Goal: Task Accomplishment & Management: Use online tool/utility

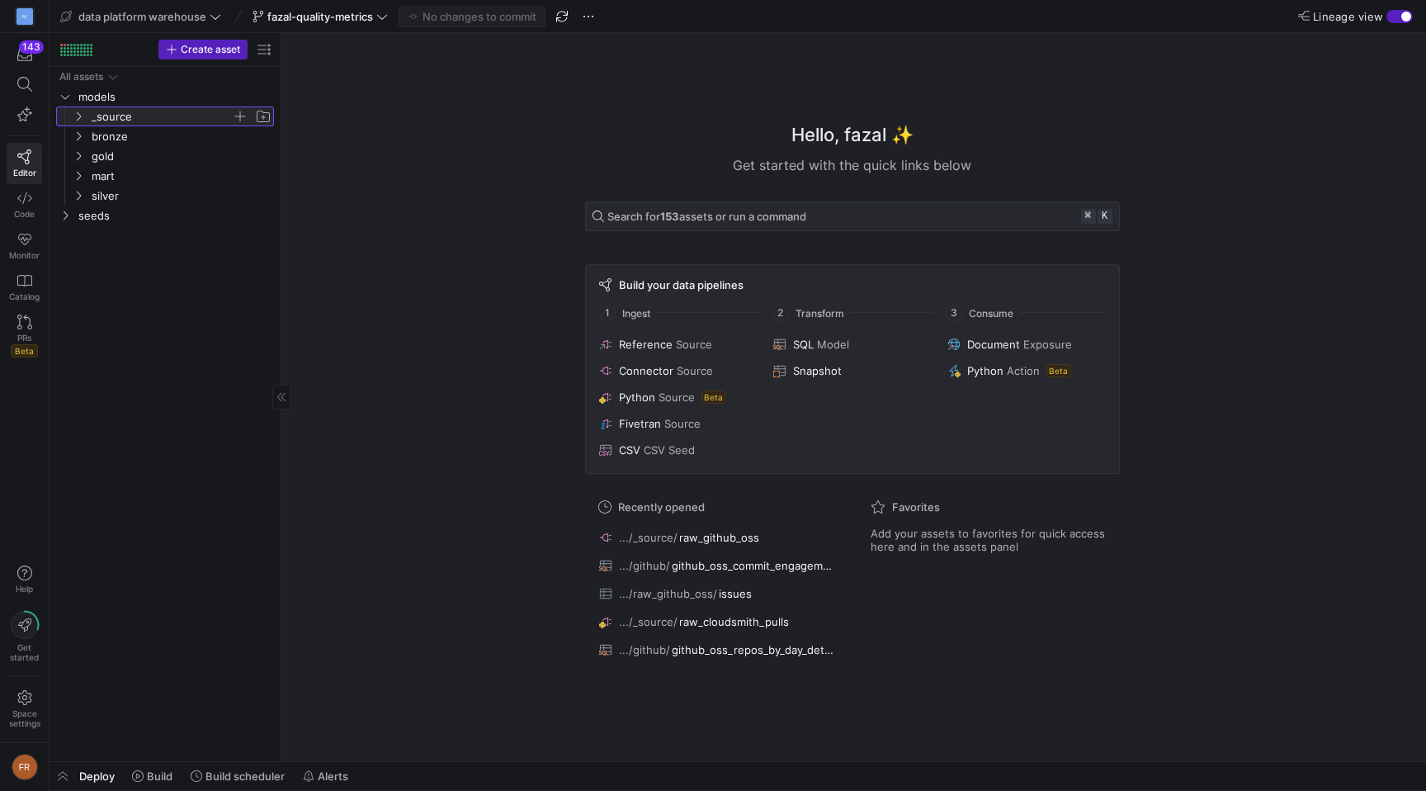
click at [132, 111] on span "_source" at bounding box center [162, 116] width 140 height 19
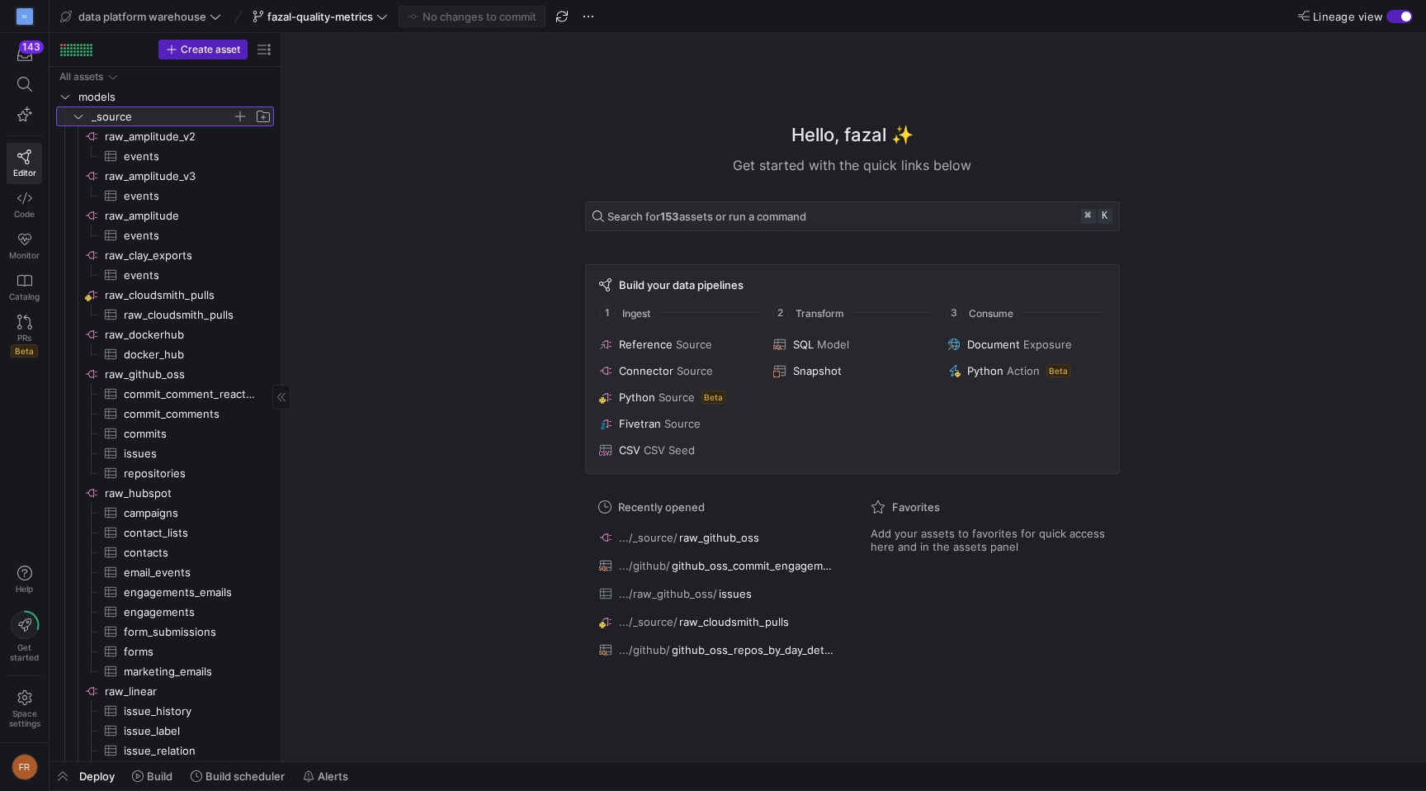
click at [132, 111] on span "_source" at bounding box center [162, 116] width 140 height 19
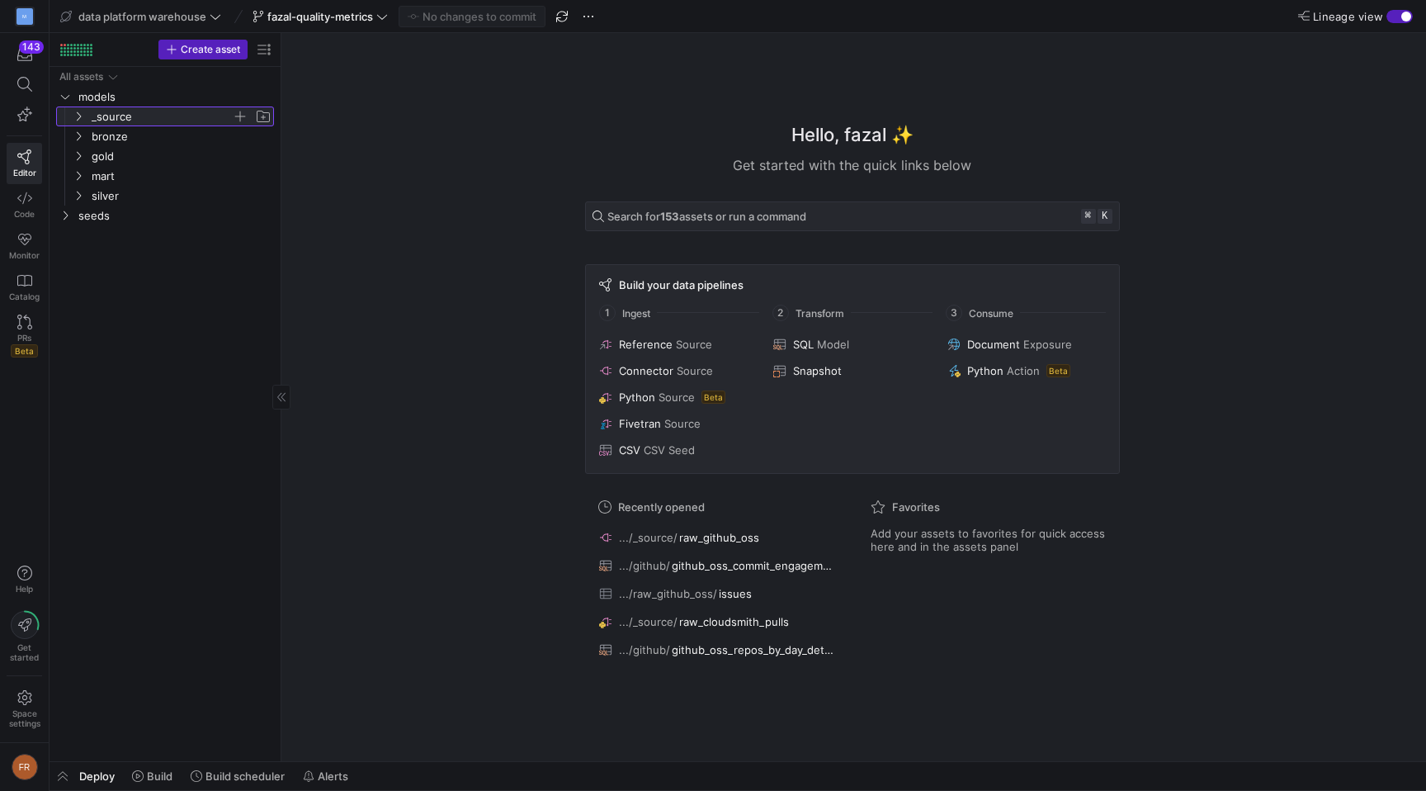
click at [118, 117] on span "_source" at bounding box center [162, 116] width 140 height 19
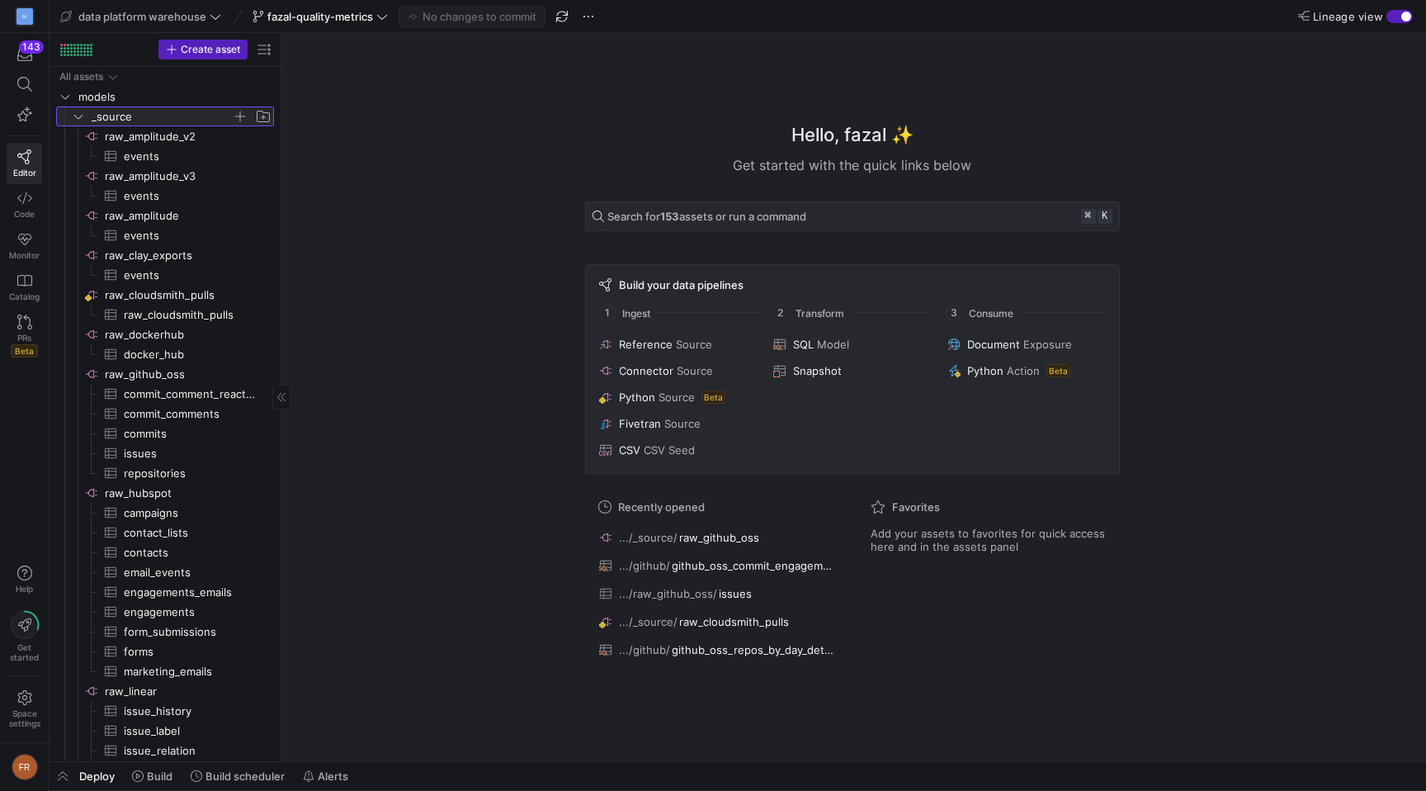
click at [118, 116] on span "_source" at bounding box center [162, 116] width 140 height 19
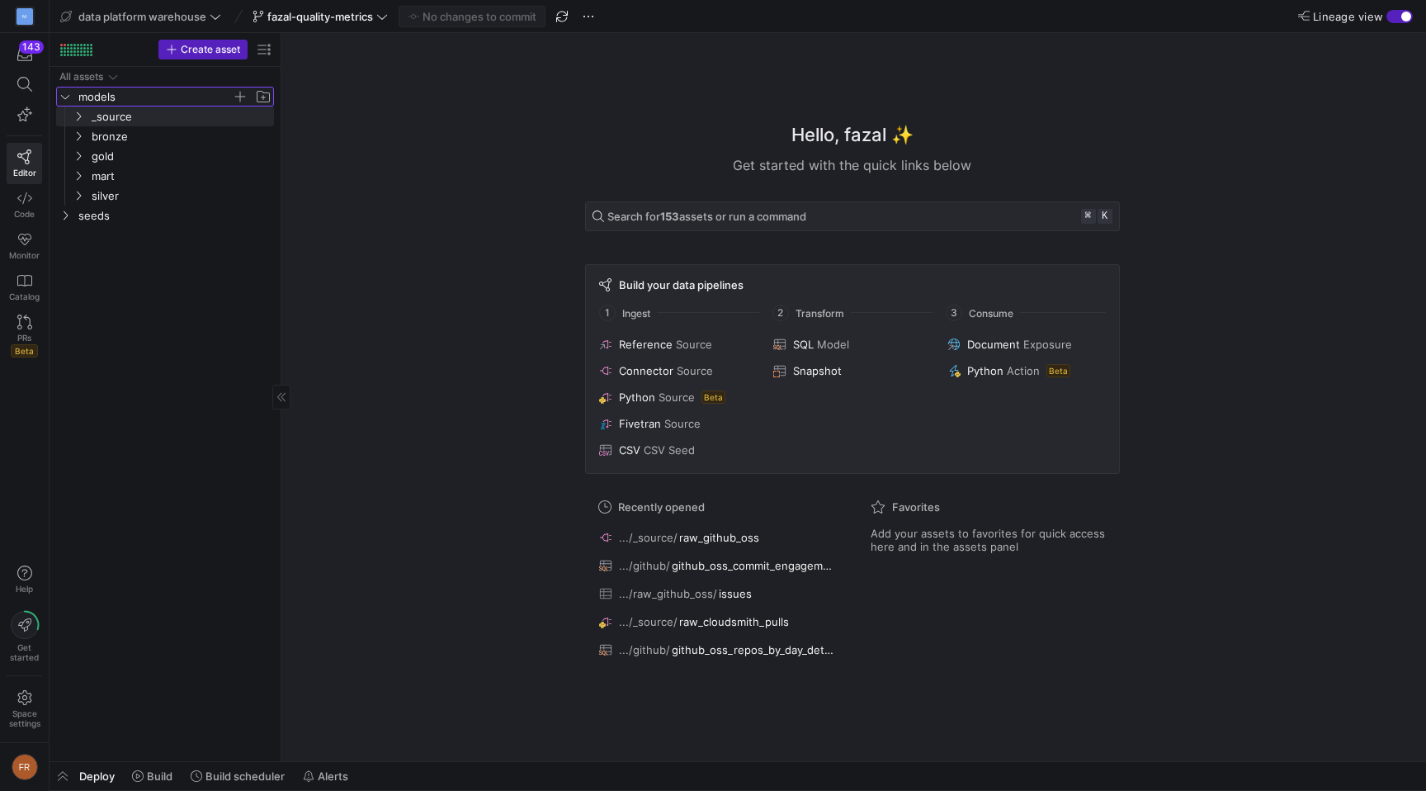
click at [131, 102] on span "models" at bounding box center [154, 96] width 153 height 19
click at [131, 110] on span "_source" at bounding box center [162, 116] width 140 height 19
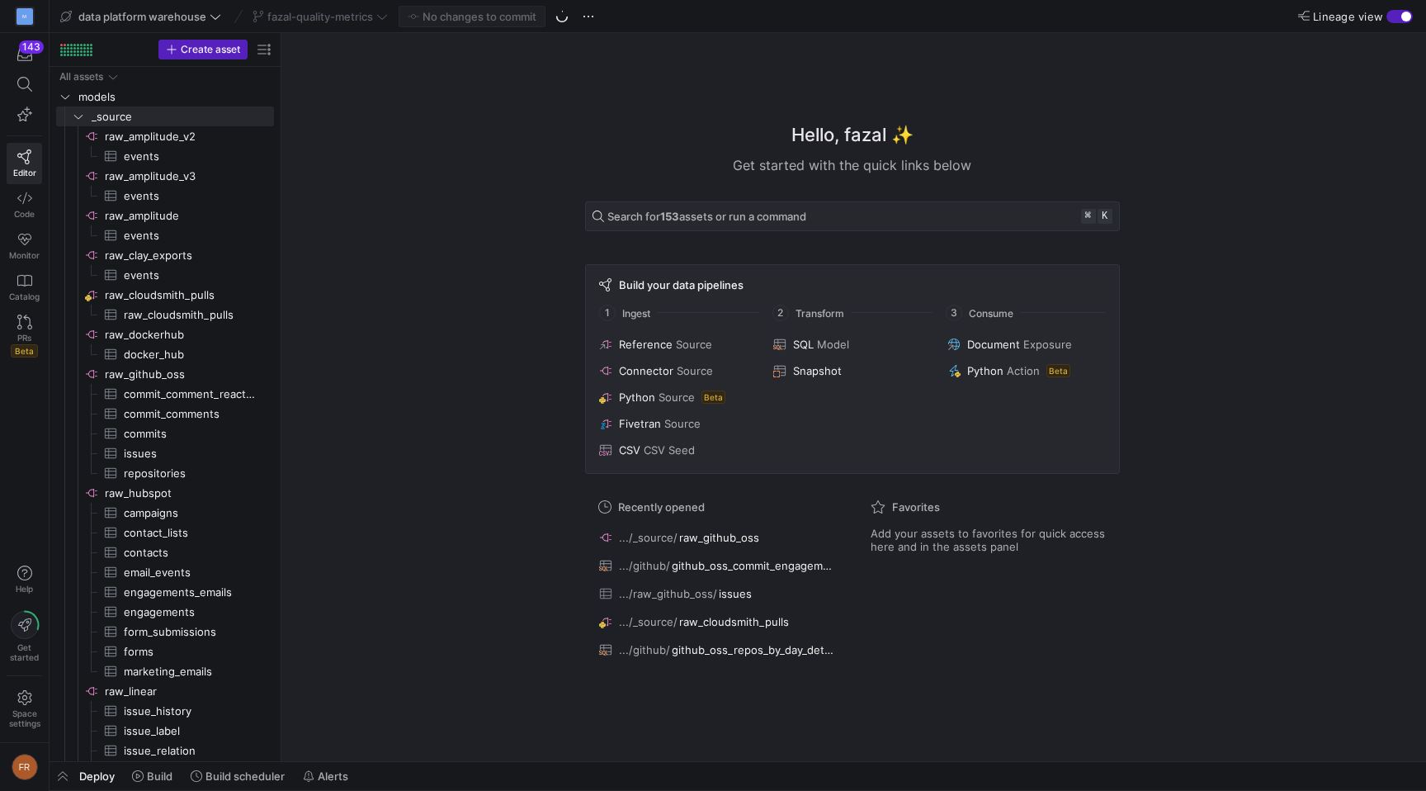
click at [645, 16] on y42-top-nav "data platform warehouse fazal-quality-metrics No changes to commit Lineage view" at bounding box center [738, 16] width 1377 height 33
click at [560, 17] on span "button" at bounding box center [562, 17] width 20 height 20
click at [1386, 17] on div "Lineage view" at bounding box center [1355, 16] width 115 height 13
click at [1396, 17] on div "button" at bounding box center [1399, 16] width 26 height 13
click at [1396, 17] on div "button" at bounding box center [1393, 17] width 10 height 10
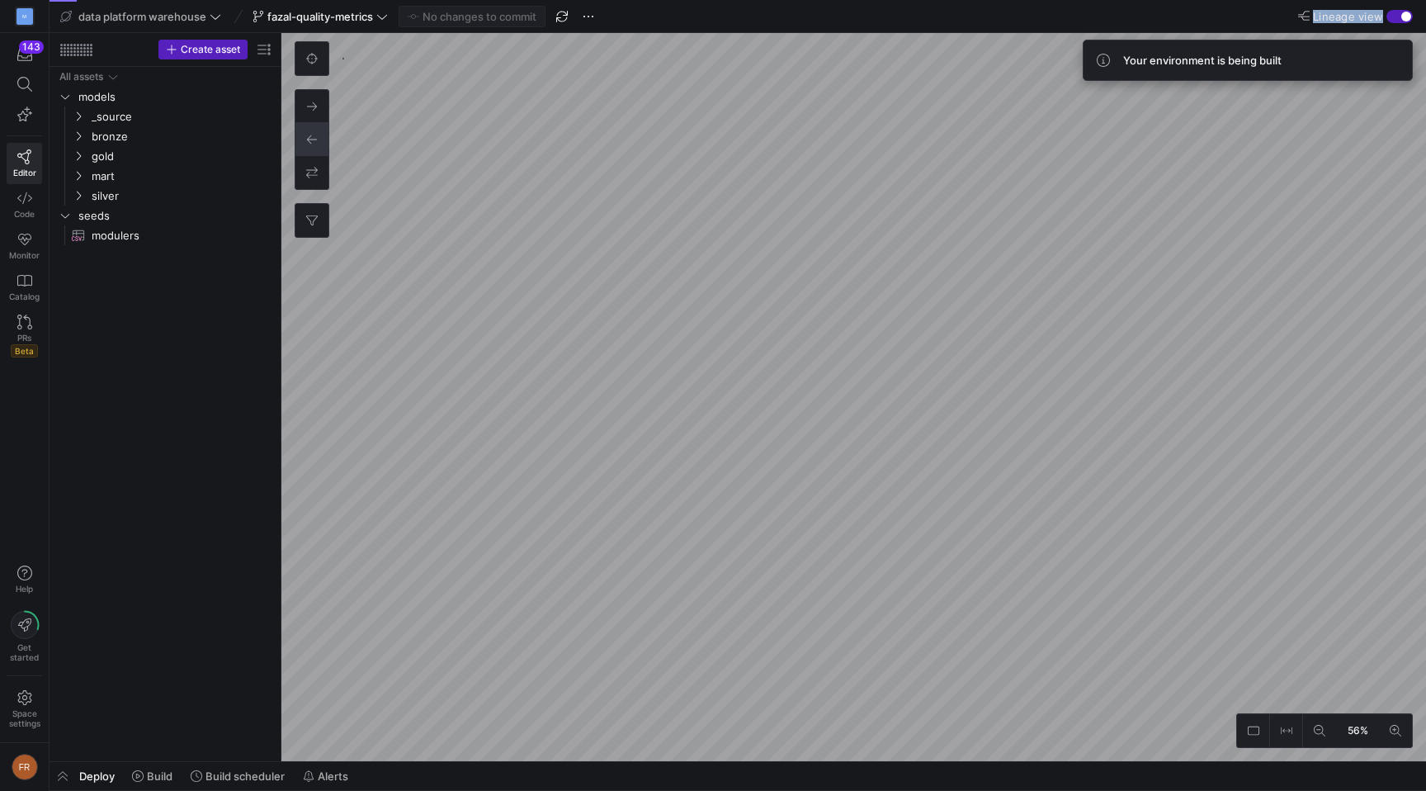
click at [693, 7] on y42-editor-shell "data platform warehouse fazal-quality-metrics No changes to commit Lineage view…" at bounding box center [738, 380] width 1377 height 761
click at [764, 12] on y42-editor-shell "data platform warehouse fazal-quality-metrics No changes to commit Lineage view…" at bounding box center [738, 380] width 1377 height 761
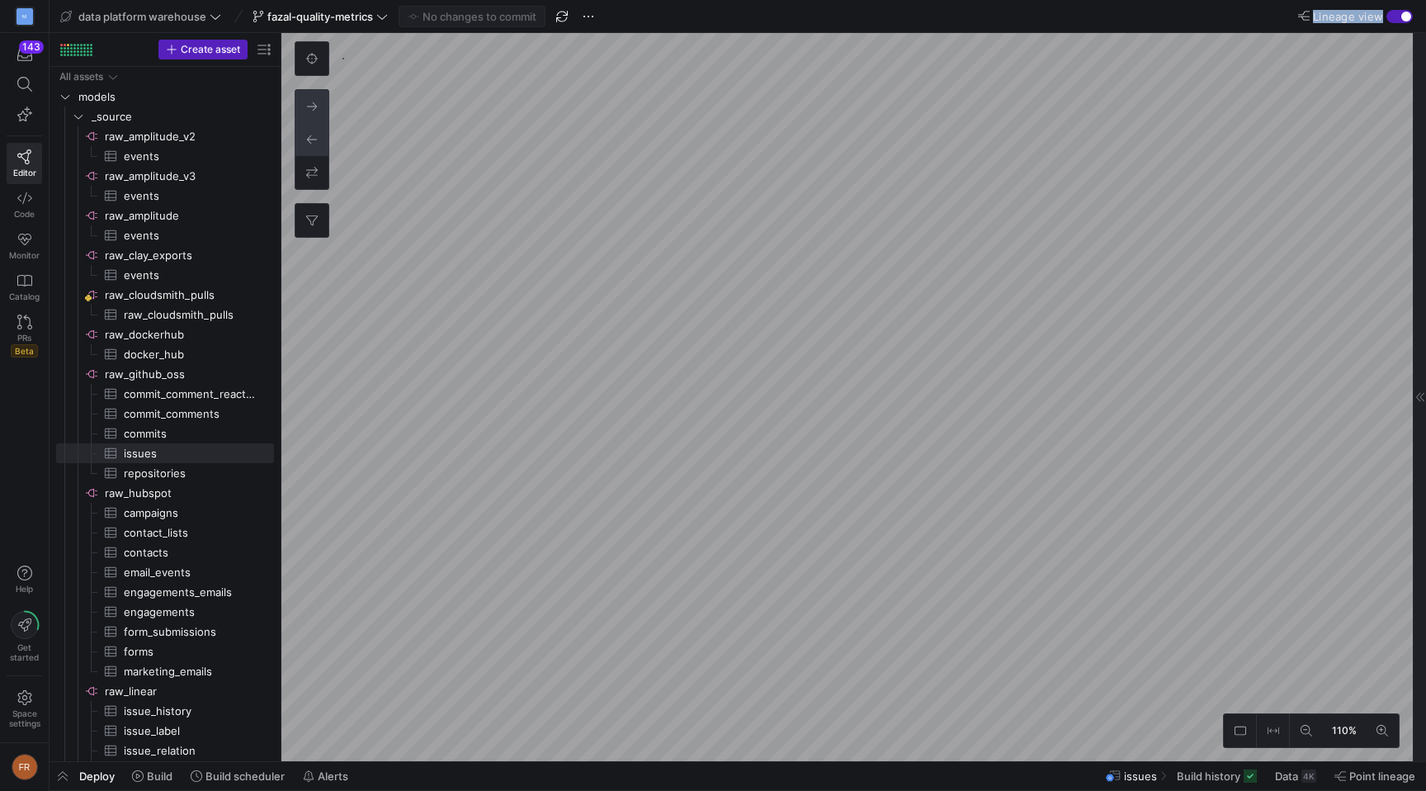
click at [313, 102] on icon at bounding box center [312, 107] width 12 height 12
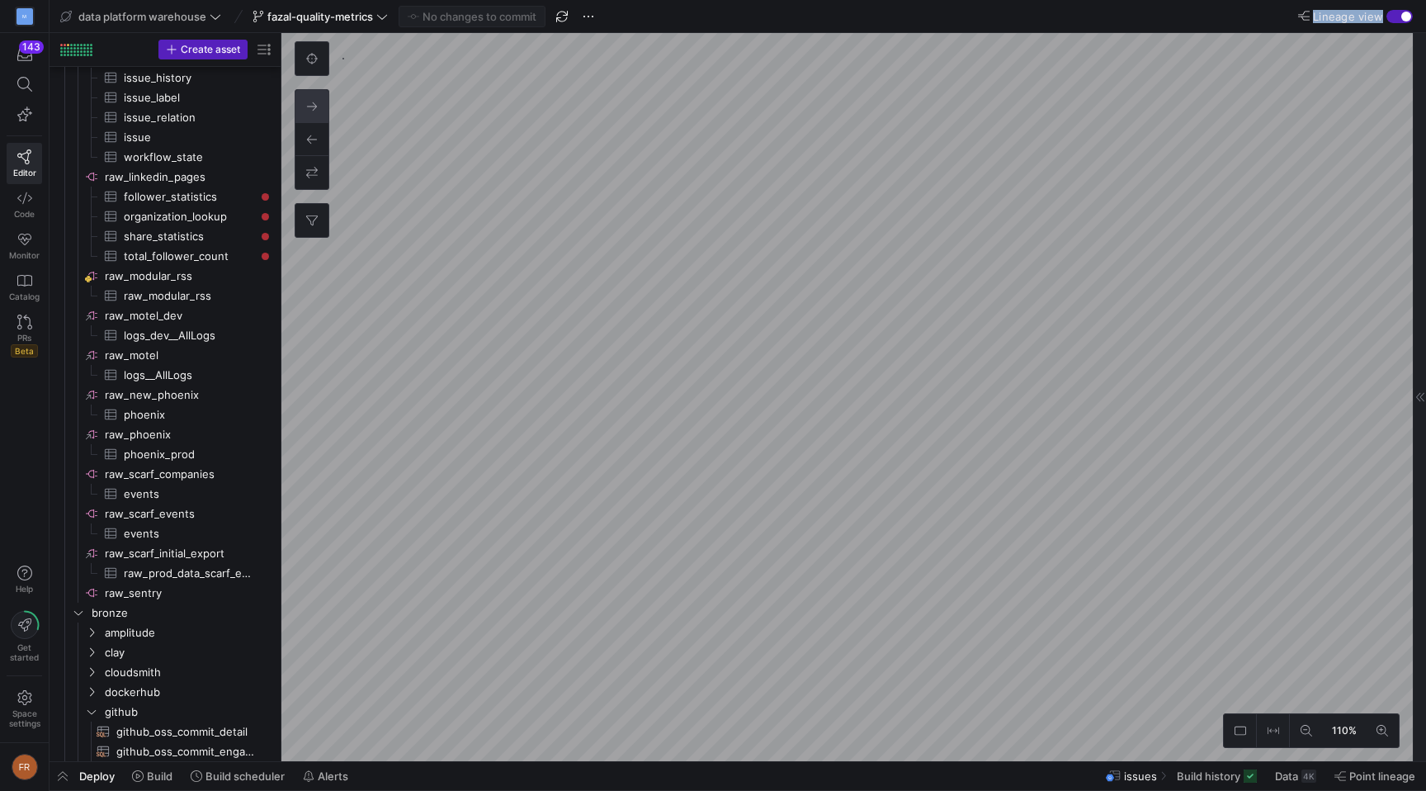
scroll to position [376, 0]
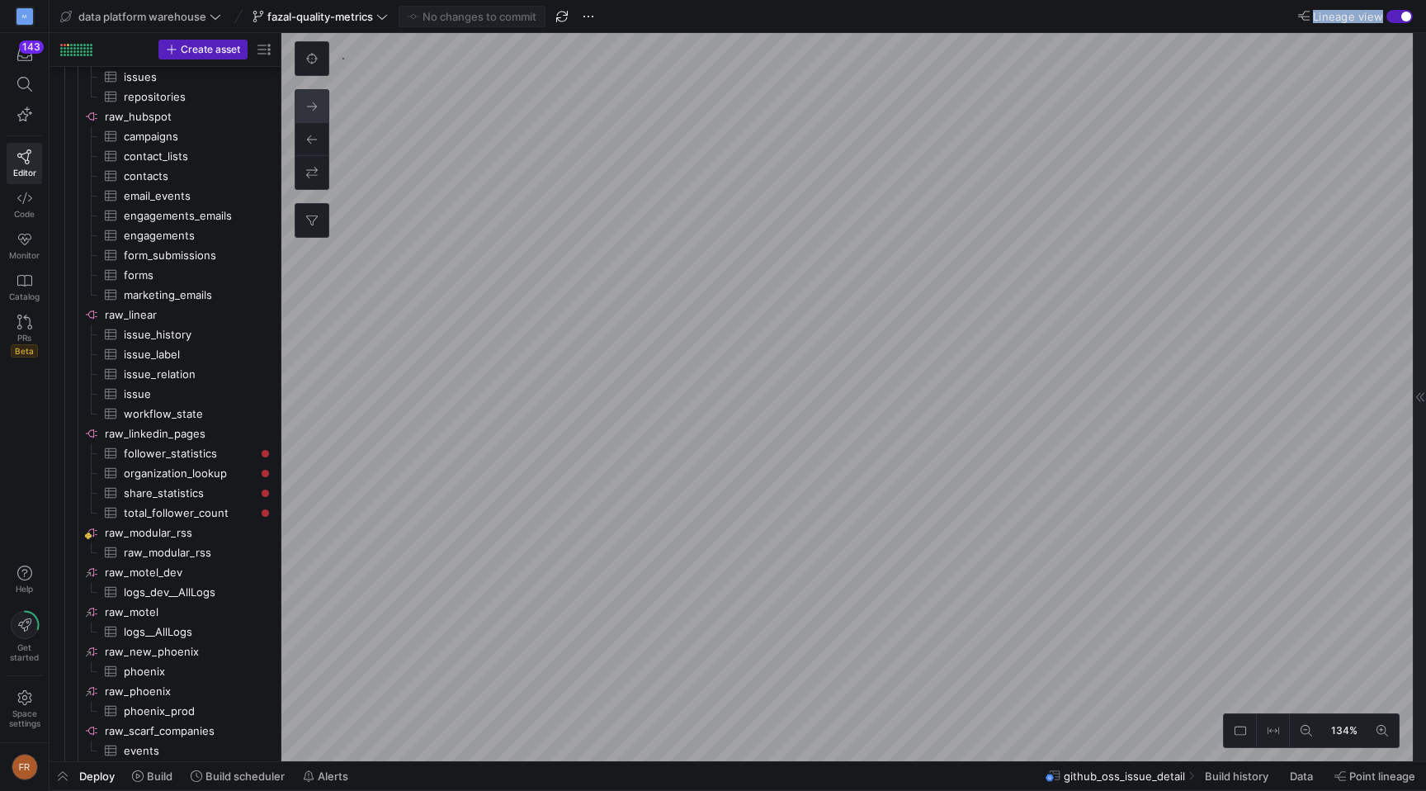
scroll to position [653, 0]
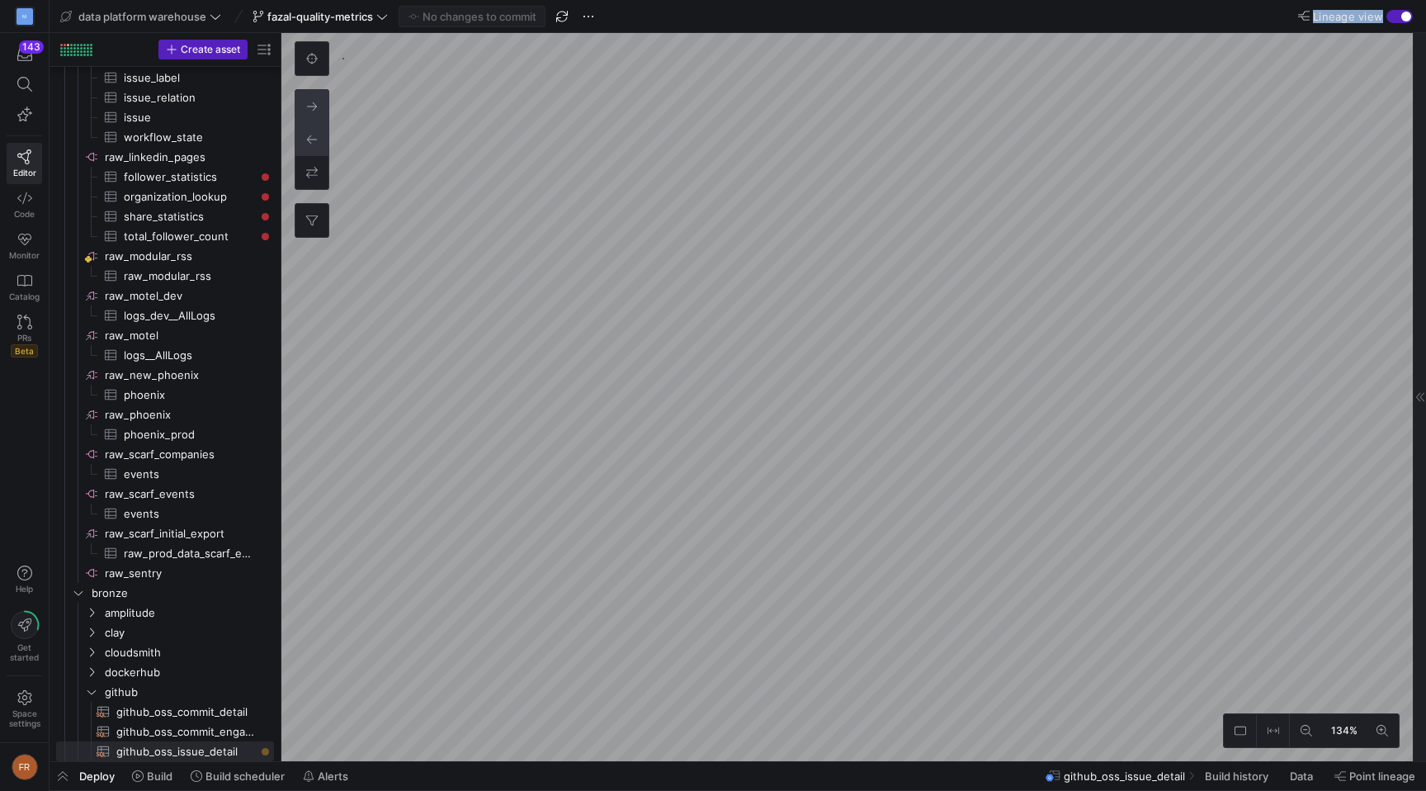
click at [318, 135] on button at bounding box center [311, 139] width 33 height 33
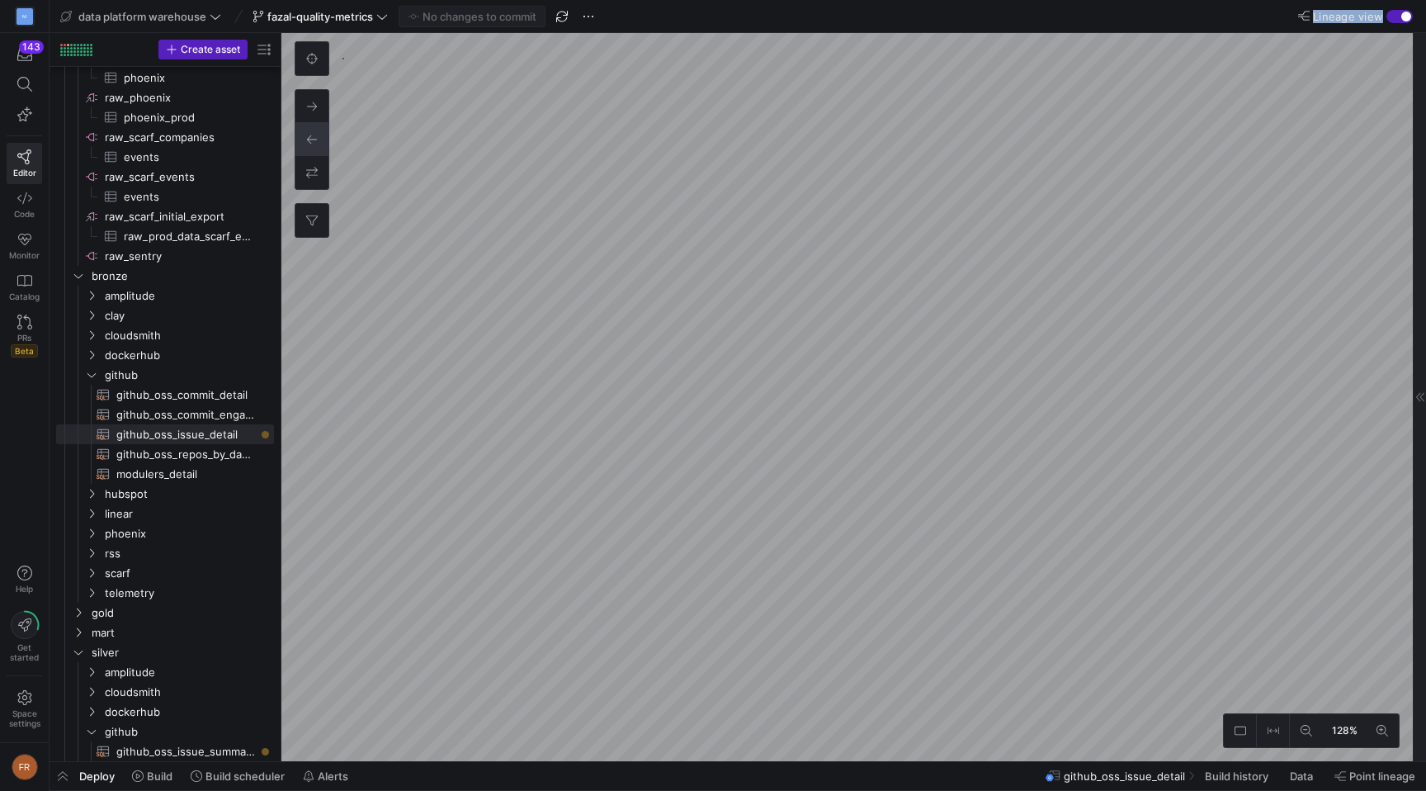
click at [1405, 18] on div "button" at bounding box center [1406, 17] width 10 height 10
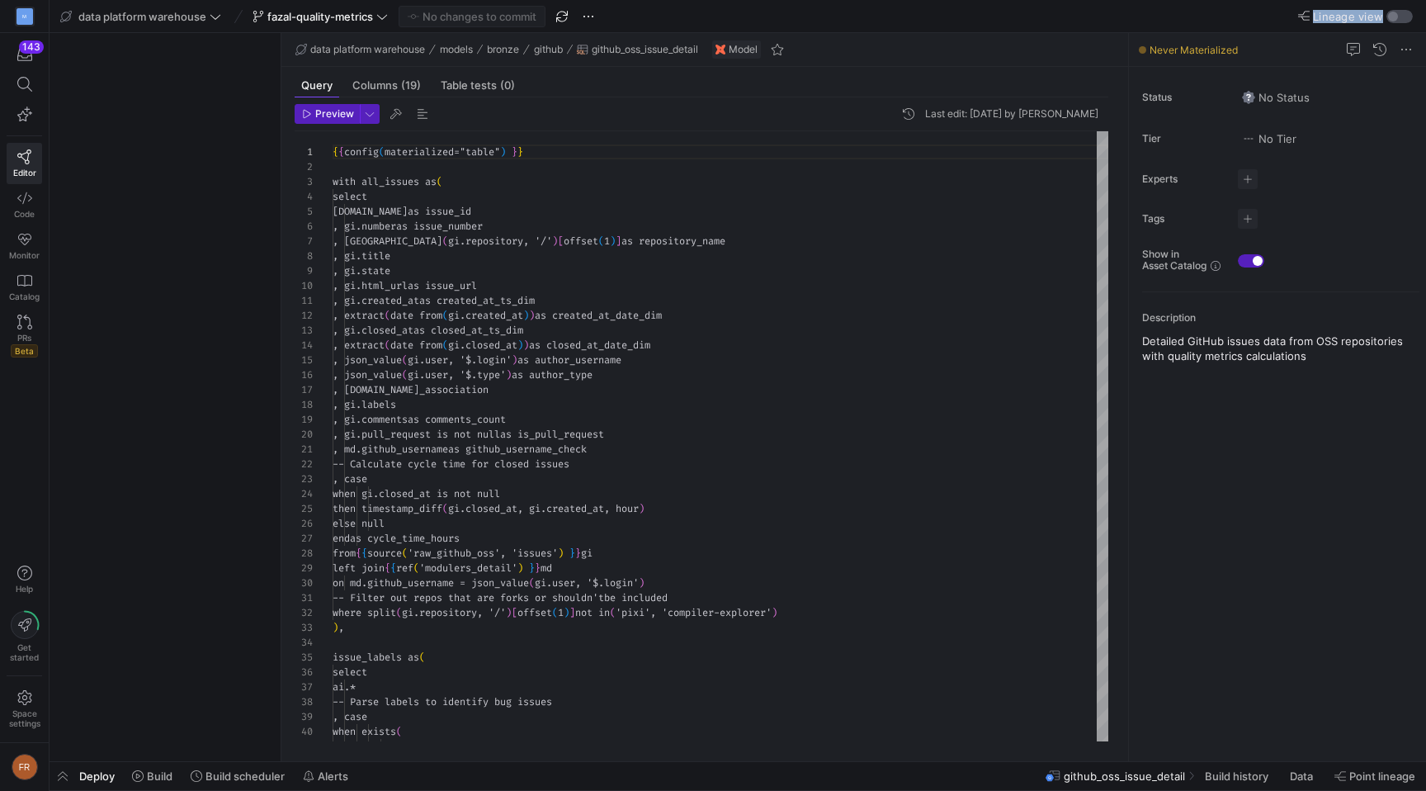
scroll to position [149, 0]
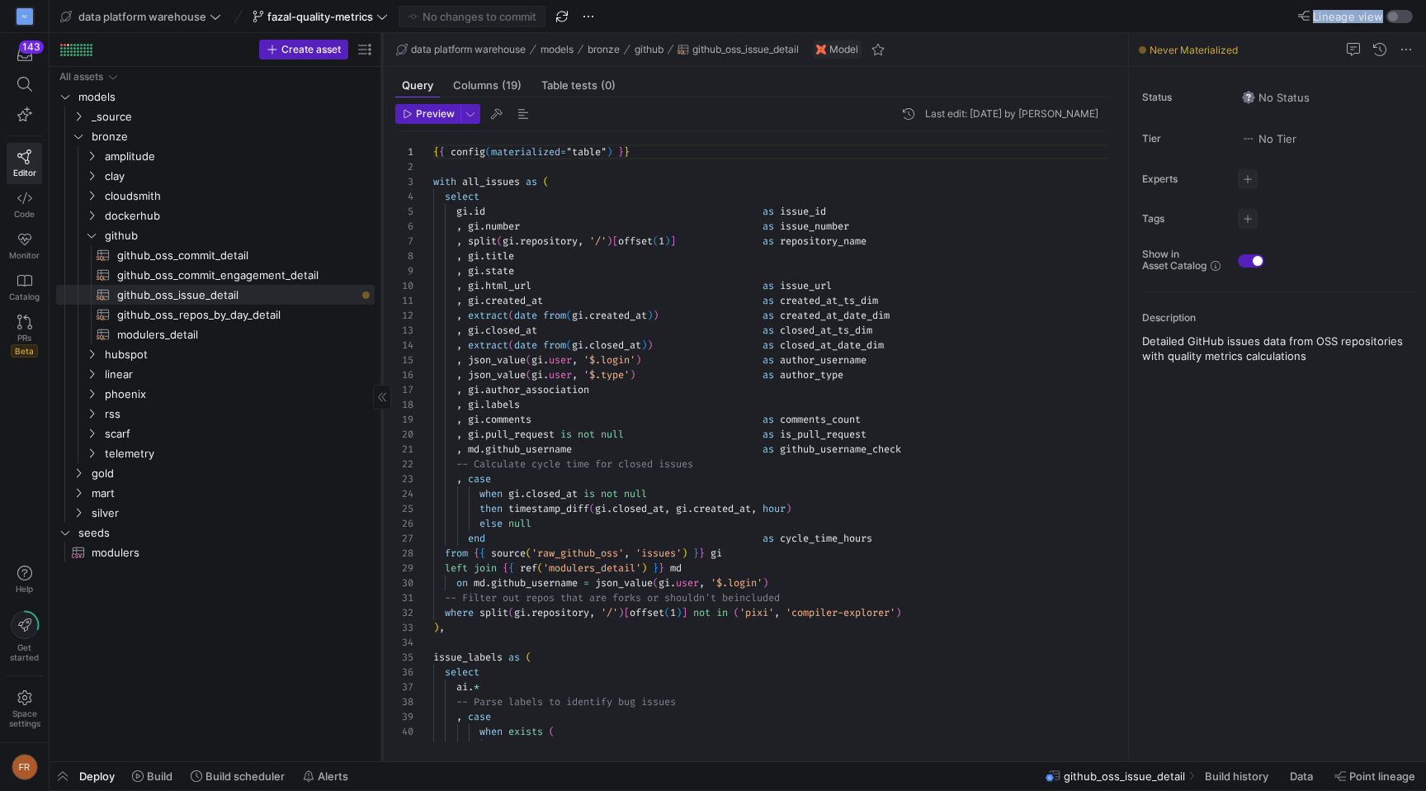
drag, startPoint x: 281, startPoint y: 262, endPoint x: 380, endPoint y: 254, distance: 100.1
click at [381, 254] on div at bounding box center [381, 397] width 1 height 728
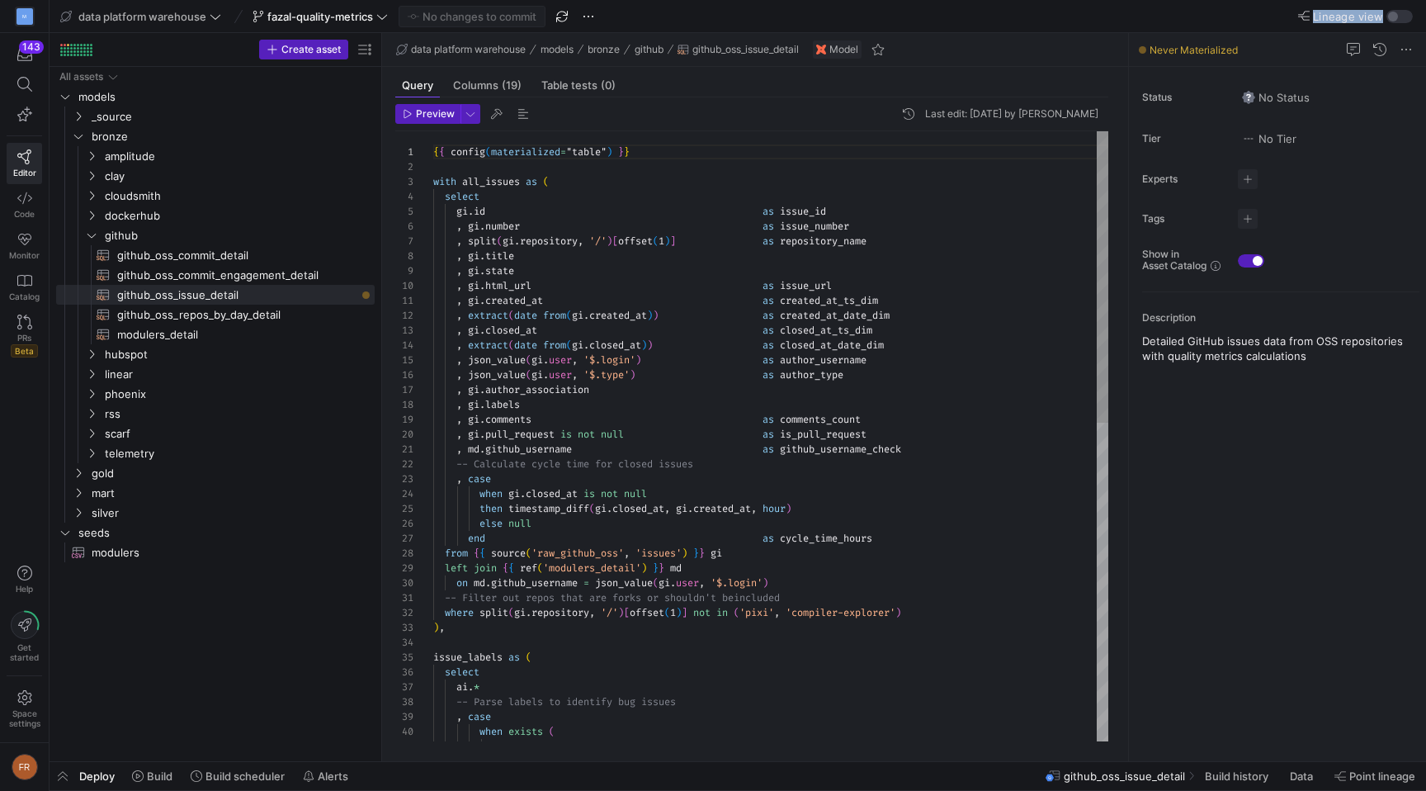
type textarea ", gi.created_at as created_at_ts_dim , extract(date from(gi.created_at)) as cre…"
click at [679, 392] on div "{ { config ( materialized = "table" ) } } with all_issues as ( select gi . id a…" at bounding box center [770, 769] width 675 height 1276
click at [312, 291] on span "github_oss_issue_detail​​​​​​​​​​" at bounding box center [236, 295] width 239 height 19
click at [1398, 17] on div "button" at bounding box center [1399, 16] width 26 height 13
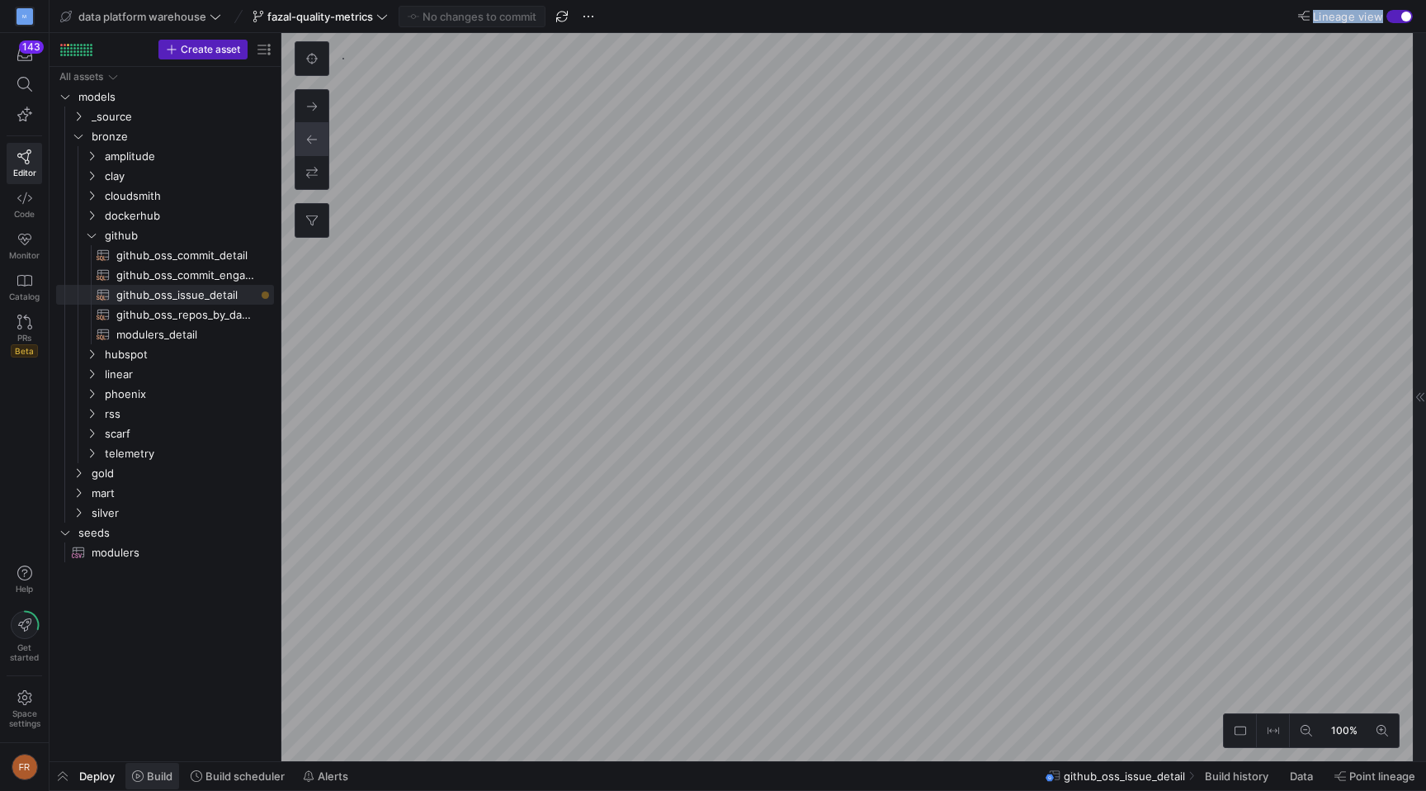
click at [162, 776] on span "Build" at bounding box center [160, 775] width 26 height 13
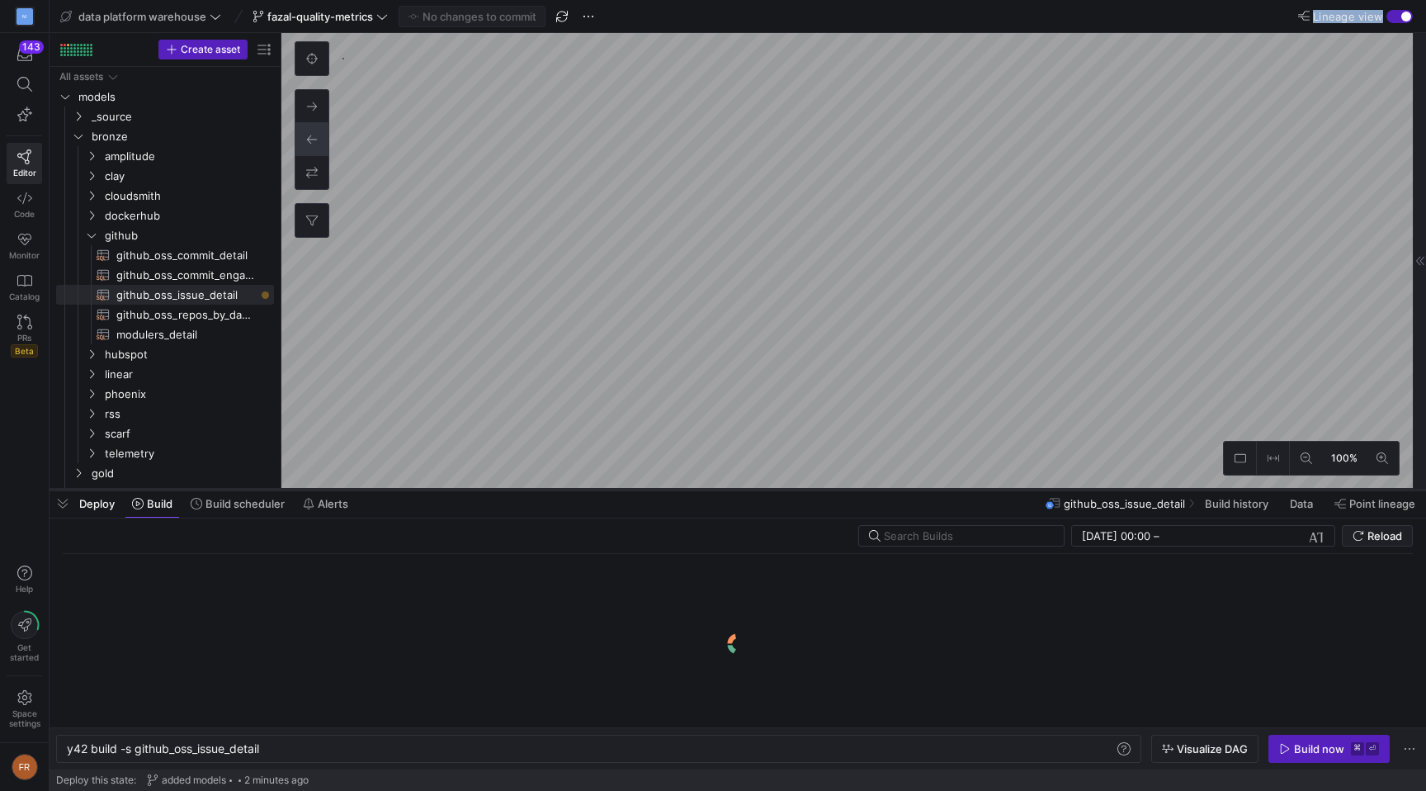
scroll to position [0, 196]
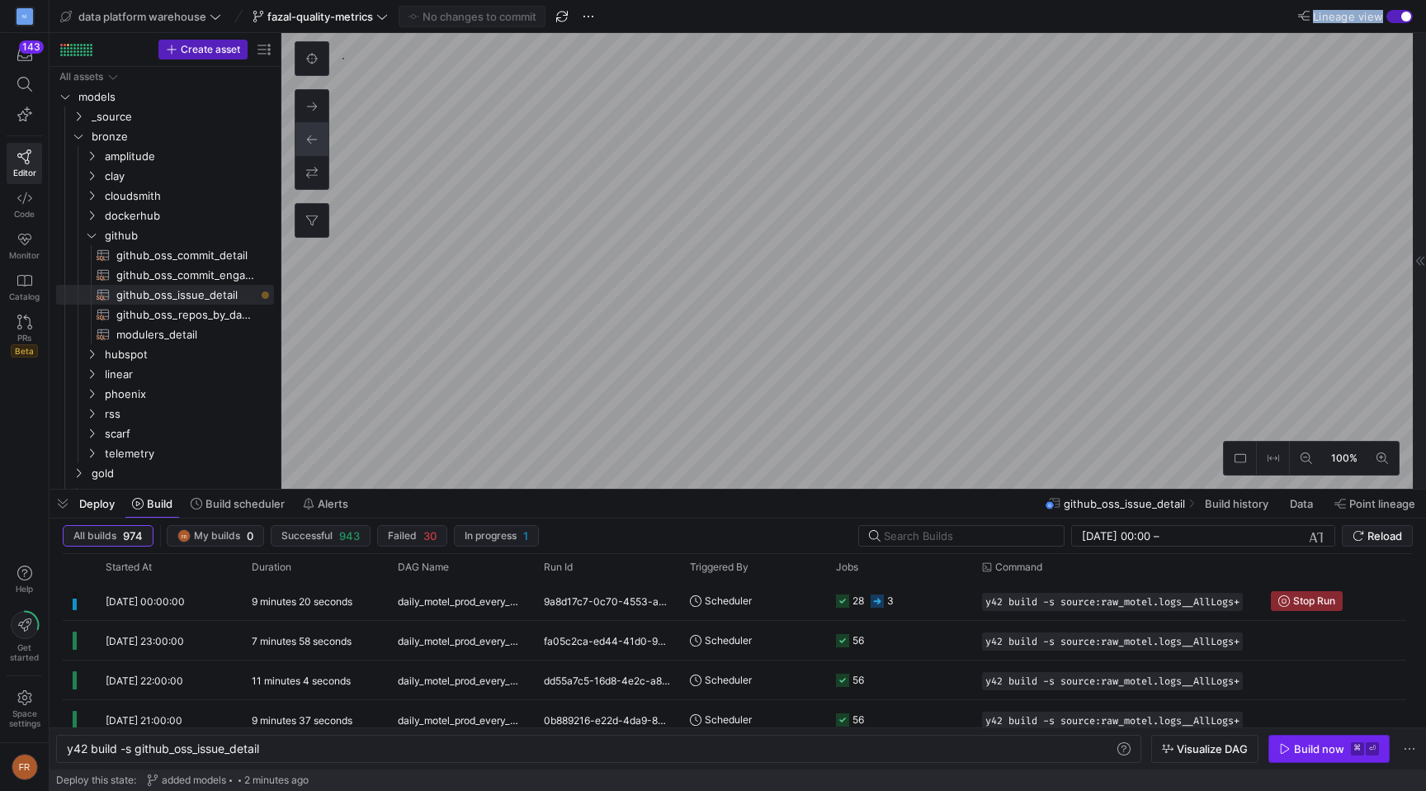
click at [1315, 748] on div "Build now" at bounding box center [1319, 748] width 50 height 13
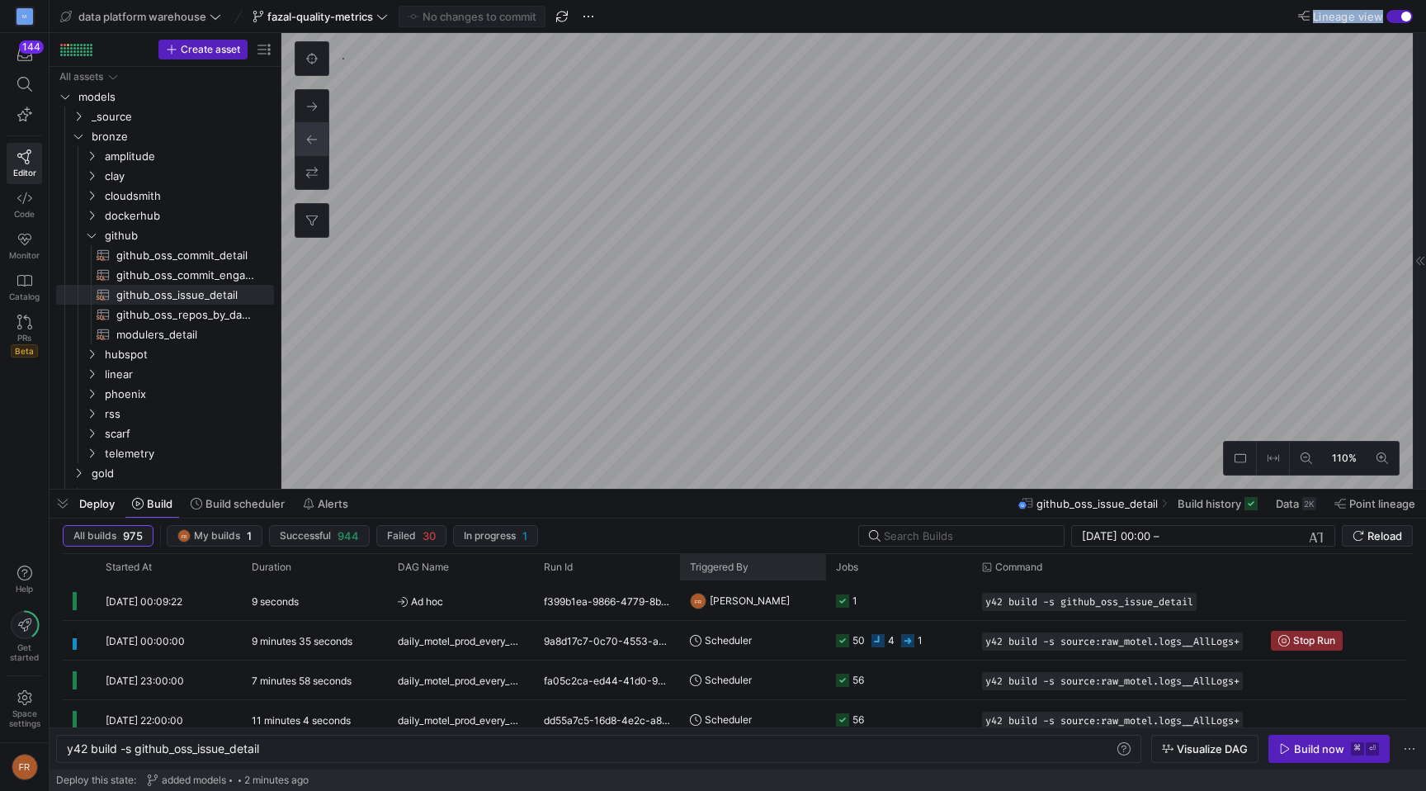
click at [749, 561] on as-split "data platform warehouse fazal-quality-metrics No changes to commit Lineage view…" at bounding box center [738, 395] width 1377 height 791
click at [333, 604] on div "9 seconds" at bounding box center [315, 600] width 146 height 39
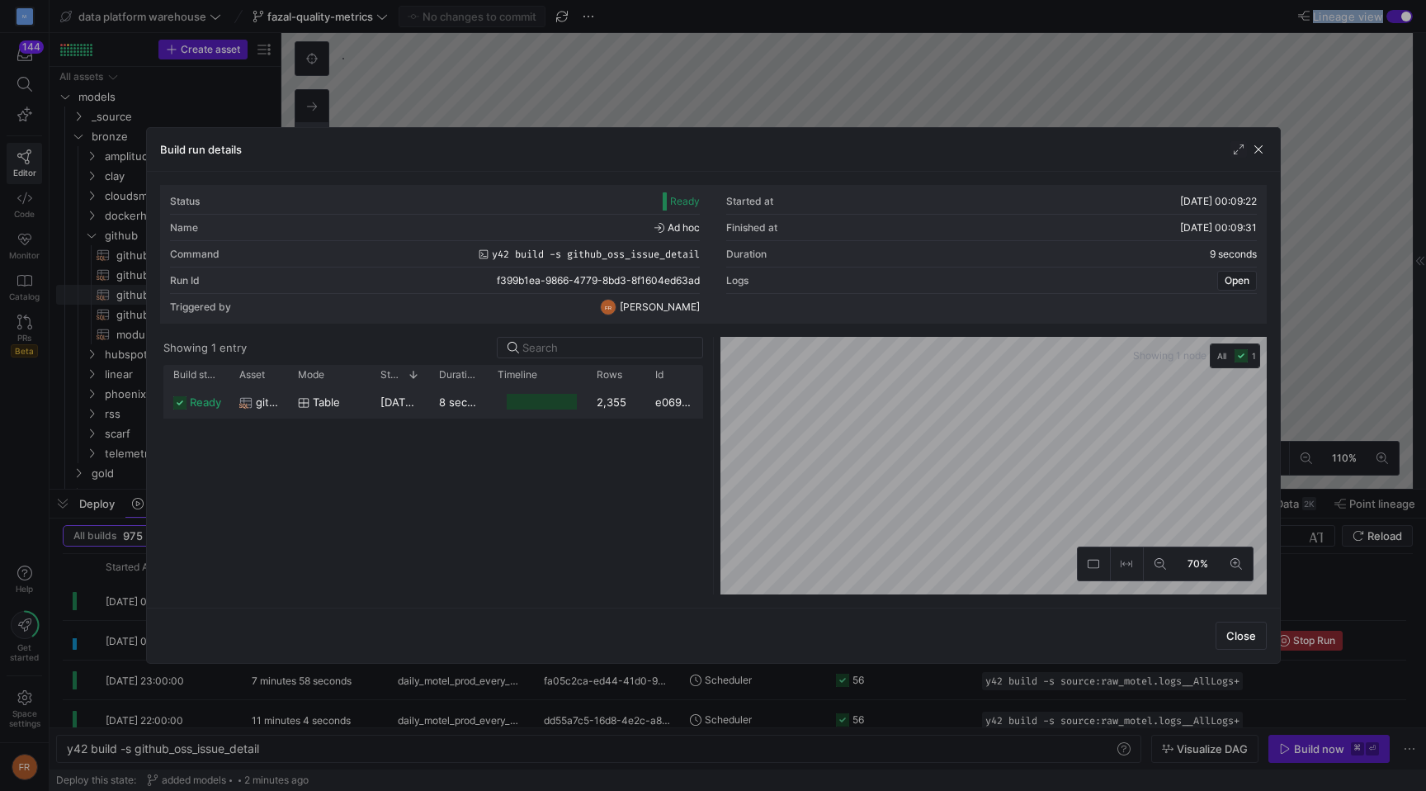
click at [453, 403] on y42-duration "8 seconds" at bounding box center [466, 401] width 54 height 13
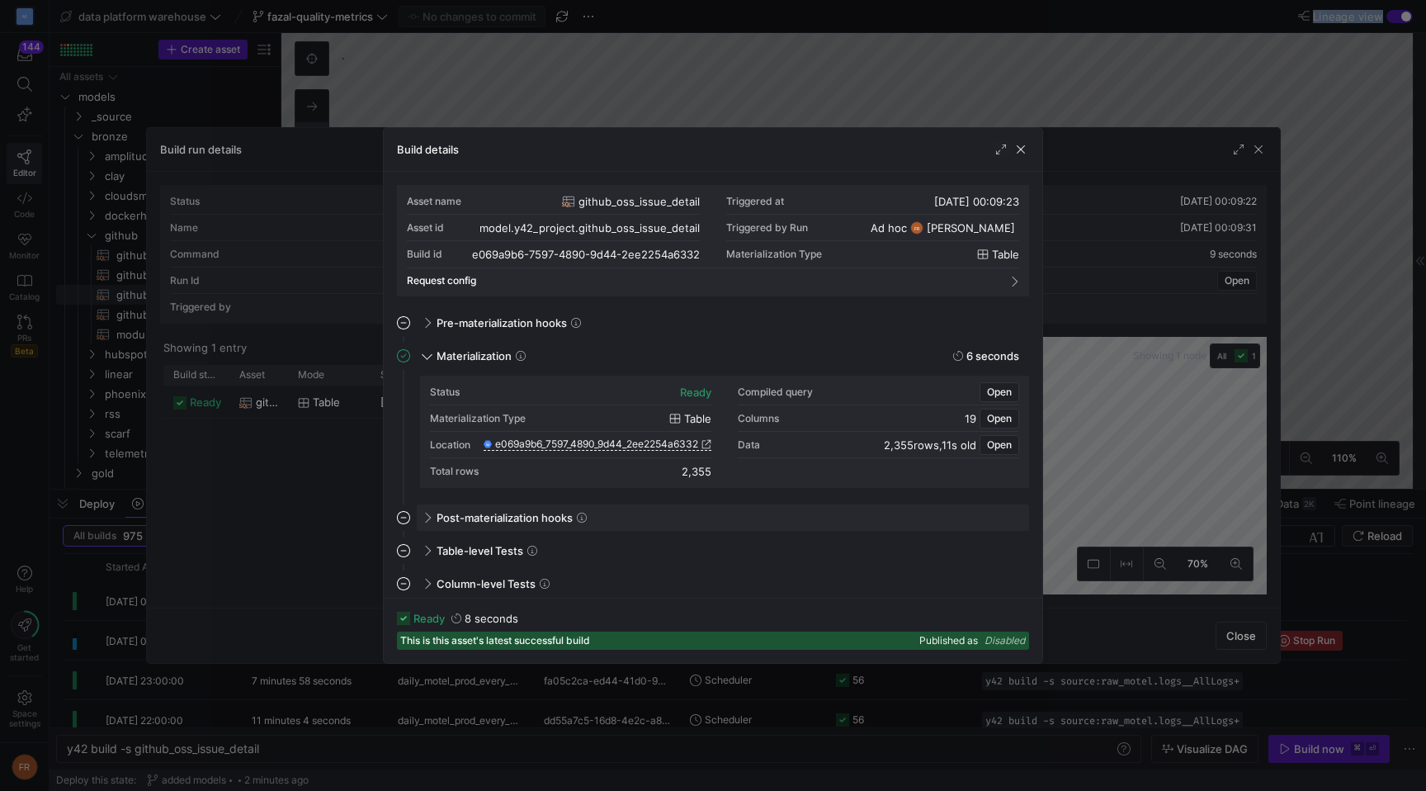
scroll to position [6, 0]
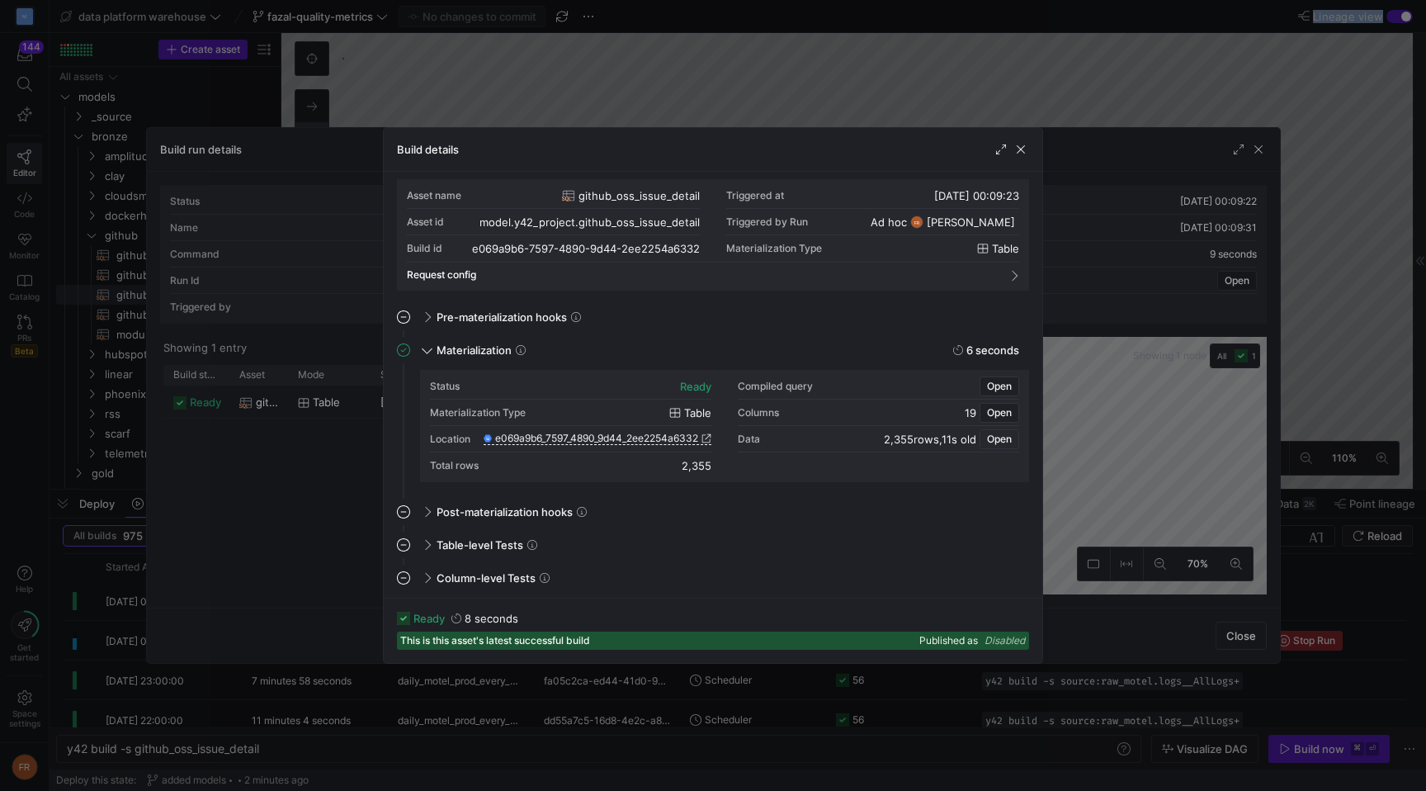
click at [1004, 437] on span "Open" at bounding box center [999, 439] width 25 height 12
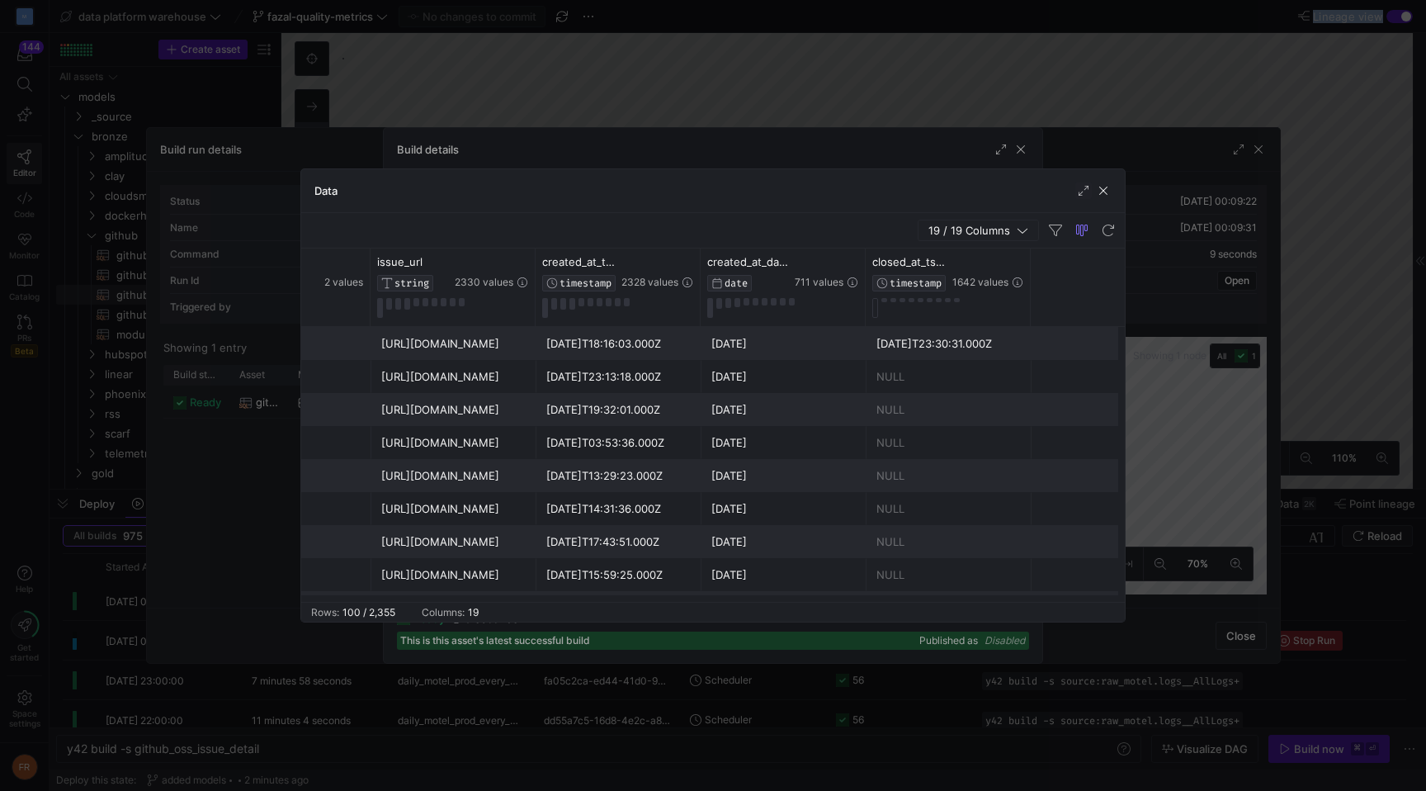
scroll to position [0, 0]
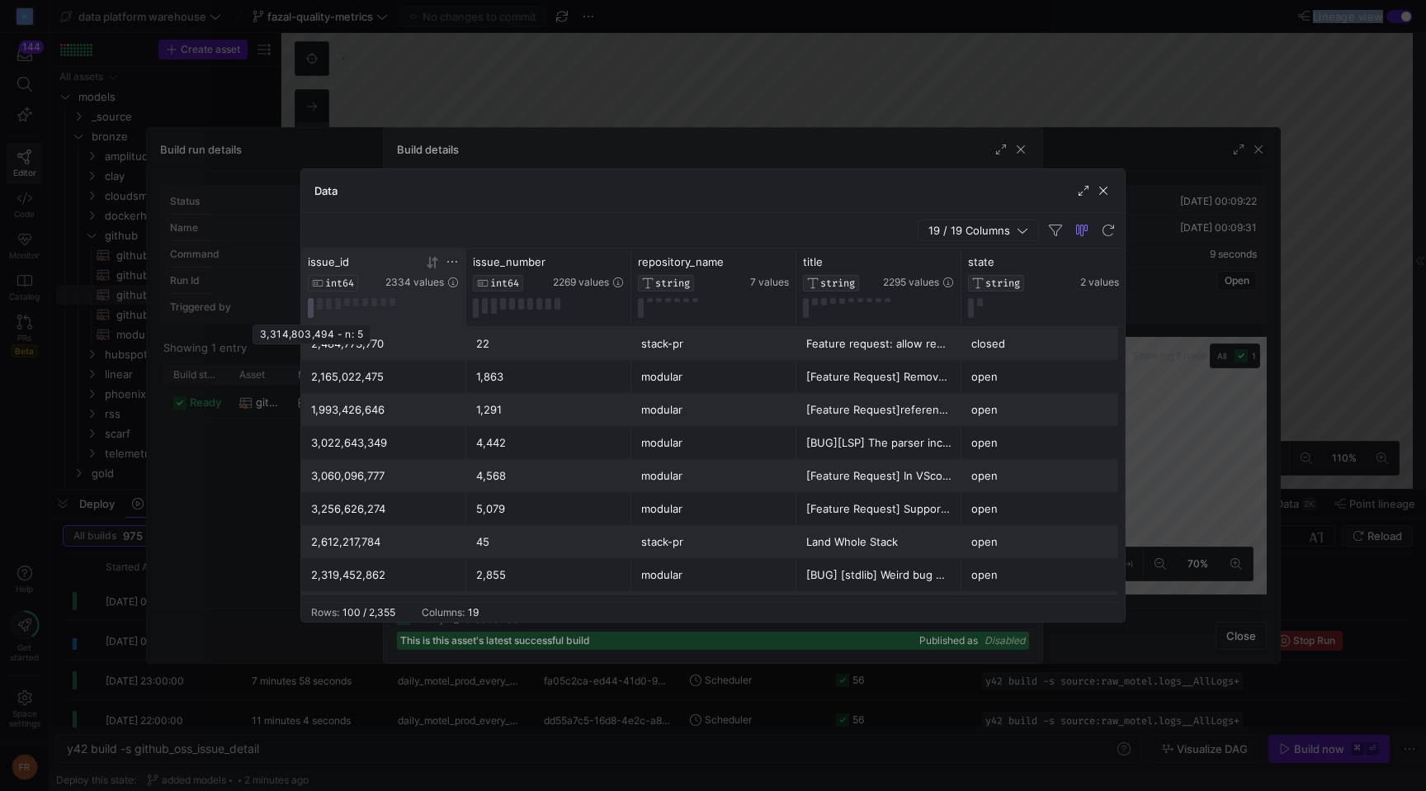
click at [310, 313] on button at bounding box center [311, 308] width 6 height 20
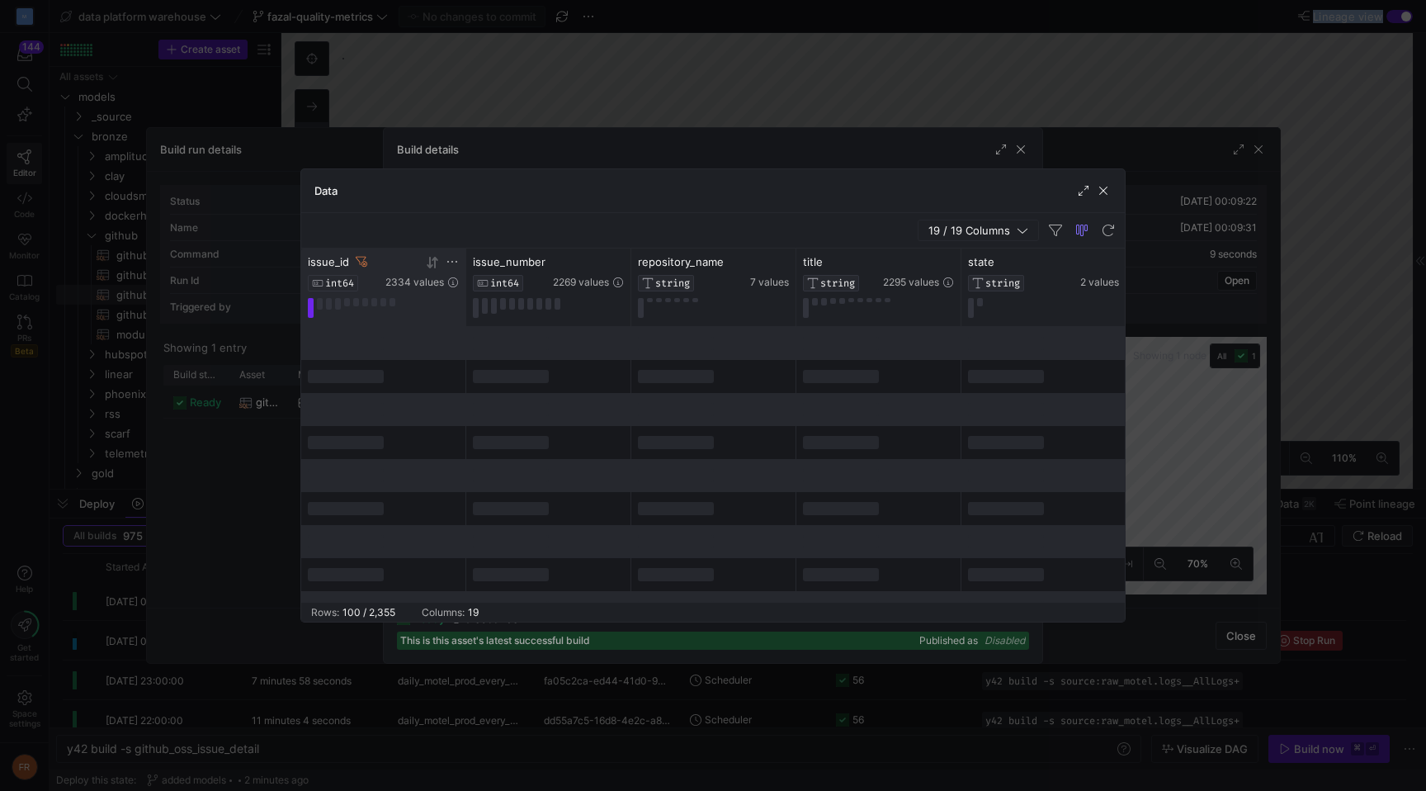
click at [310, 313] on button at bounding box center [311, 308] width 6 height 20
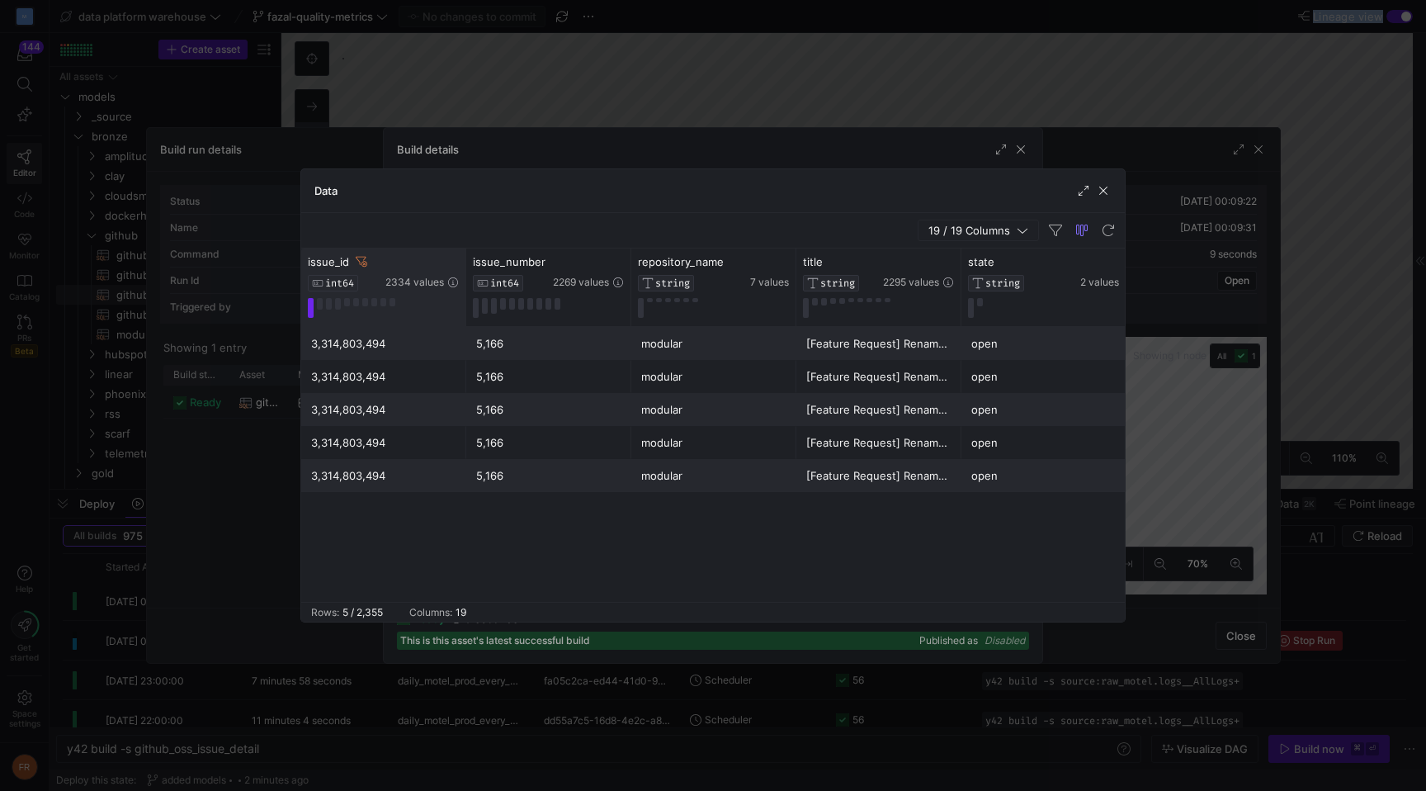
click at [307, 312] on div "issue_id INT64 2334 values" at bounding box center [383, 287] width 165 height 78
click at [309, 309] on button at bounding box center [311, 308] width 6 height 20
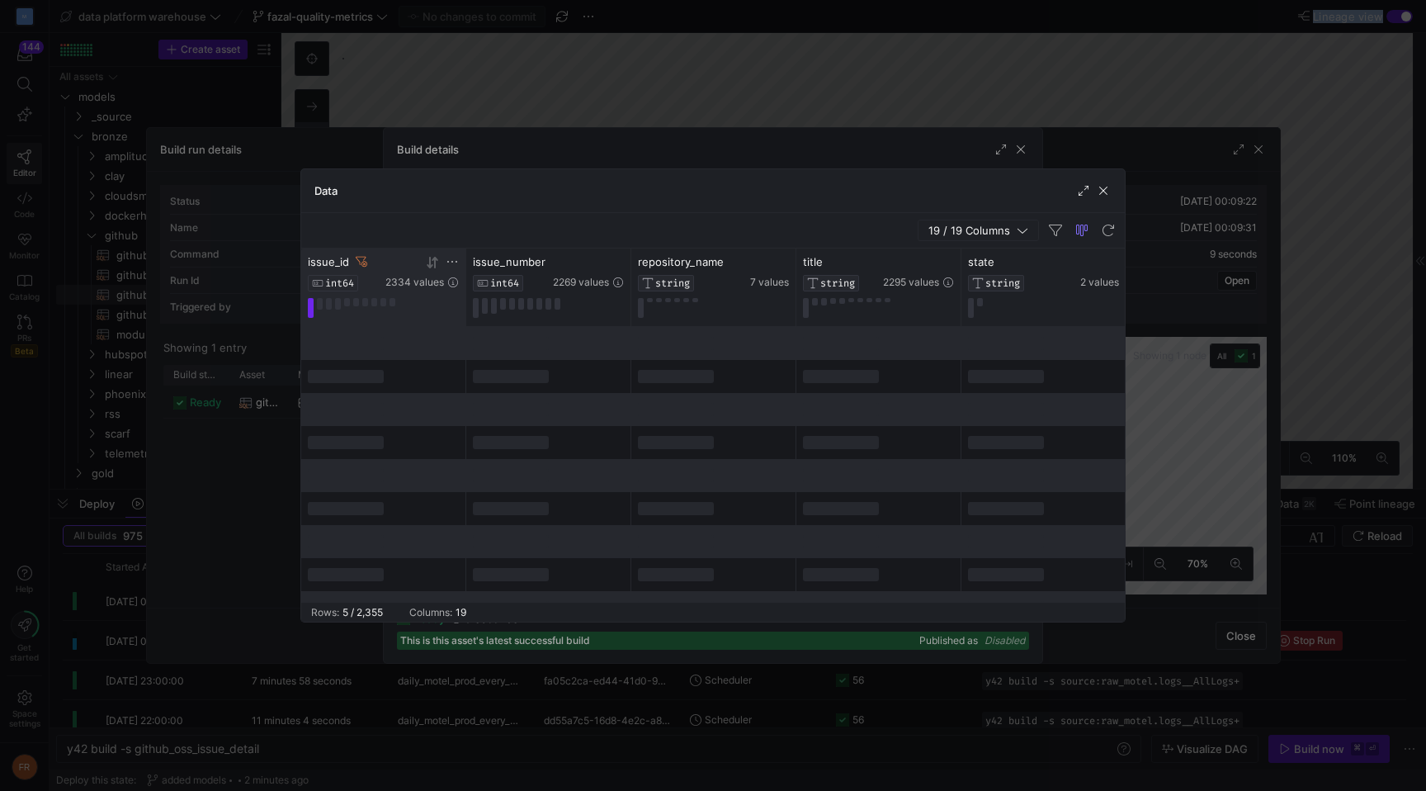
click at [364, 263] on icon at bounding box center [362, 262] width 12 height 10
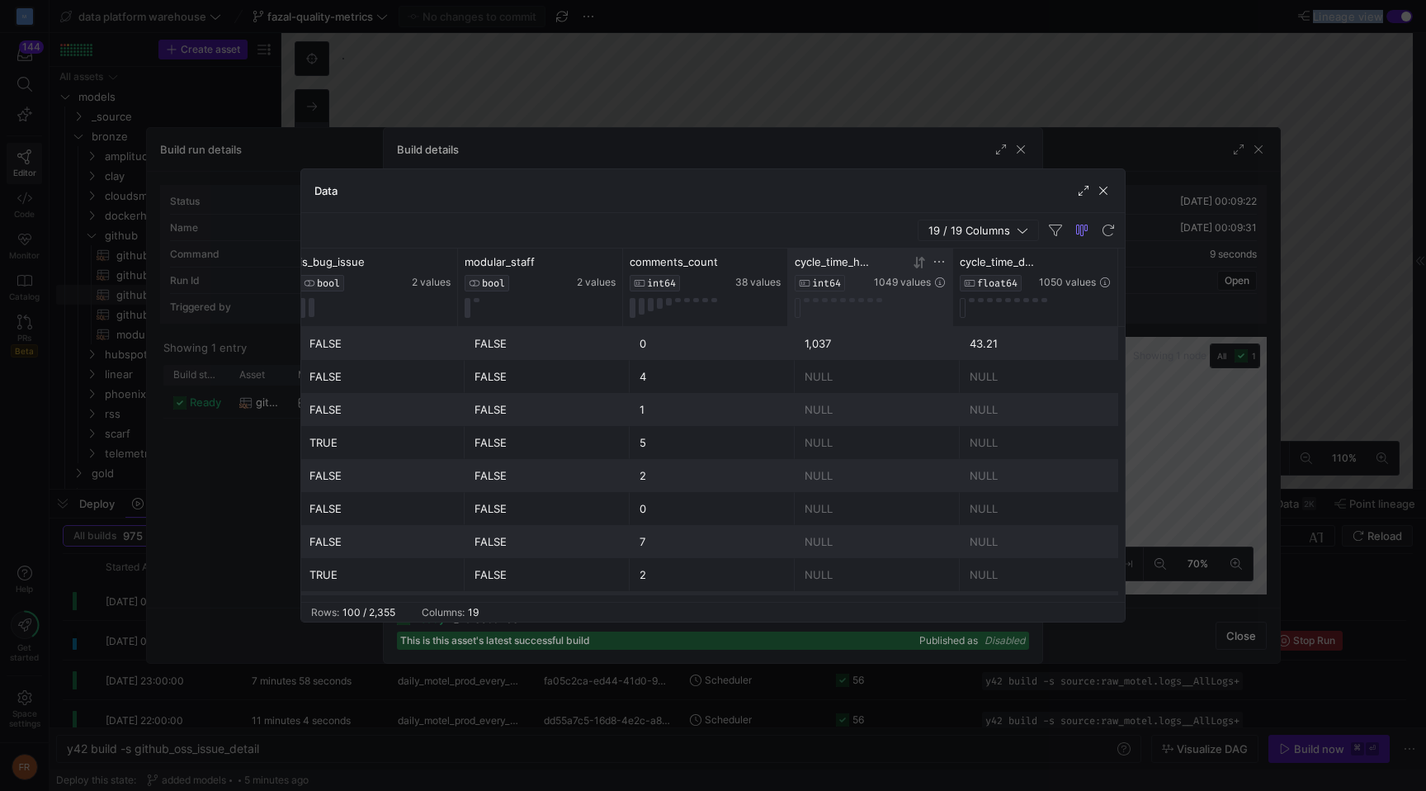
click at [922, 266] on icon at bounding box center [922, 262] width 6 height 12
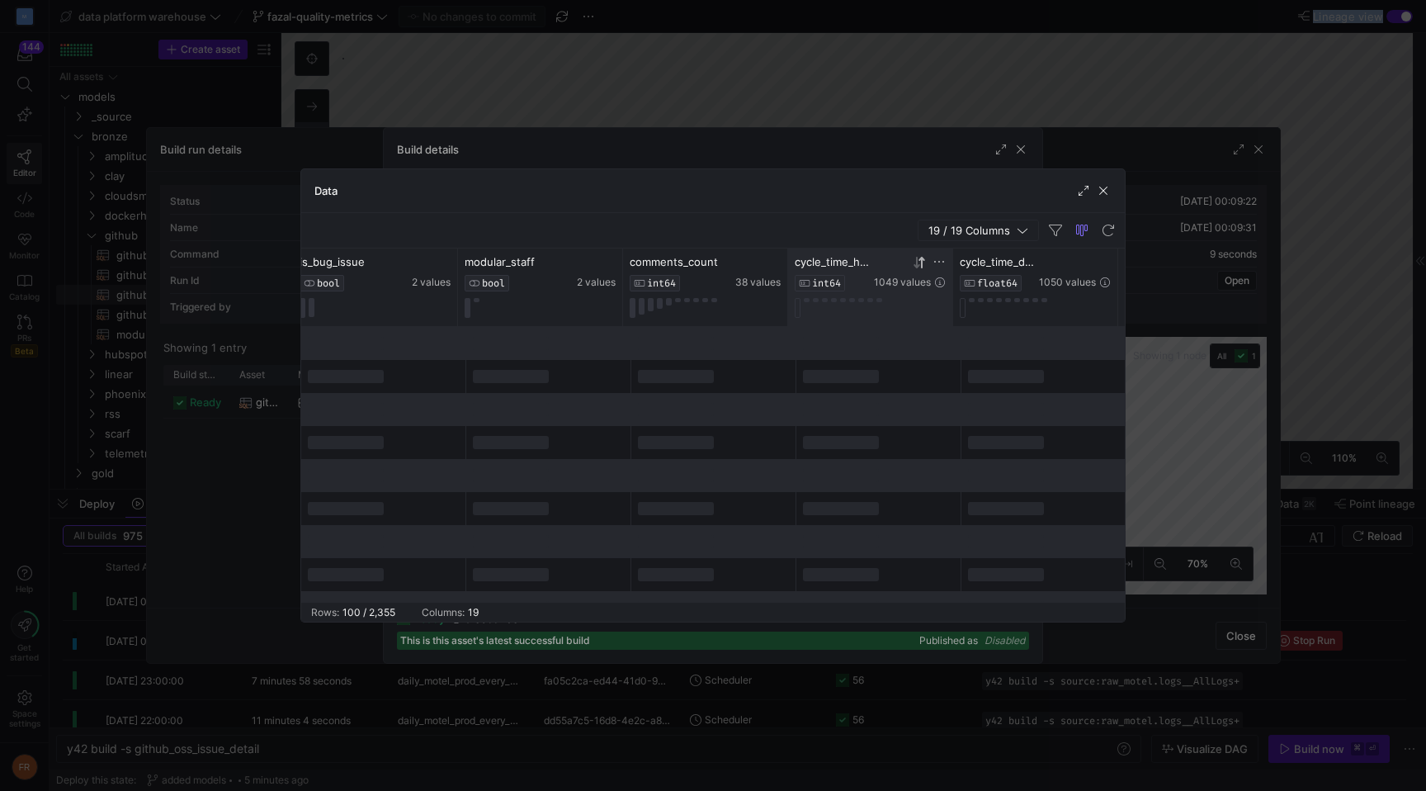
click at [920, 269] on div at bounding box center [919, 262] width 13 height 14
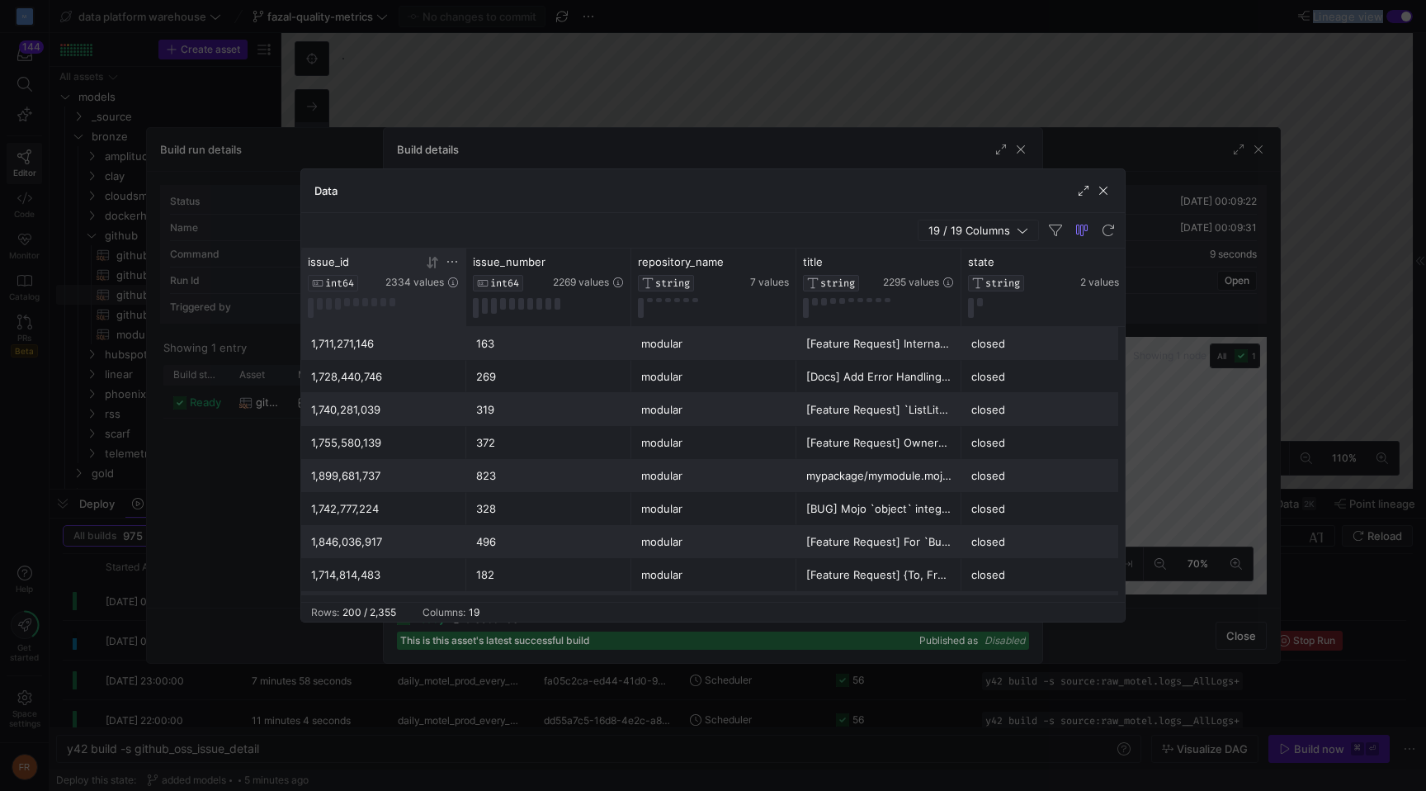
click at [449, 261] on icon at bounding box center [452, 261] width 13 height 13
click at [405, 307] on div at bounding box center [383, 308] width 151 height 20
click at [1102, 189] on span "button" at bounding box center [1103, 190] width 17 height 17
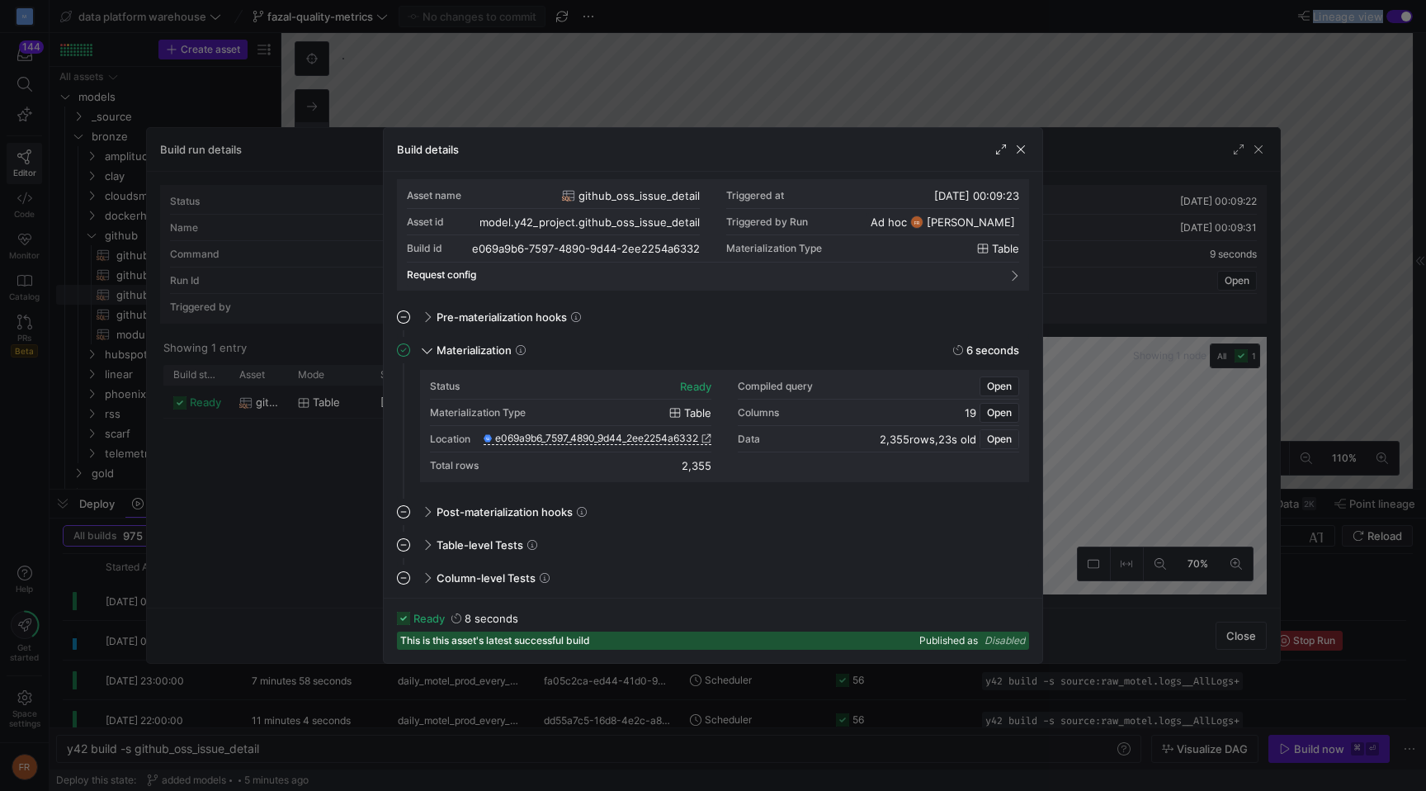
click at [999, 437] on span "Open" at bounding box center [999, 439] width 25 height 12
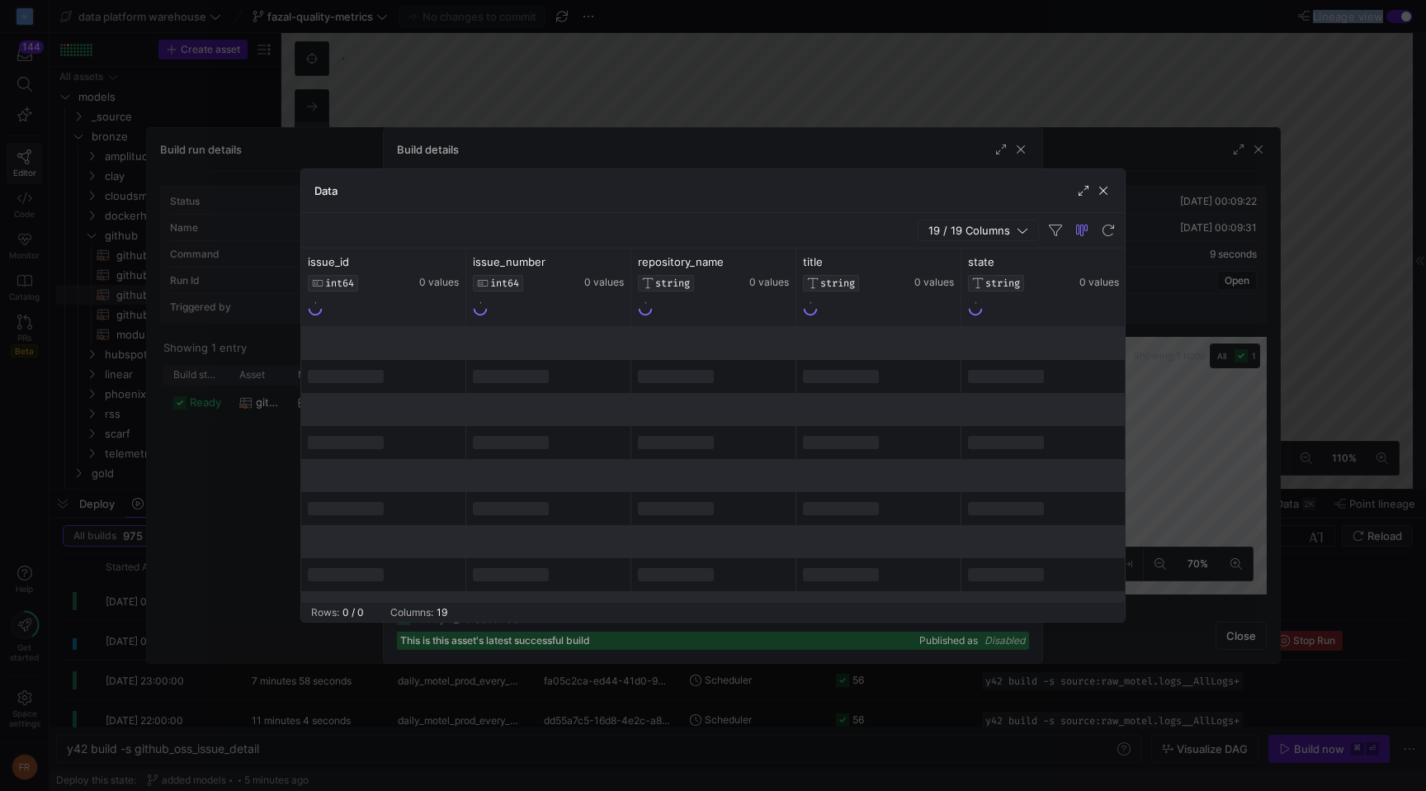
click at [1023, 233] on icon "button" at bounding box center [1023, 230] width 12 height 12
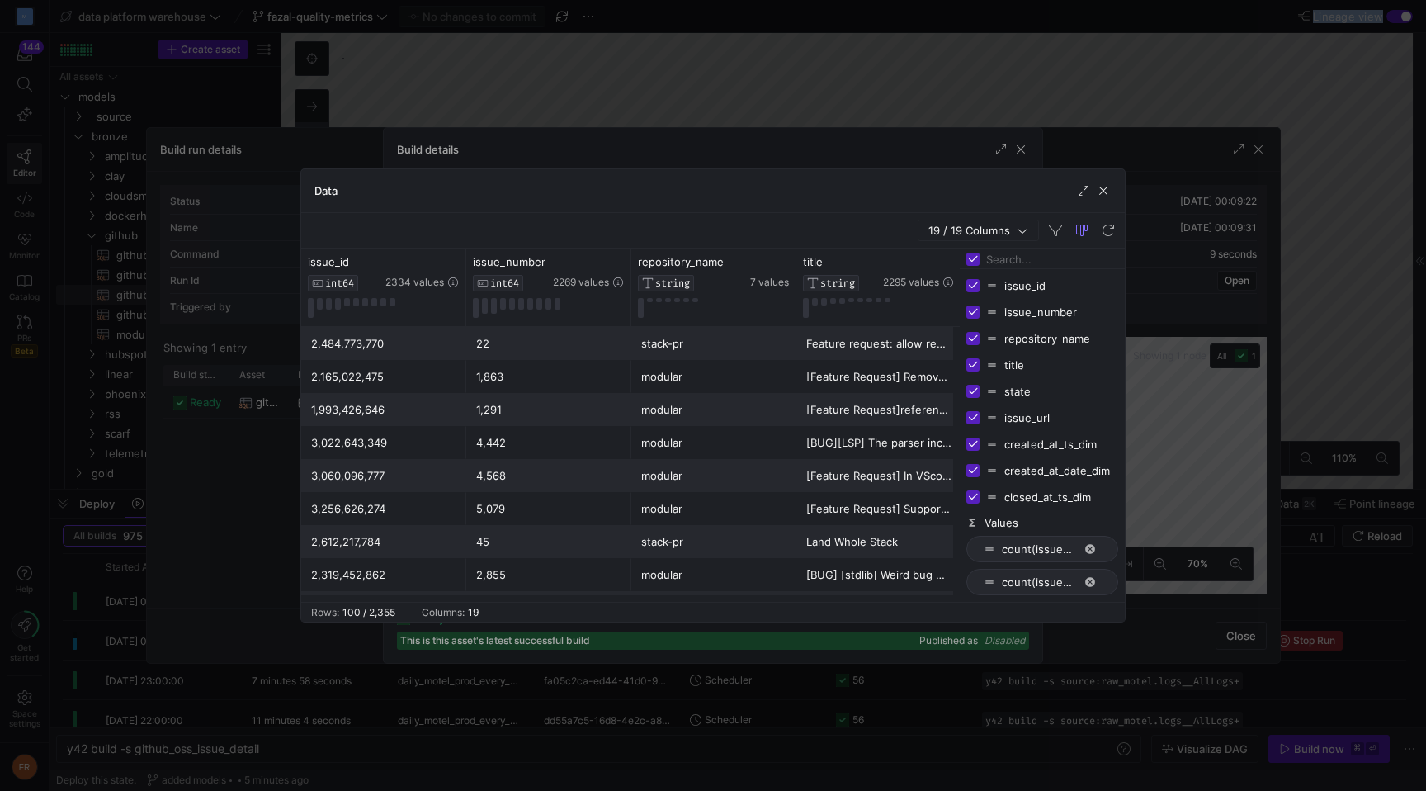
click at [1023, 233] on icon "button" at bounding box center [1023, 230] width 12 height 12
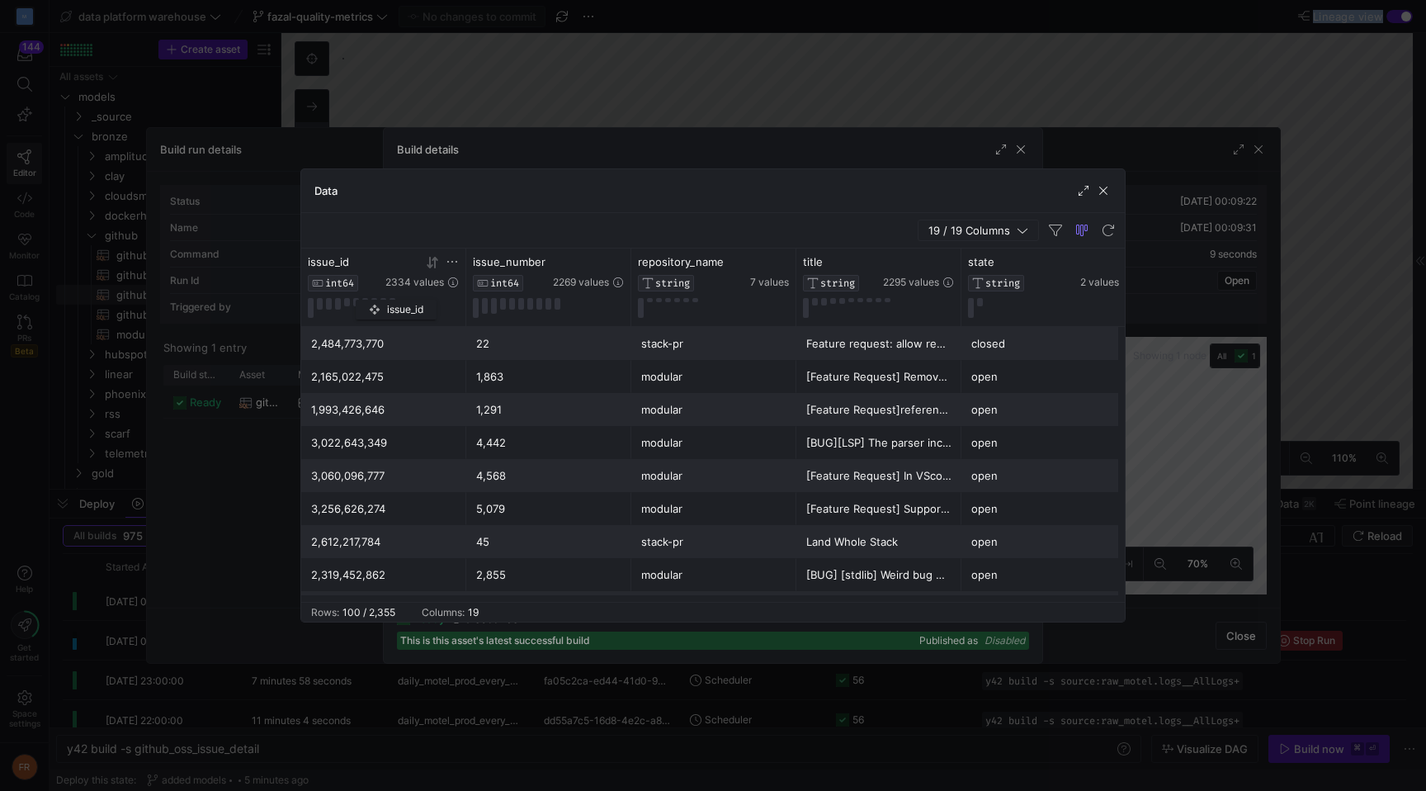
drag, startPoint x: 305, startPoint y: 258, endPoint x: 364, endPoint y: 296, distance: 69.8
click at [364, 296] on div "issue_id INT64 2334 values" at bounding box center [383, 287] width 165 height 78
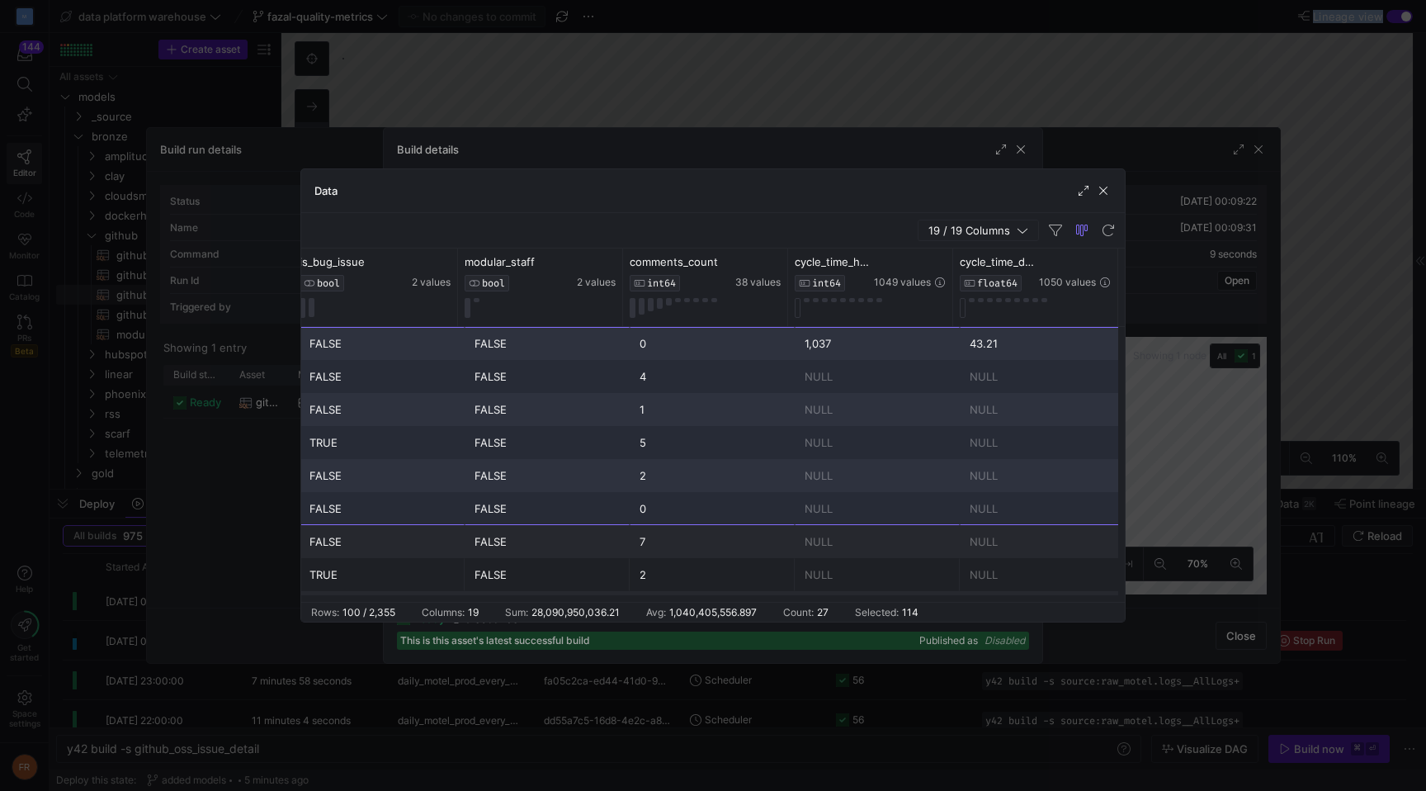
drag, startPoint x: 307, startPoint y: 340, endPoint x: 1082, endPoint y: 493, distance: 789.8
click at [948, 84] on div at bounding box center [713, 395] width 1426 height 791
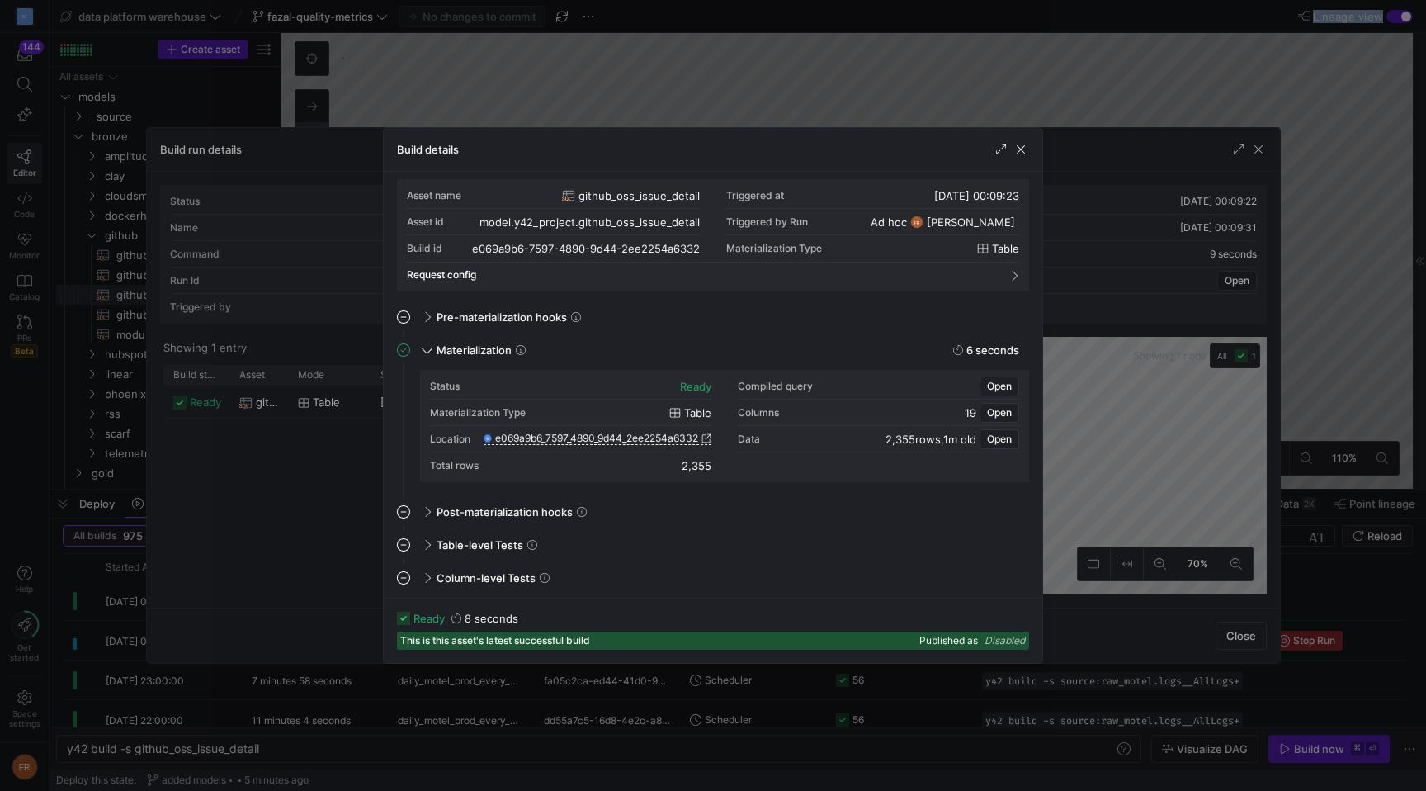
click at [895, 88] on div at bounding box center [713, 395] width 1426 height 791
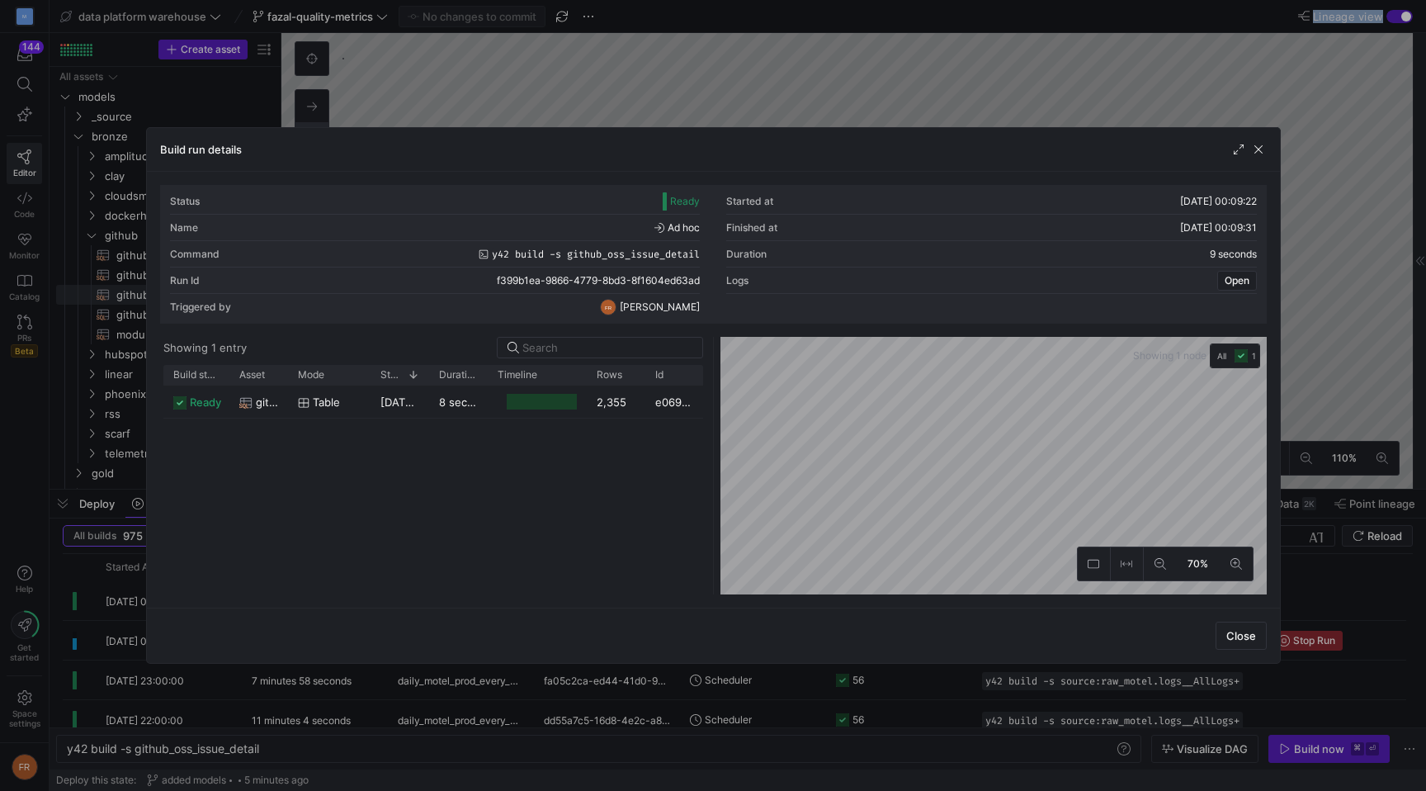
click at [892, 84] on div at bounding box center [713, 395] width 1426 height 791
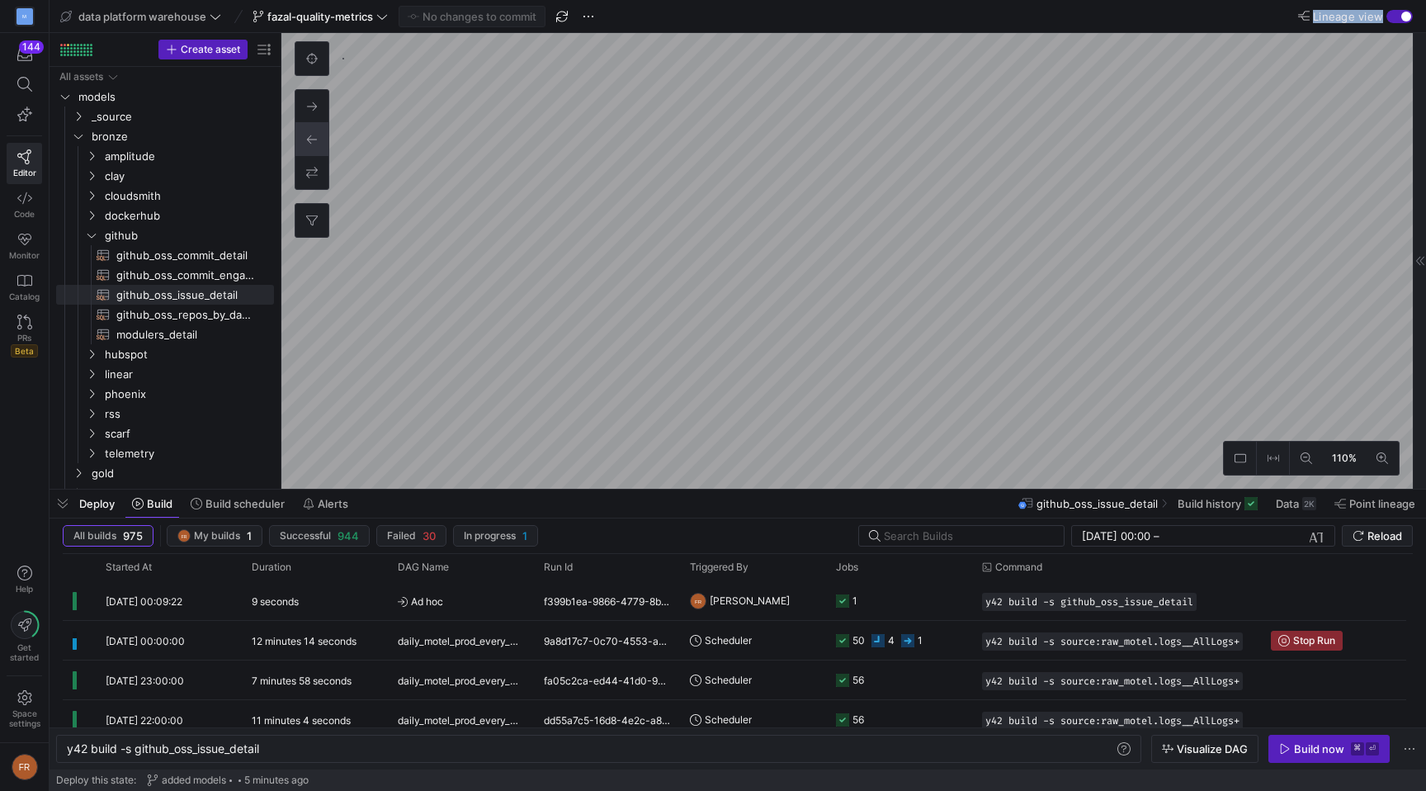
click at [890, 0] on html "M 144 Editor Code Monitor Catalog PRs Beta Help Get started Space settings FR d…" at bounding box center [713, 395] width 1426 height 791
type textarea "y42 build -s source:raw_github_oss.issues"
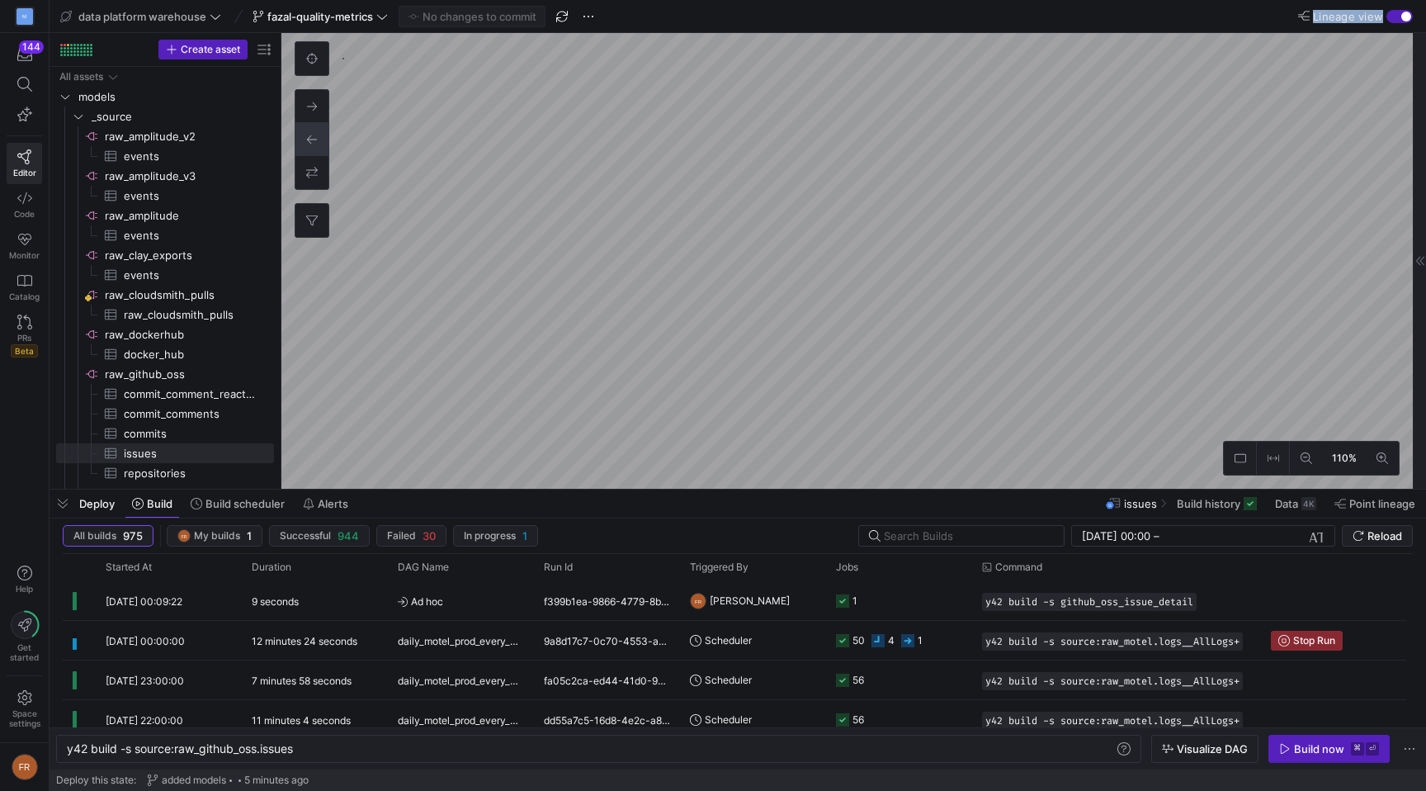
click at [1391, 17] on div "button" at bounding box center [1399, 16] width 26 height 13
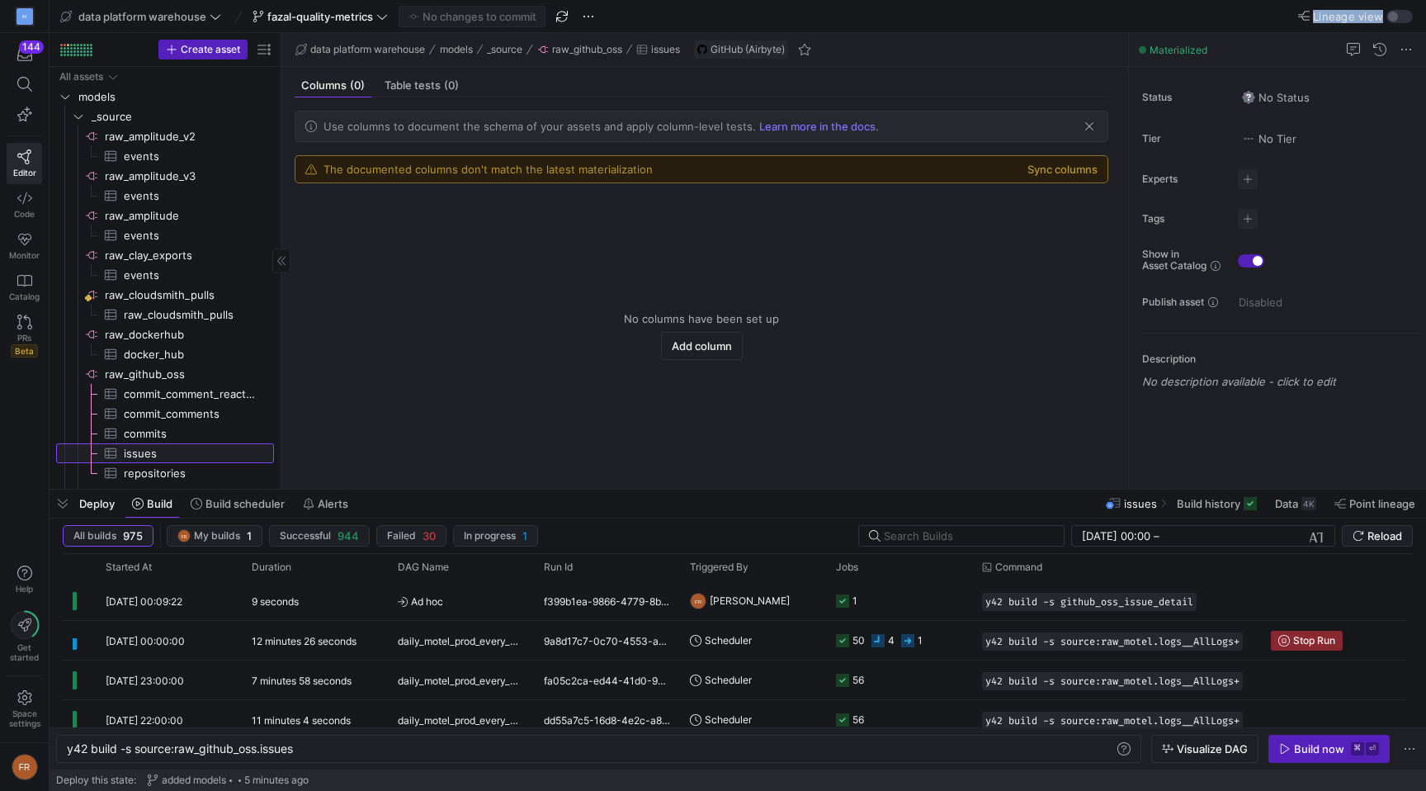
click at [158, 454] on span "issues​​​​​​​​​" at bounding box center [189, 453] width 131 height 19
click at [1389, 13] on div "button" at bounding box center [1393, 17] width 10 height 10
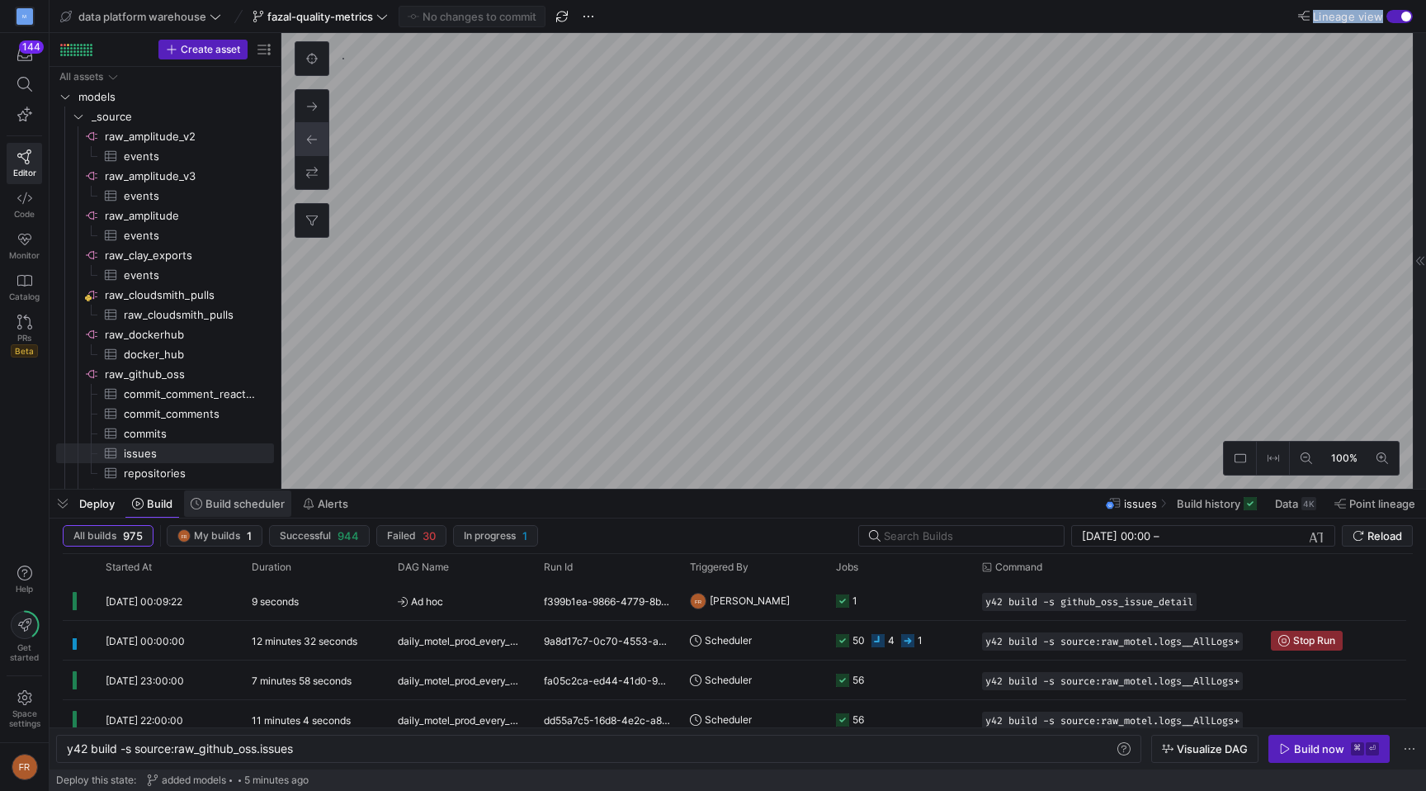
click at [240, 505] on span "Build scheduler" at bounding box center [244, 503] width 79 height 13
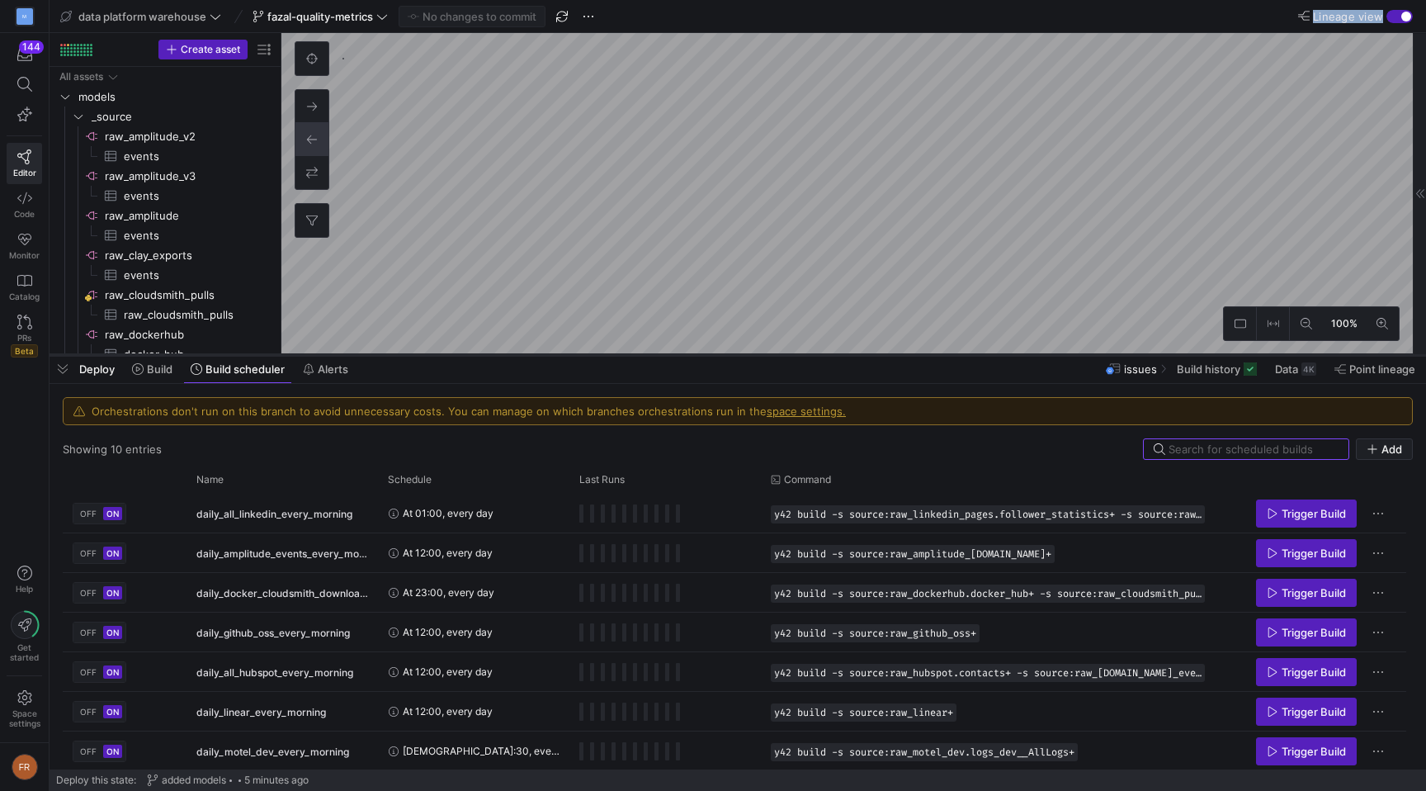
drag, startPoint x: 298, startPoint y: 485, endPoint x: 360, endPoint y: 284, distance: 210.7
click at [360, 352] on div at bounding box center [738, 355] width 1377 height 7
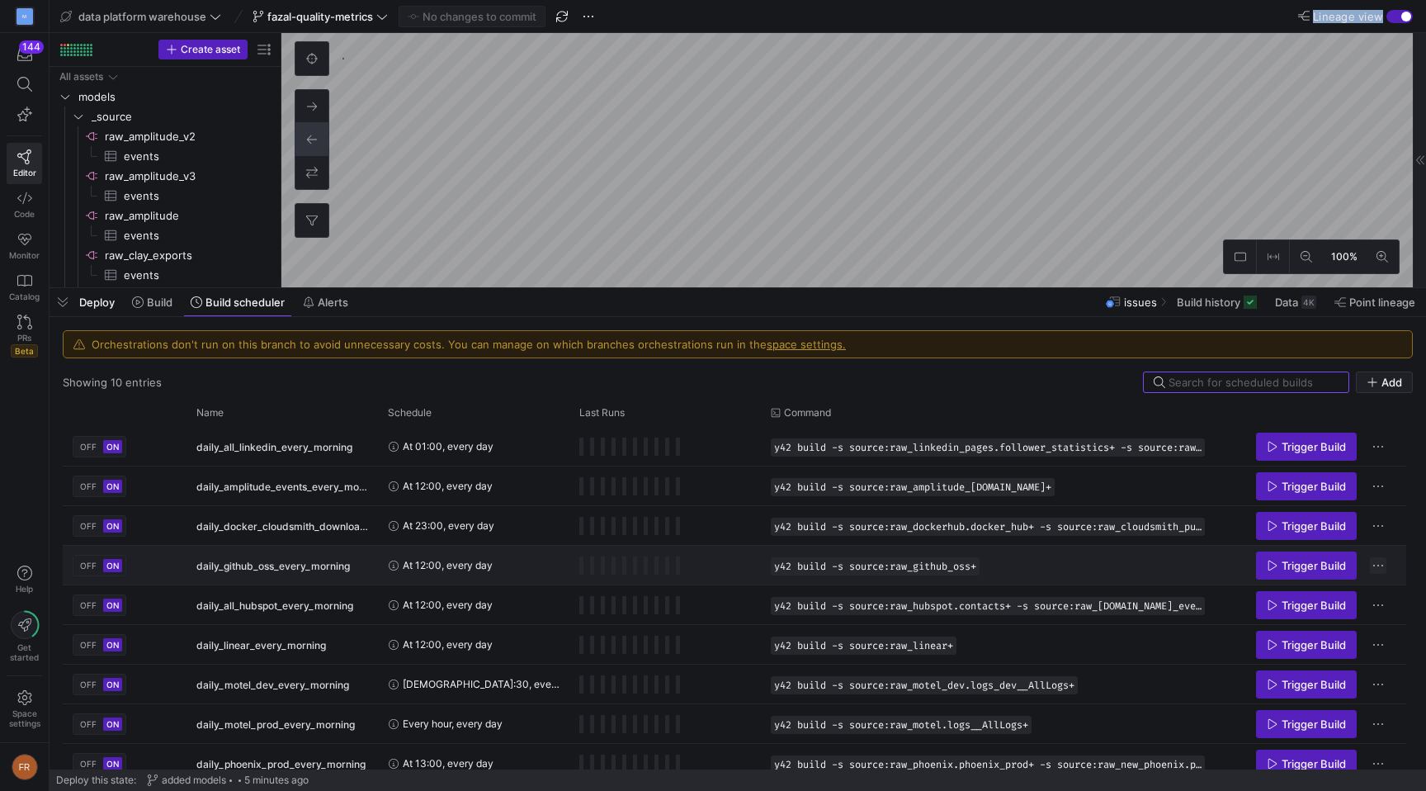
click at [1386, 567] on span "Press SPACE to select this row." at bounding box center [1378, 565] width 17 height 17
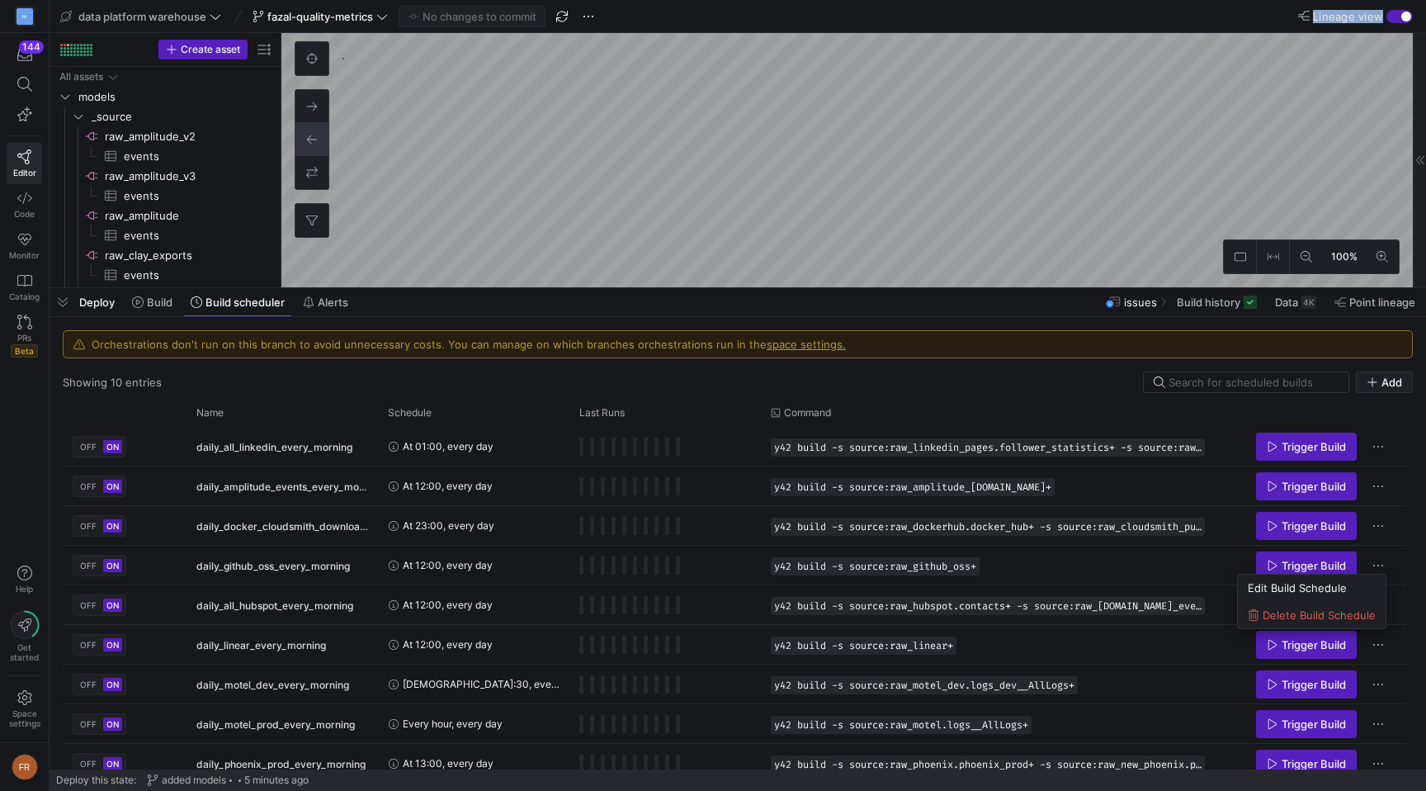
click at [1026, 569] on div at bounding box center [713, 395] width 1426 height 791
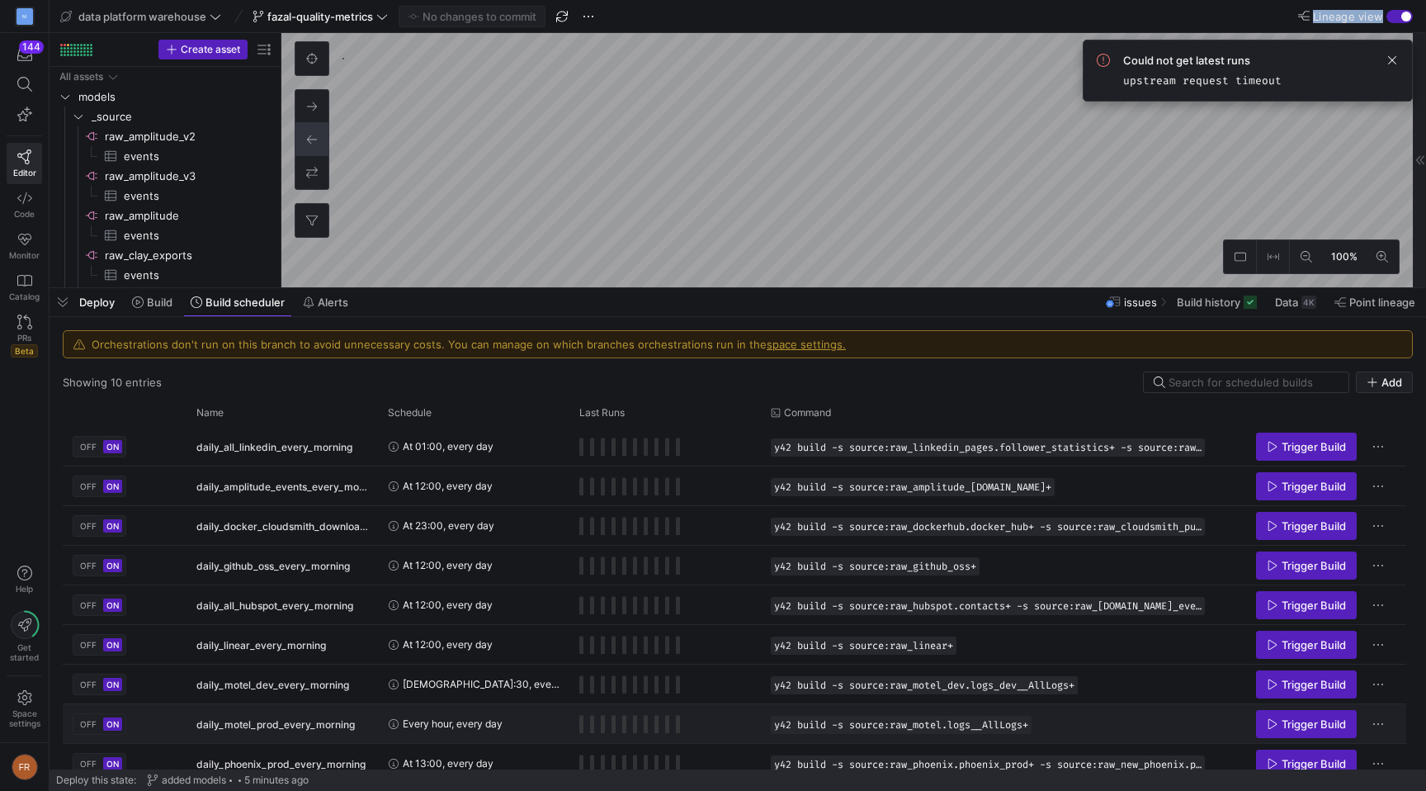
scroll to position [54, 0]
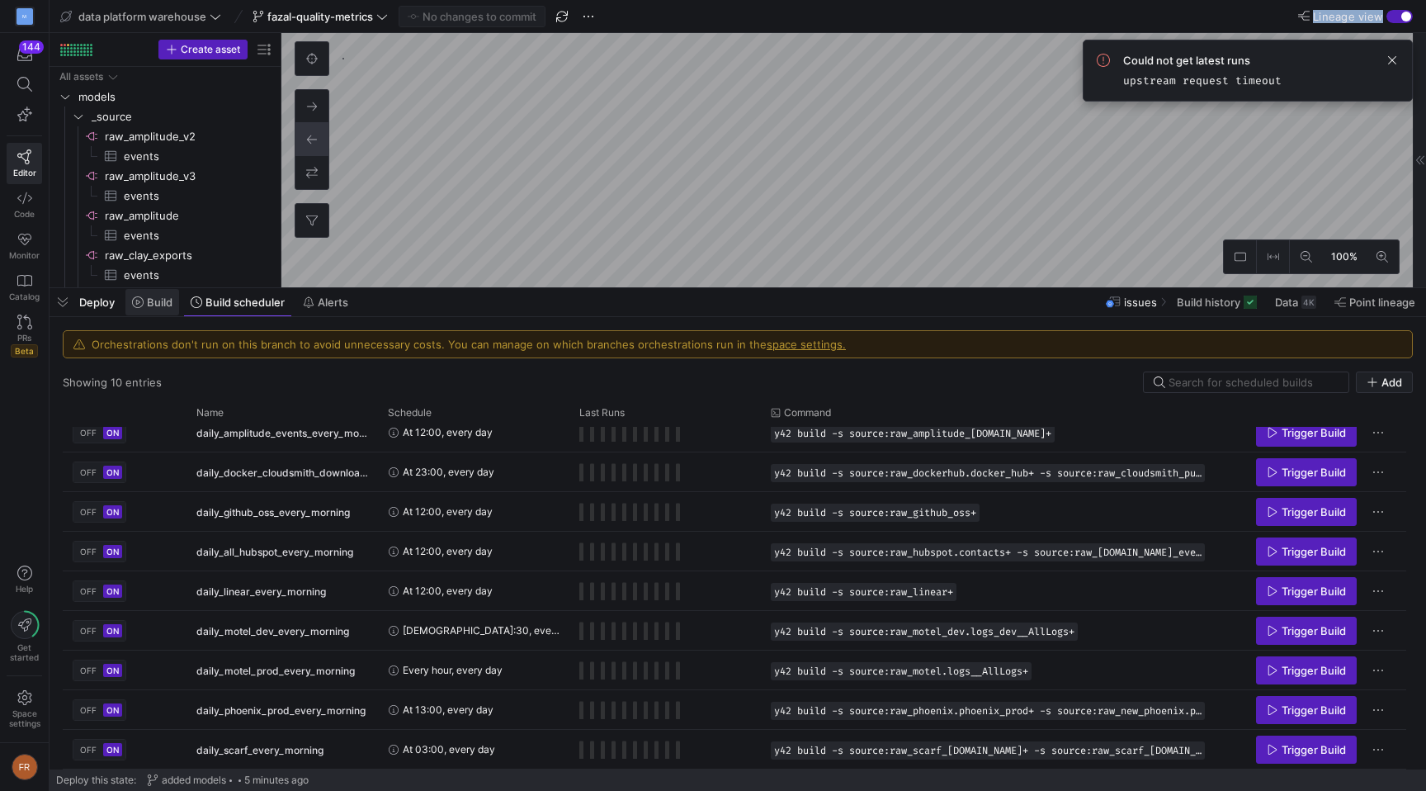
click at [144, 310] on span at bounding box center [152, 302] width 54 height 26
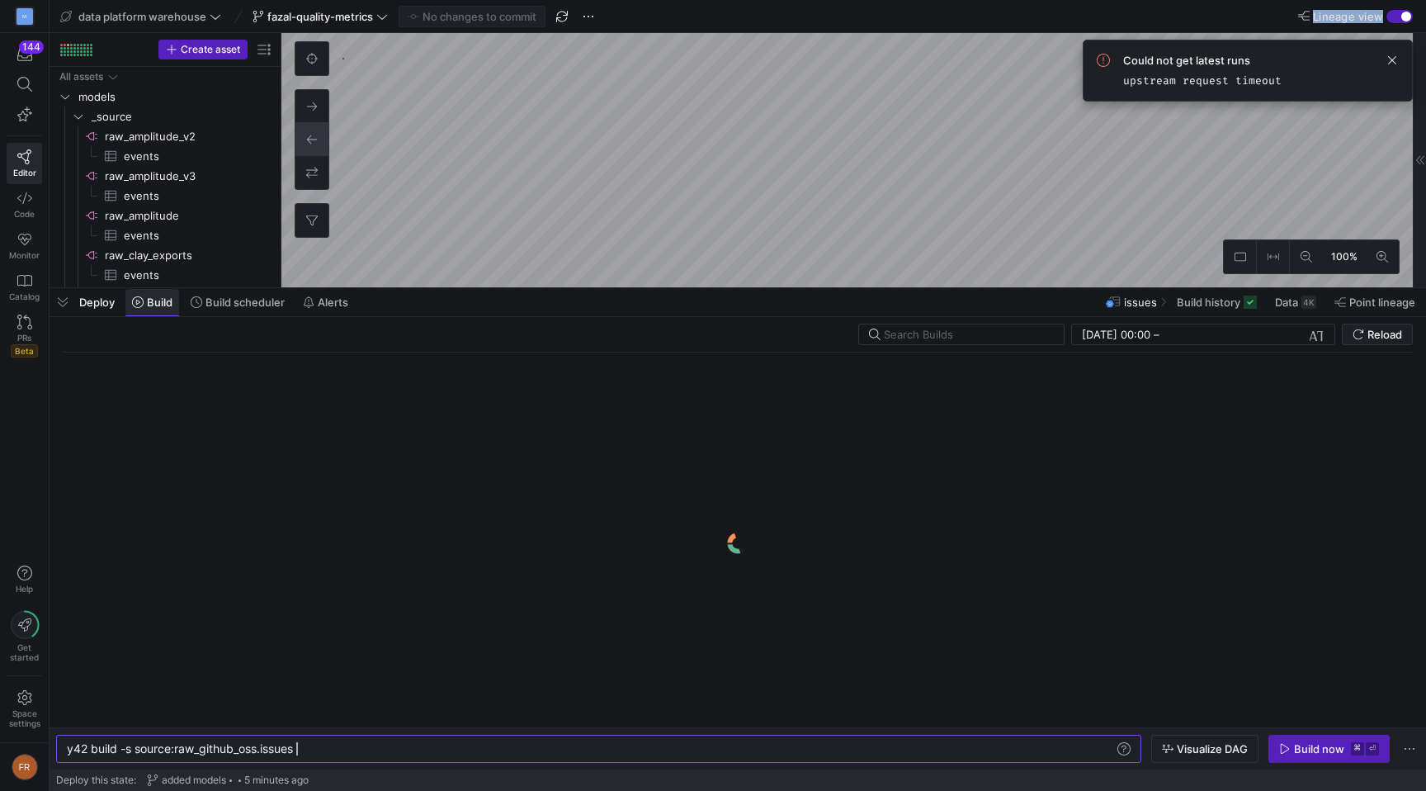
scroll to position [0, 229]
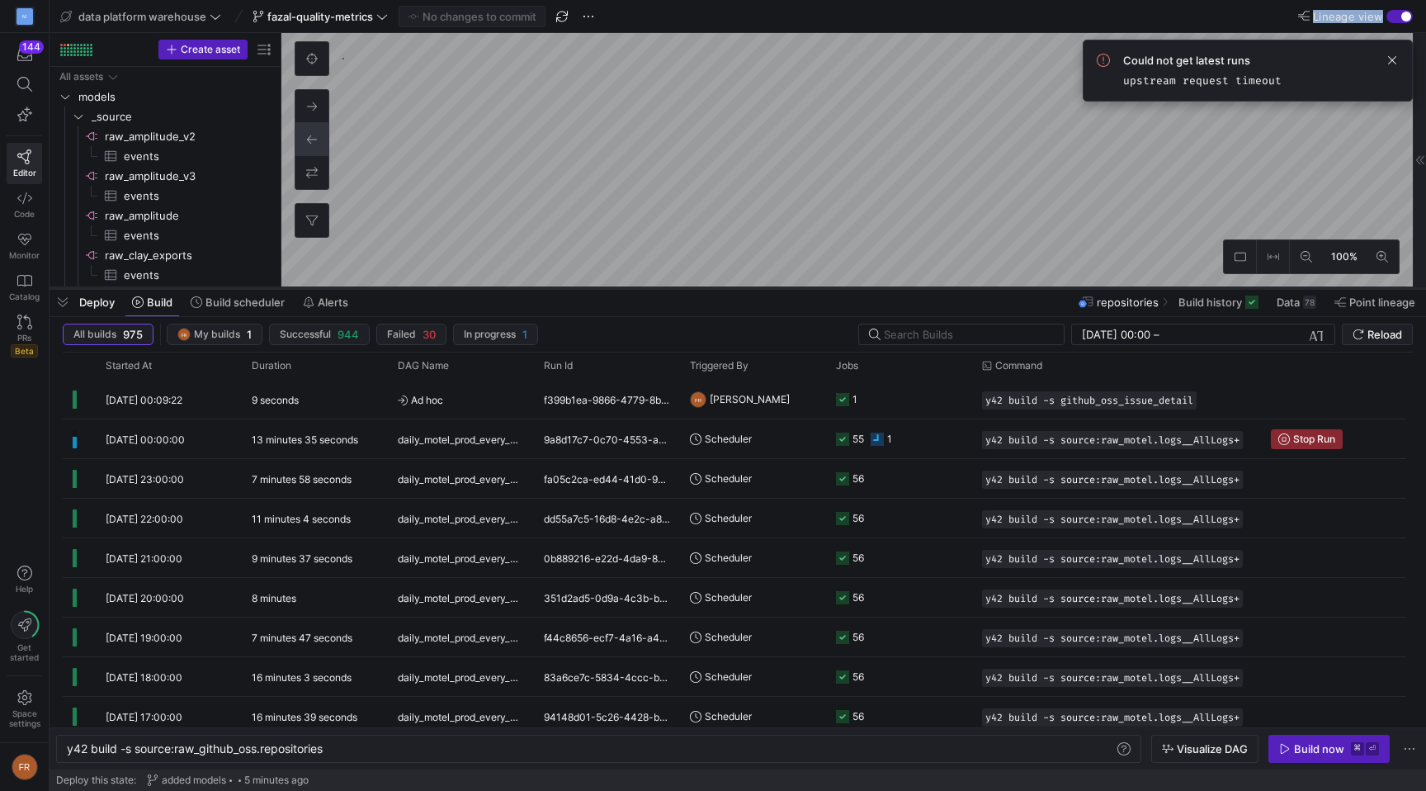
scroll to position [196, 0]
type textarea "y42 build -s source:raw_github_oss.issues"
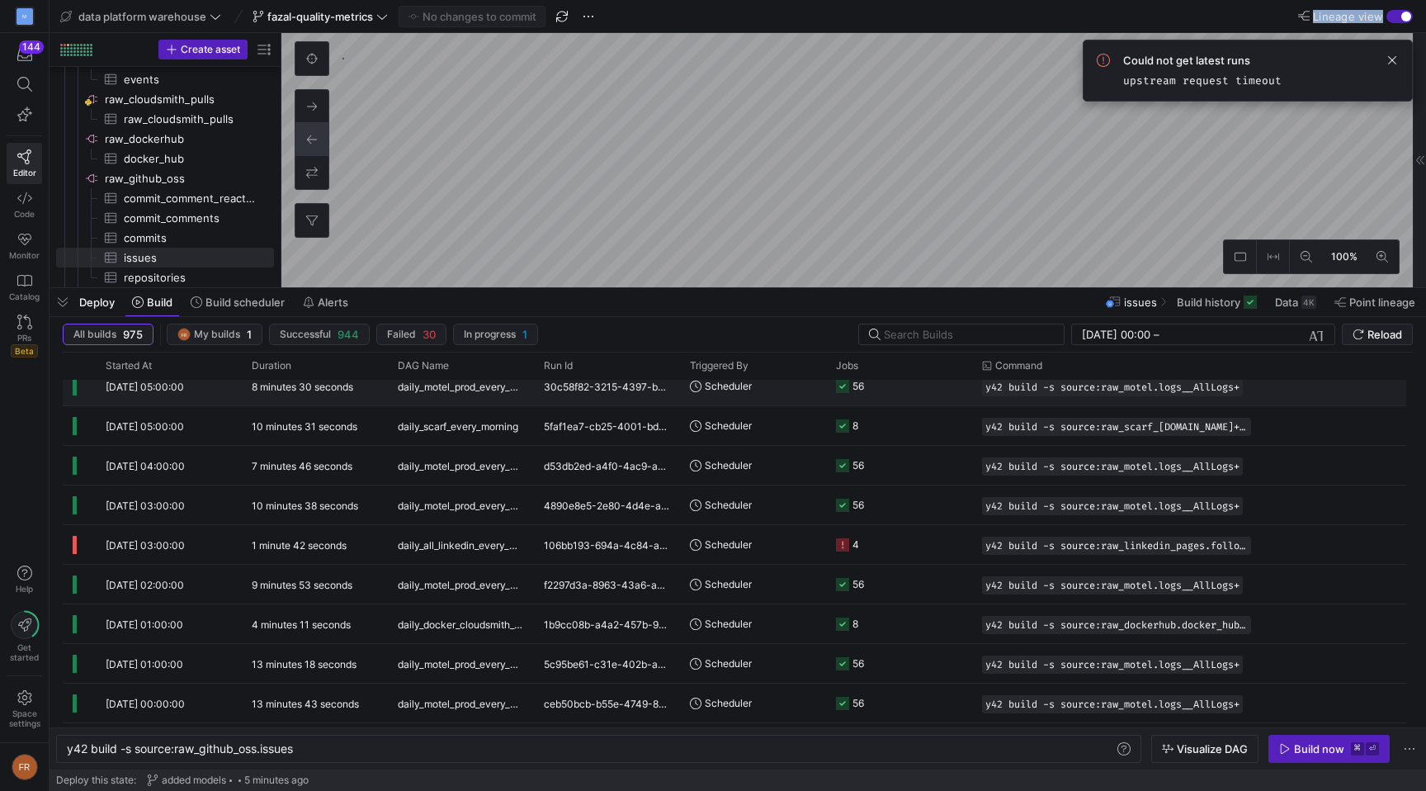
scroll to position [112, 0]
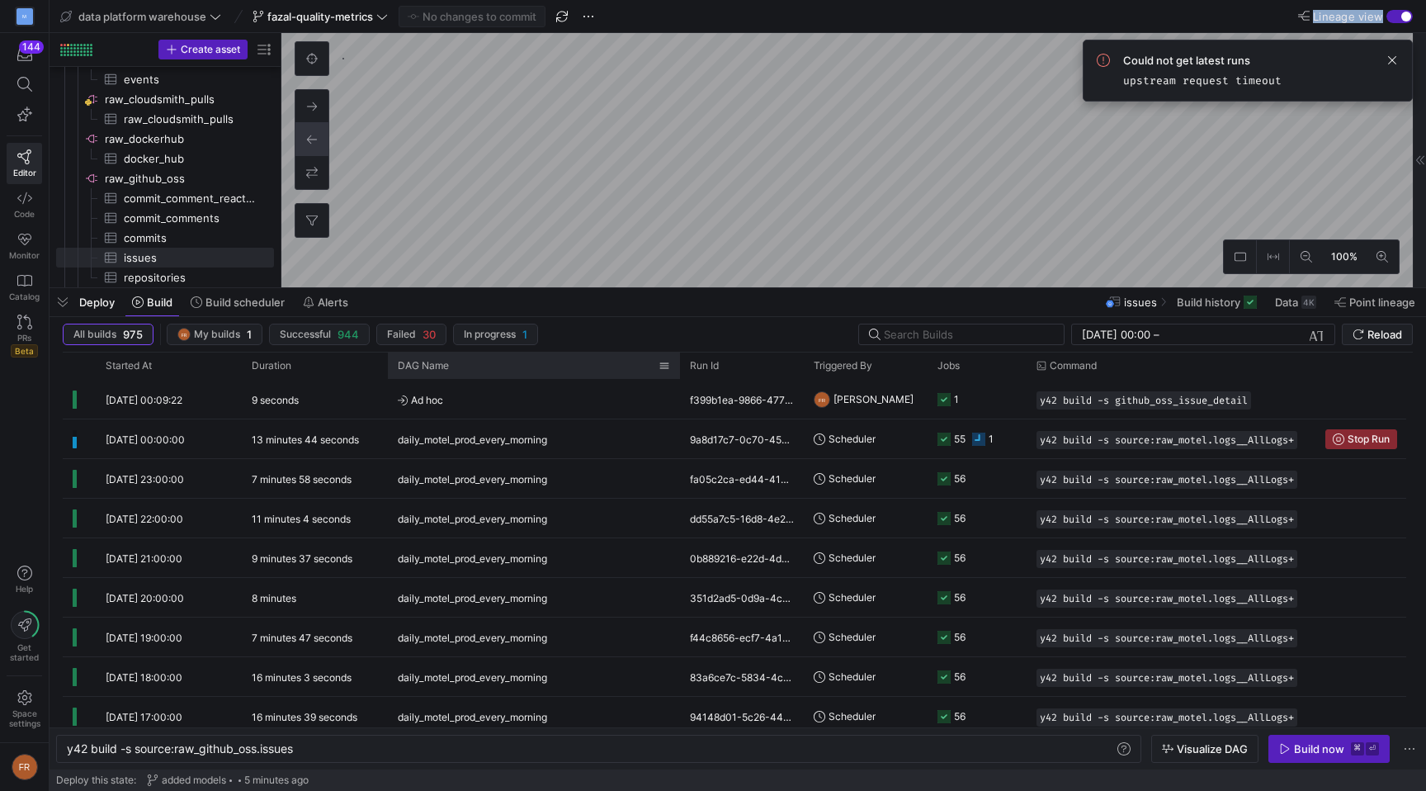
drag, startPoint x: 533, startPoint y: 364, endPoint x: 694, endPoint y: 351, distance: 161.5
click at [694, 351] on div "All builds 975 FR My builds 1 Successful 944 Failed 30 In progress 1 [DATE] 00:…" at bounding box center [738, 526] width 1377 height 404
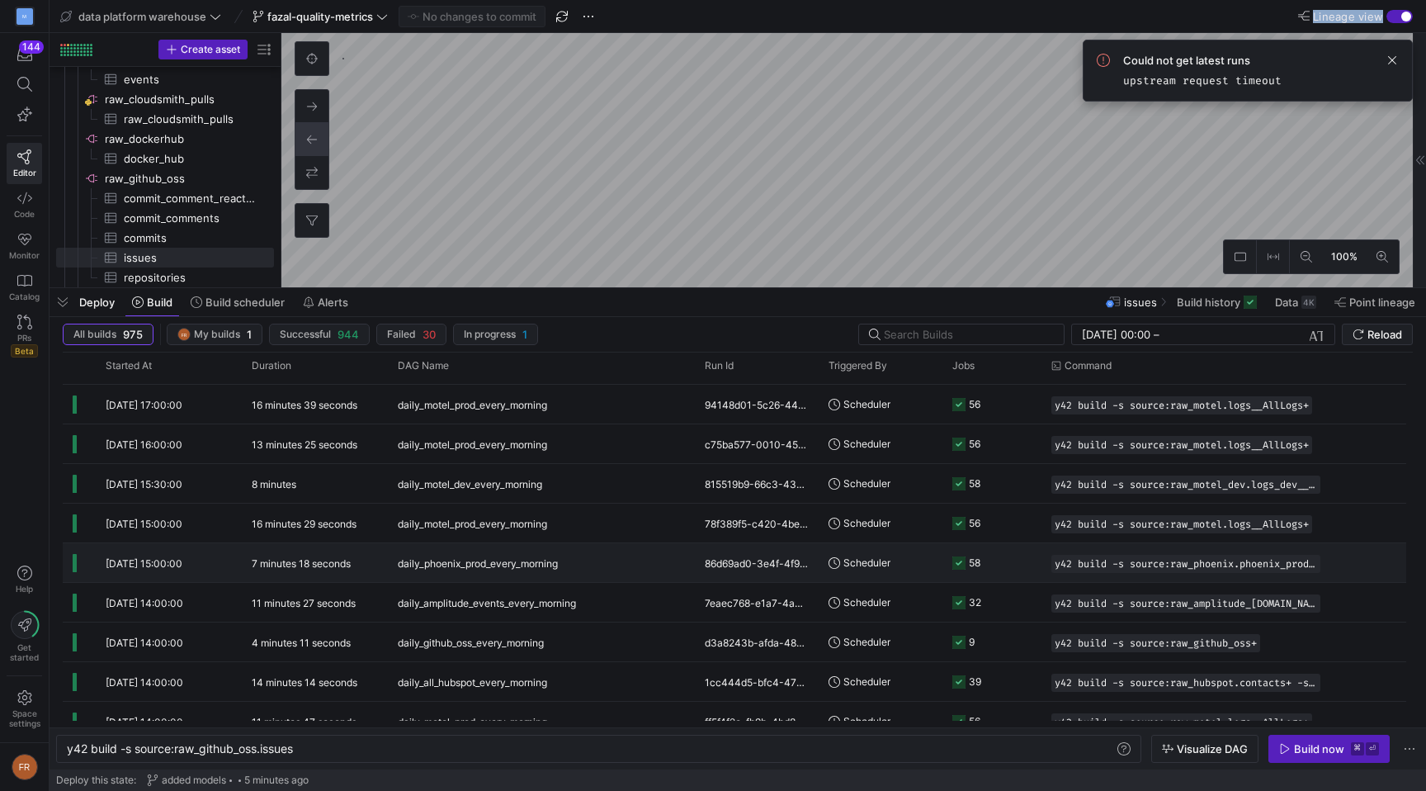
scroll to position [352, 0]
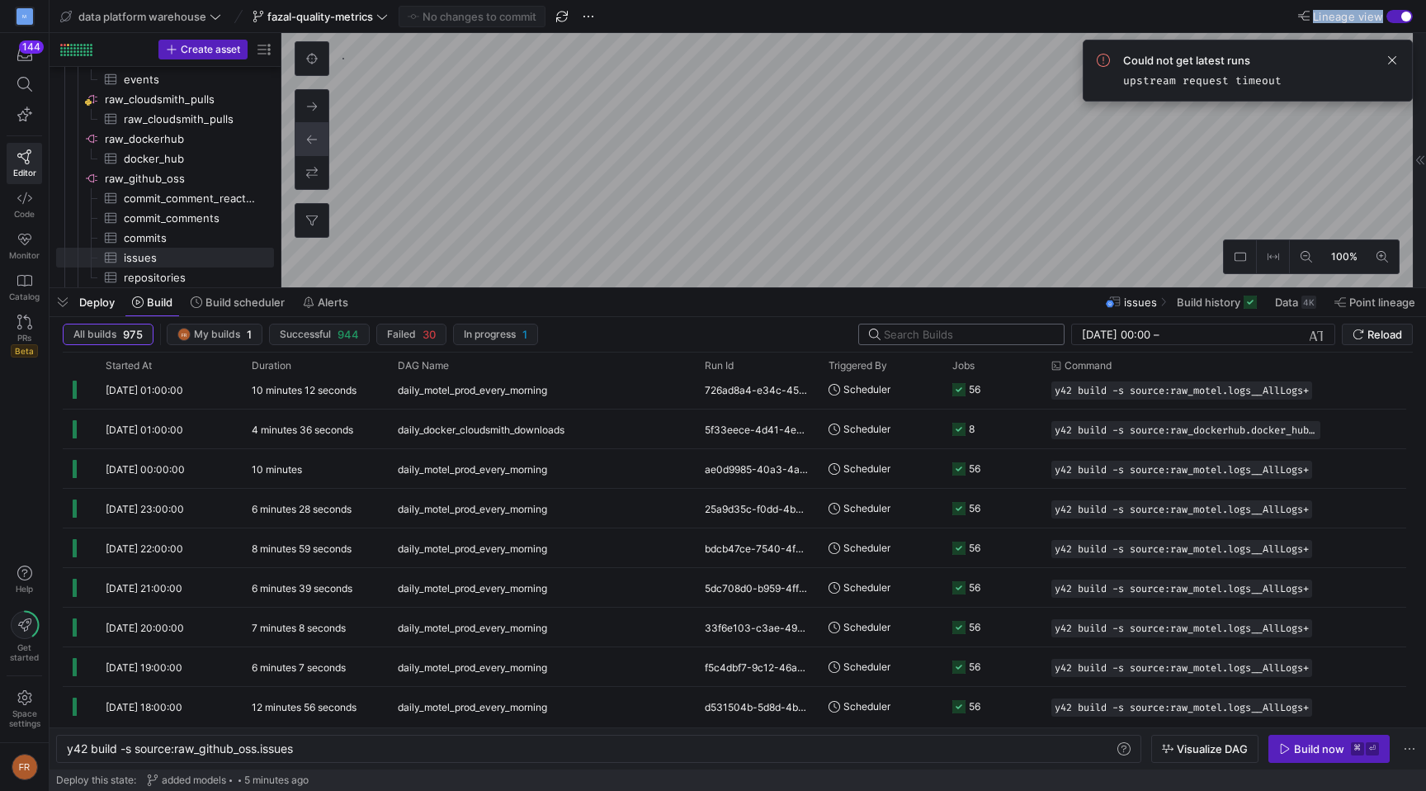
click at [990, 332] on input "text" at bounding box center [967, 334] width 167 height 13
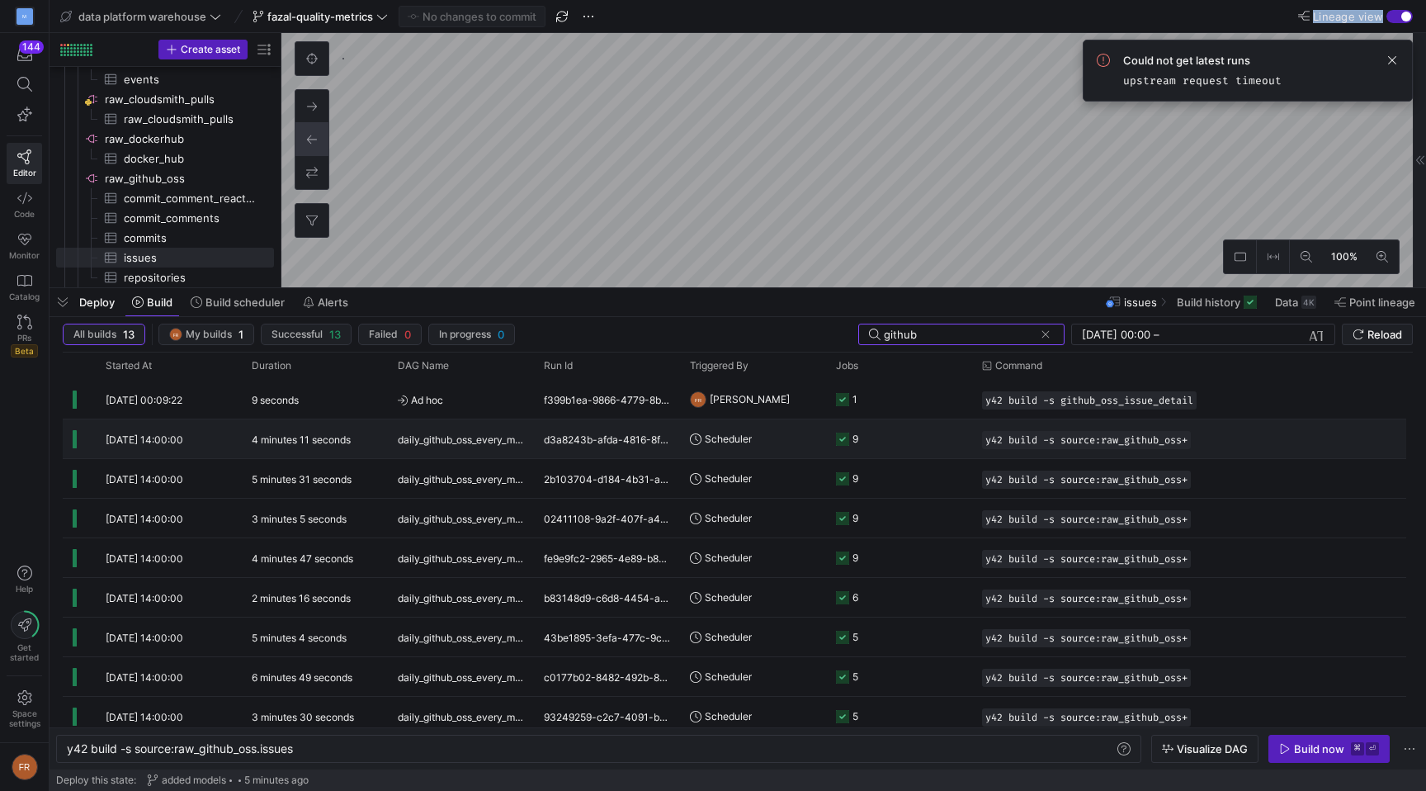
type input "github"
click at [477, 446] on span "daily_github_oss_every_morning" at bounding box center [461, 439] width 126 height 39
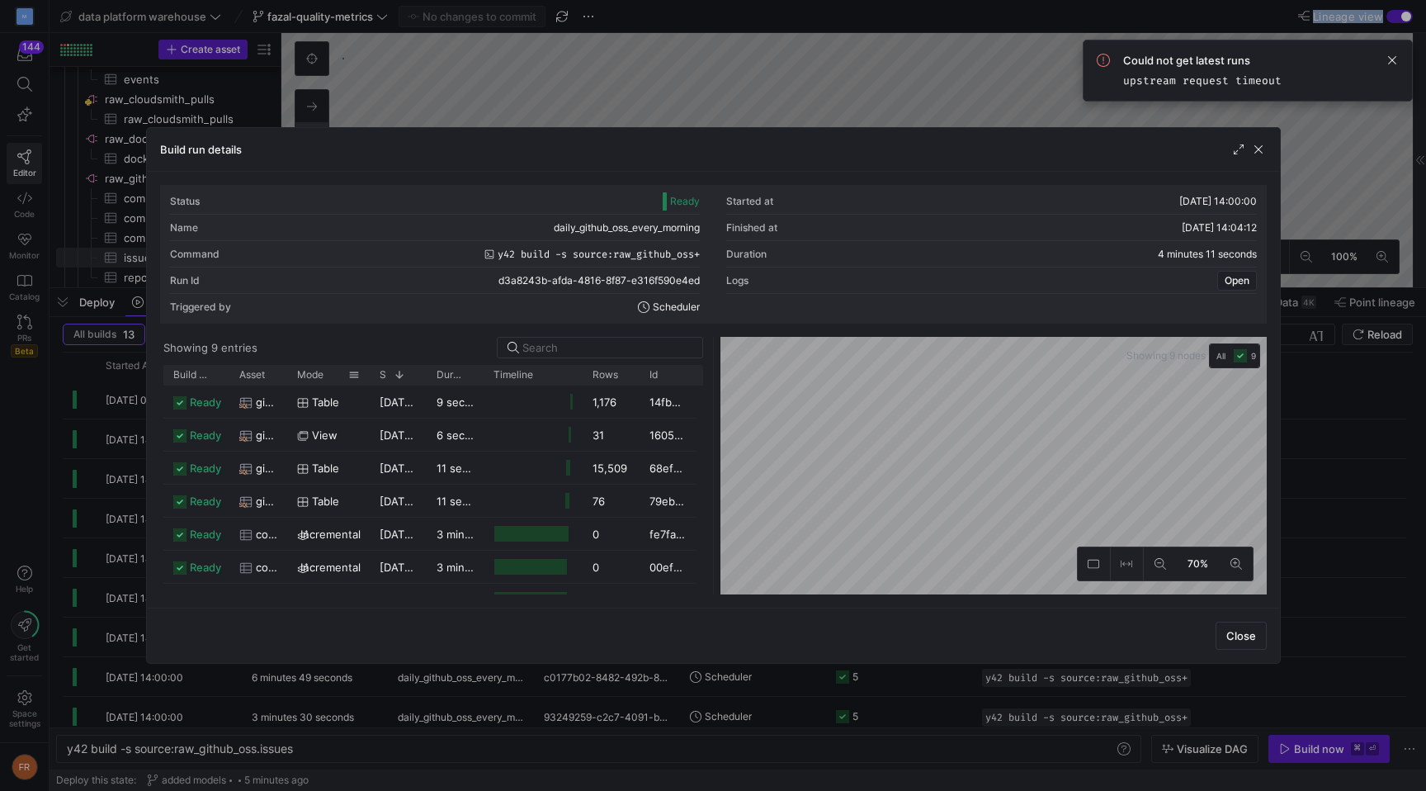
drag, startPoint x: 282, startPoint y: 370, endPoint x: 381, endPoint y: 368, distance: 99.0
click at [381, 368] on div "Build status Asset Mode 1 Rows" at bounding box center [429, 375] width 533 height 20
click at [295, 345] on div "Showing 9 entries" at bounding box center [433, 347] width 540 height 21
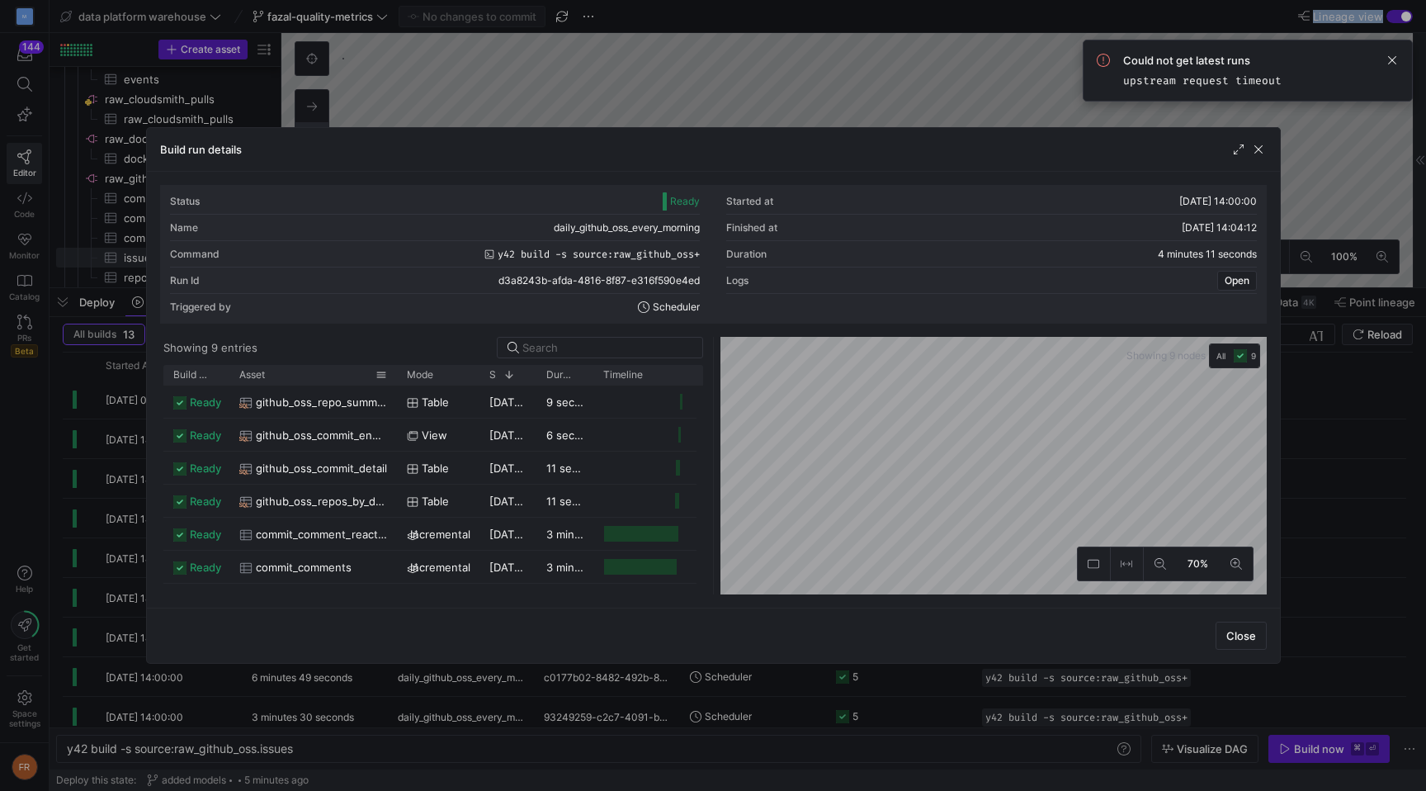
drag, startPoint x: 284, startPoint y: 375, endPoint x: 394, endPoint y: 375, distance: 109.8
click at [394, 375] on div at bounding box center [397, 375] width 7 height 20
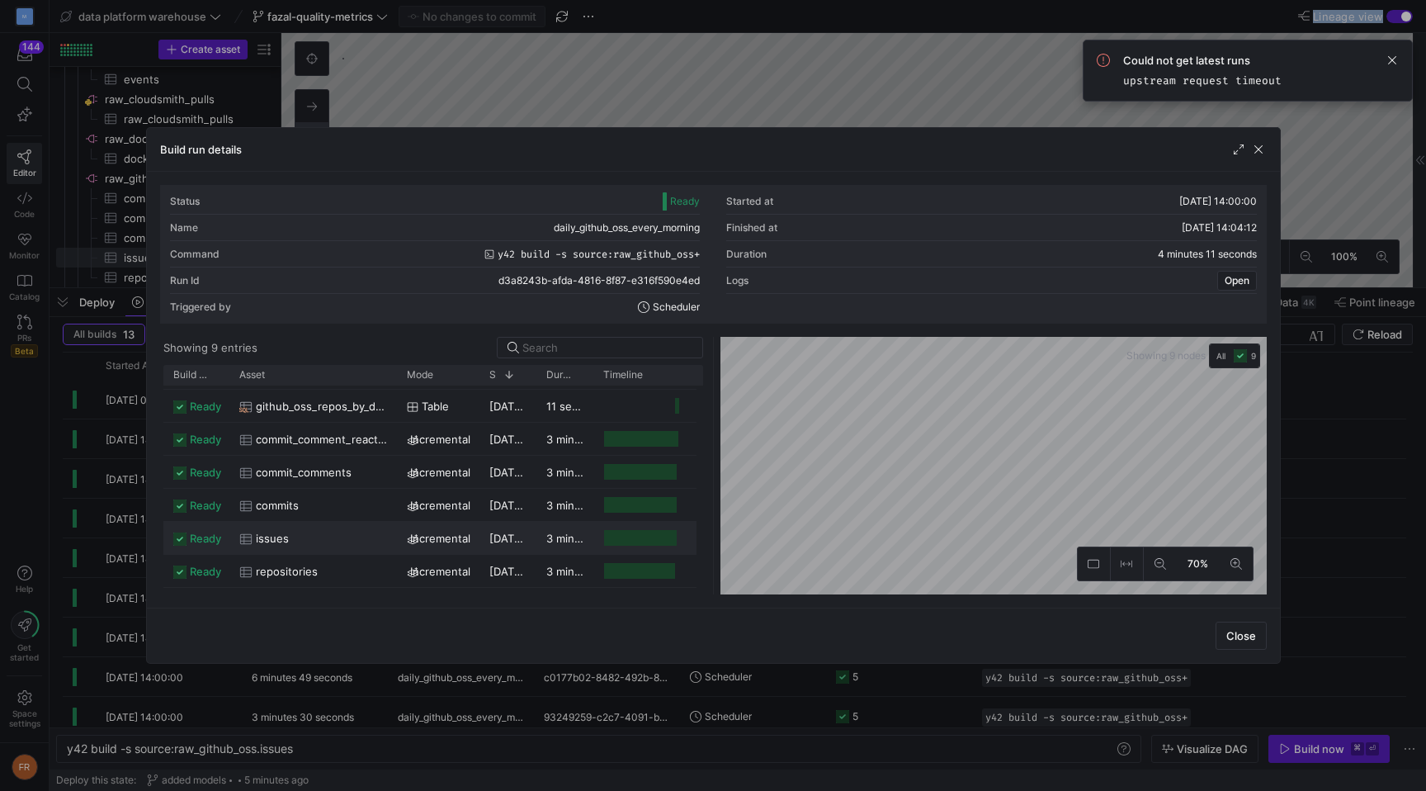
click at [317, 530] on div "issues" at bounding box center [313, 538] width 148 height 32
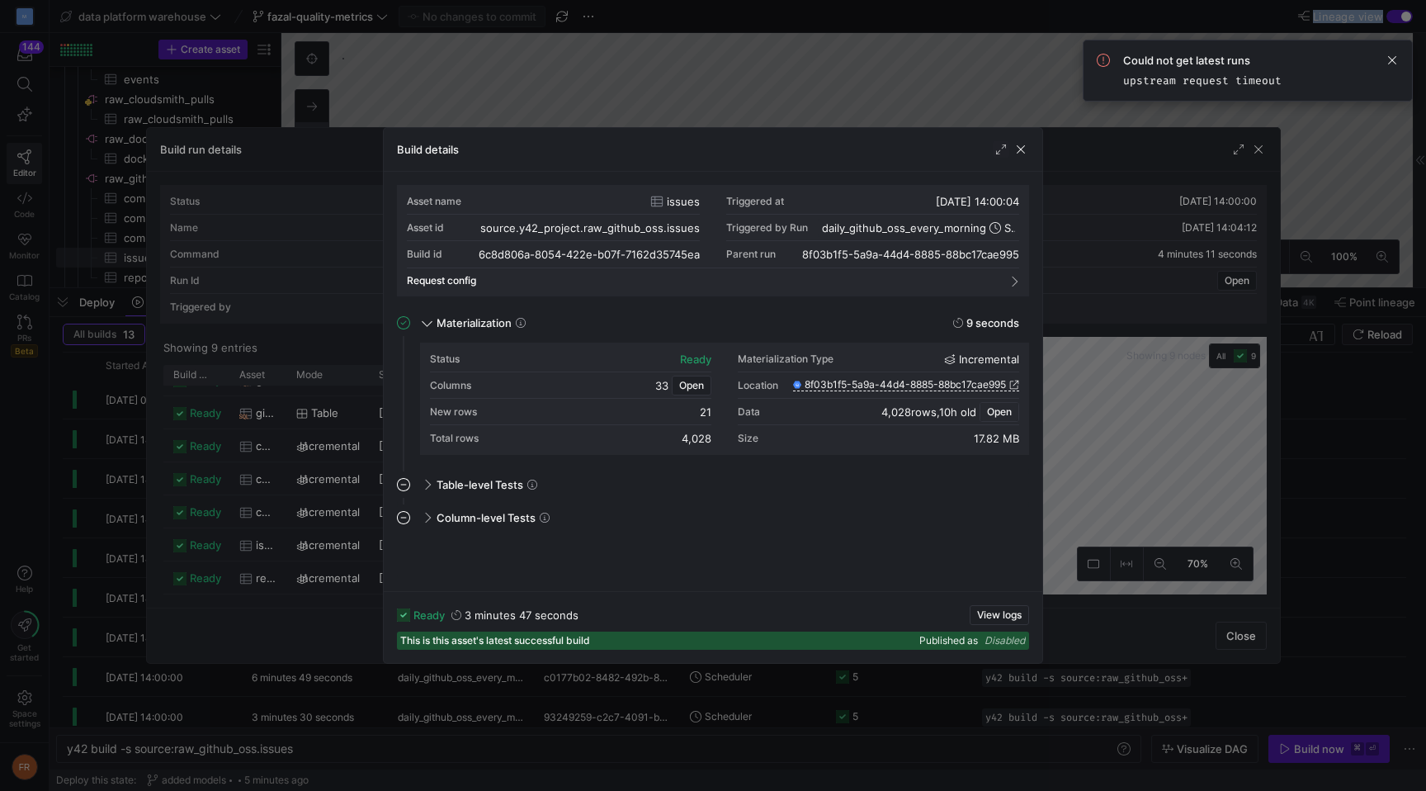
click at [998, 414] on span "Open" at bounding box center [999, 412] width 25 height 12
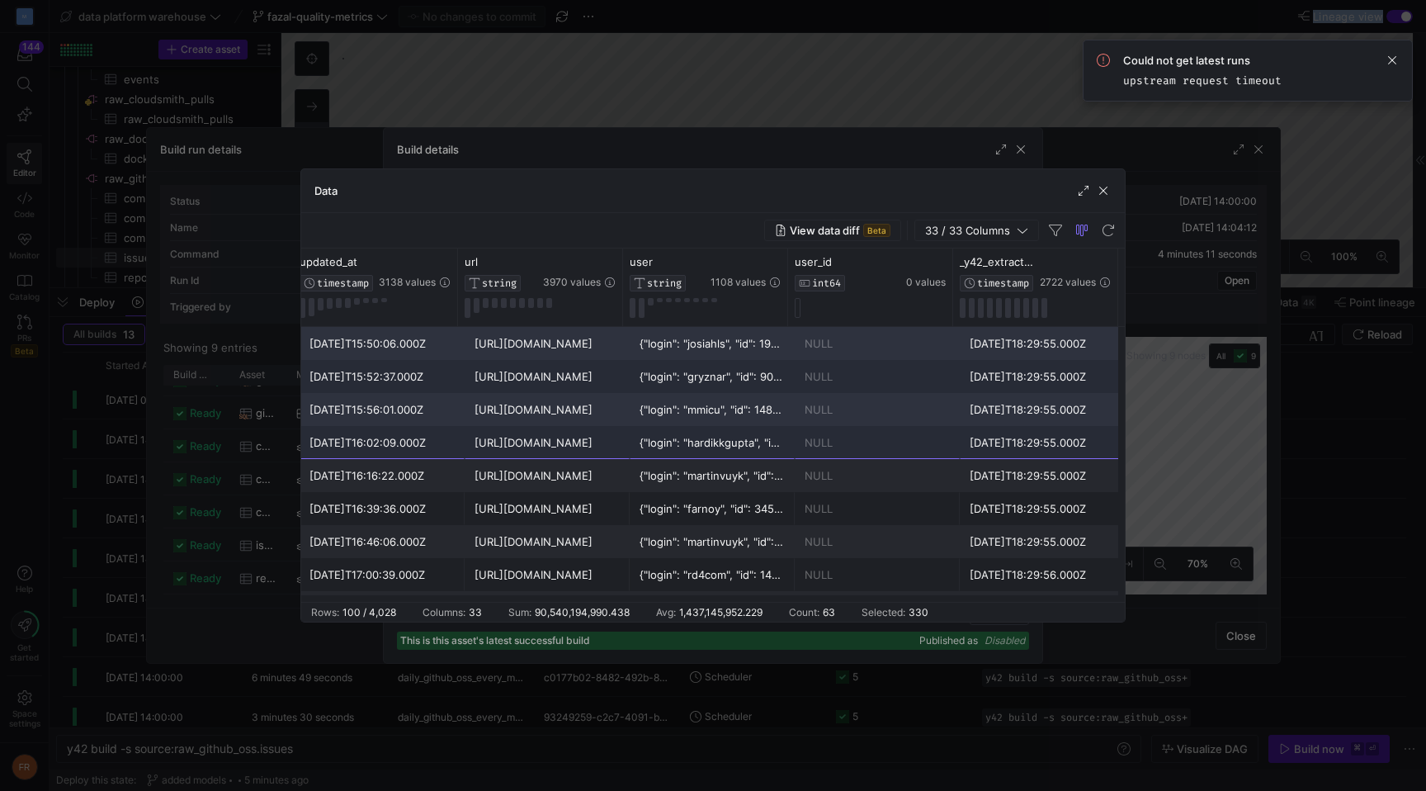
drag, startPoint x: 383, startPoint y: 343, endPoint x: 1082, endPoint y: 439, distance: 705.5
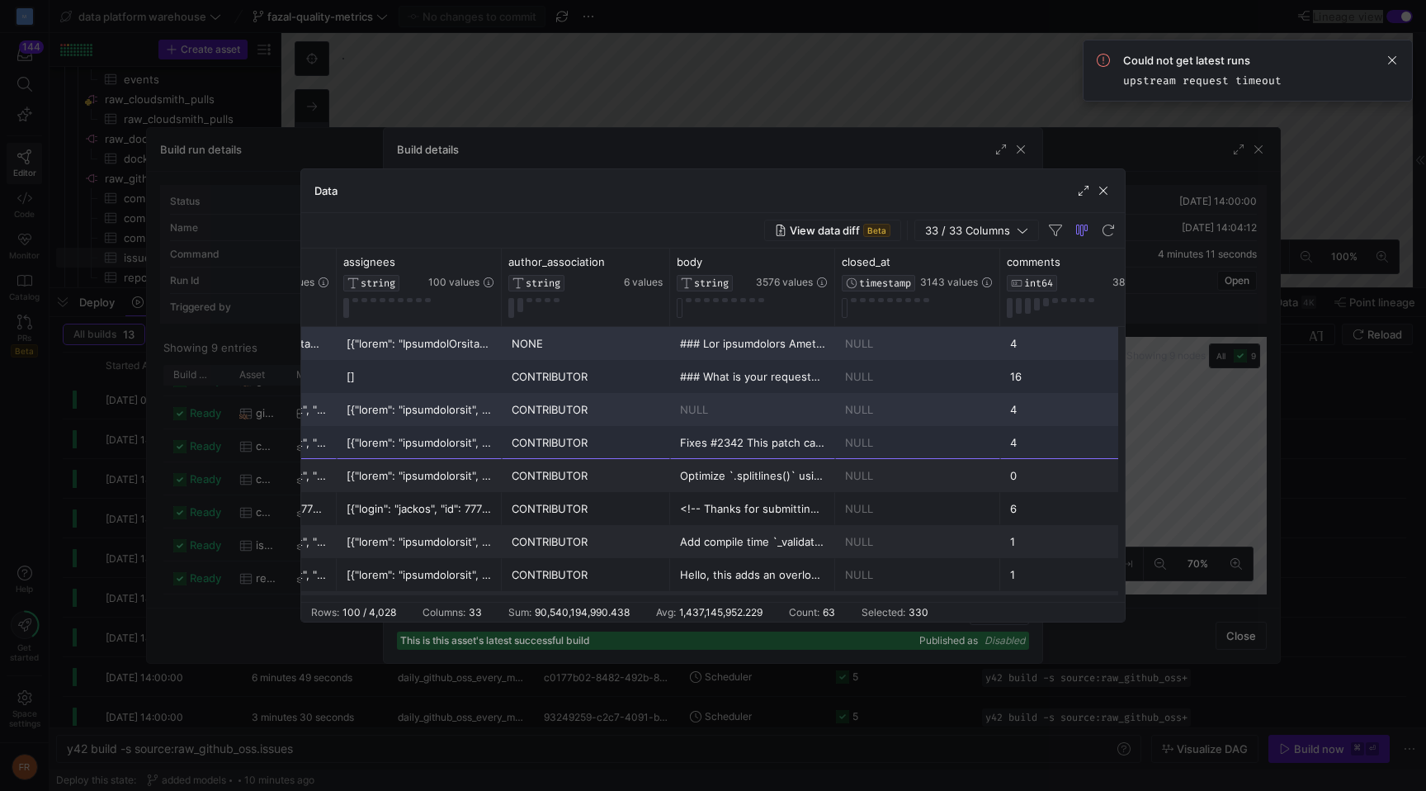
scroll to position [0, 309]
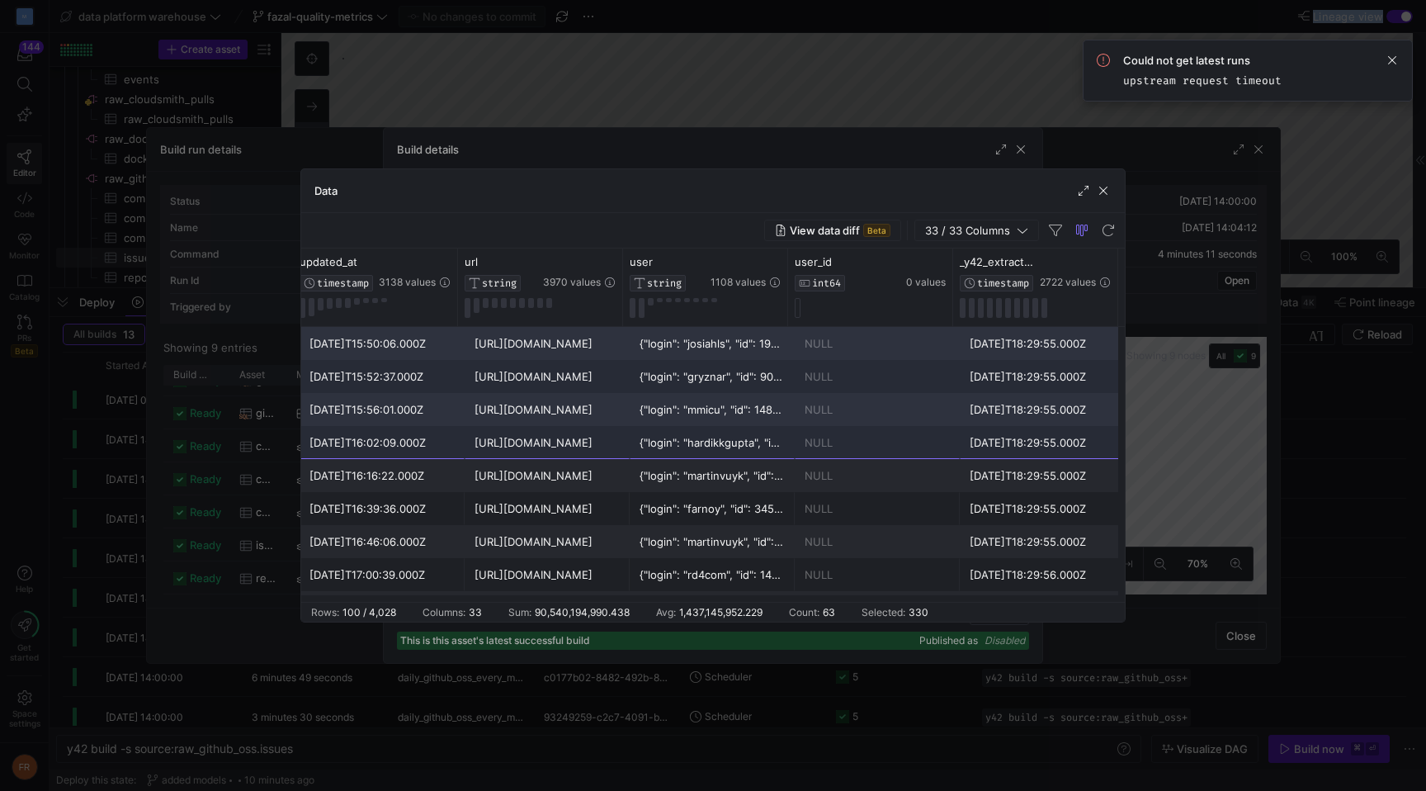
click at [522, 62] on div at bounding box center [713, 395] width 1426 height 791
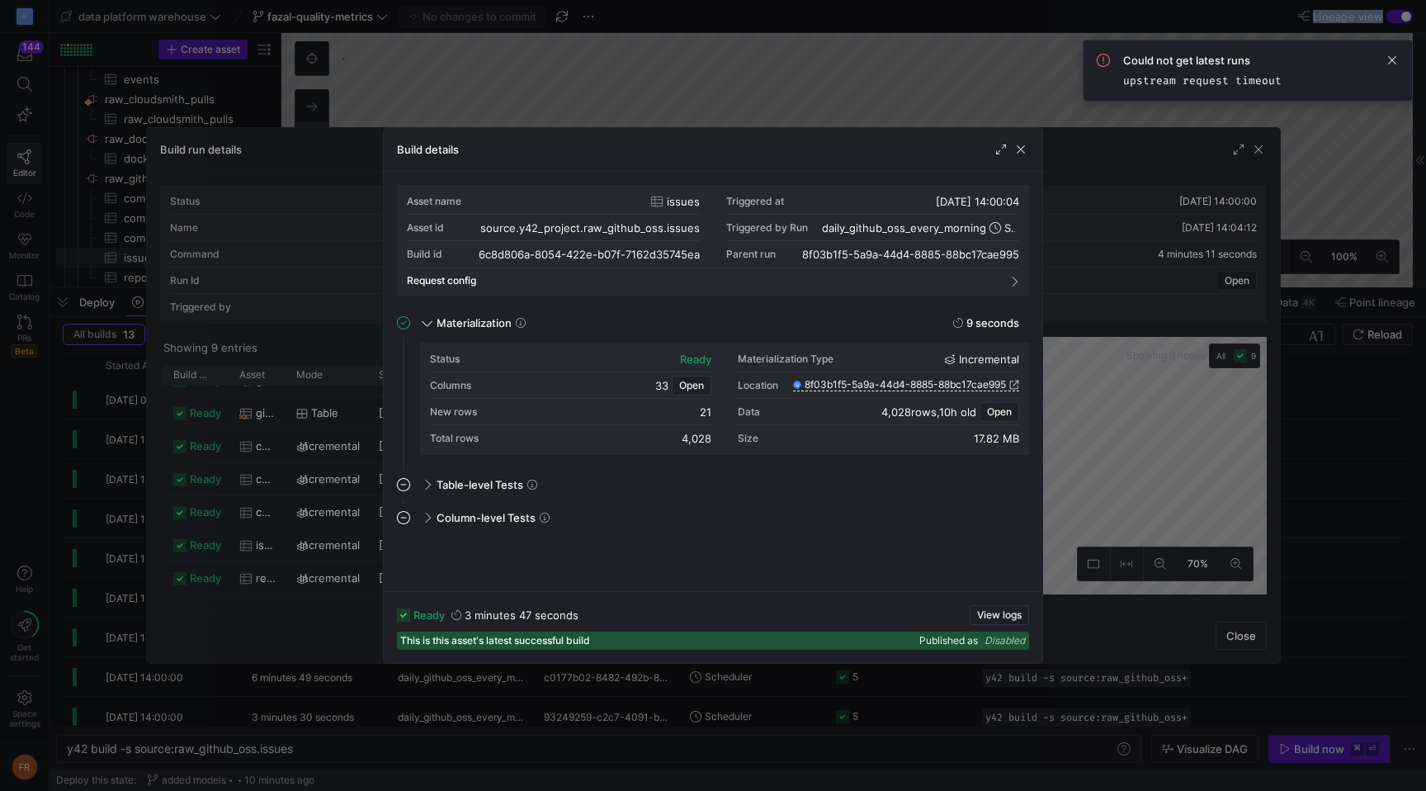
click at [522, 62] on div at bounding box center [713, 395] width 1426 height 791
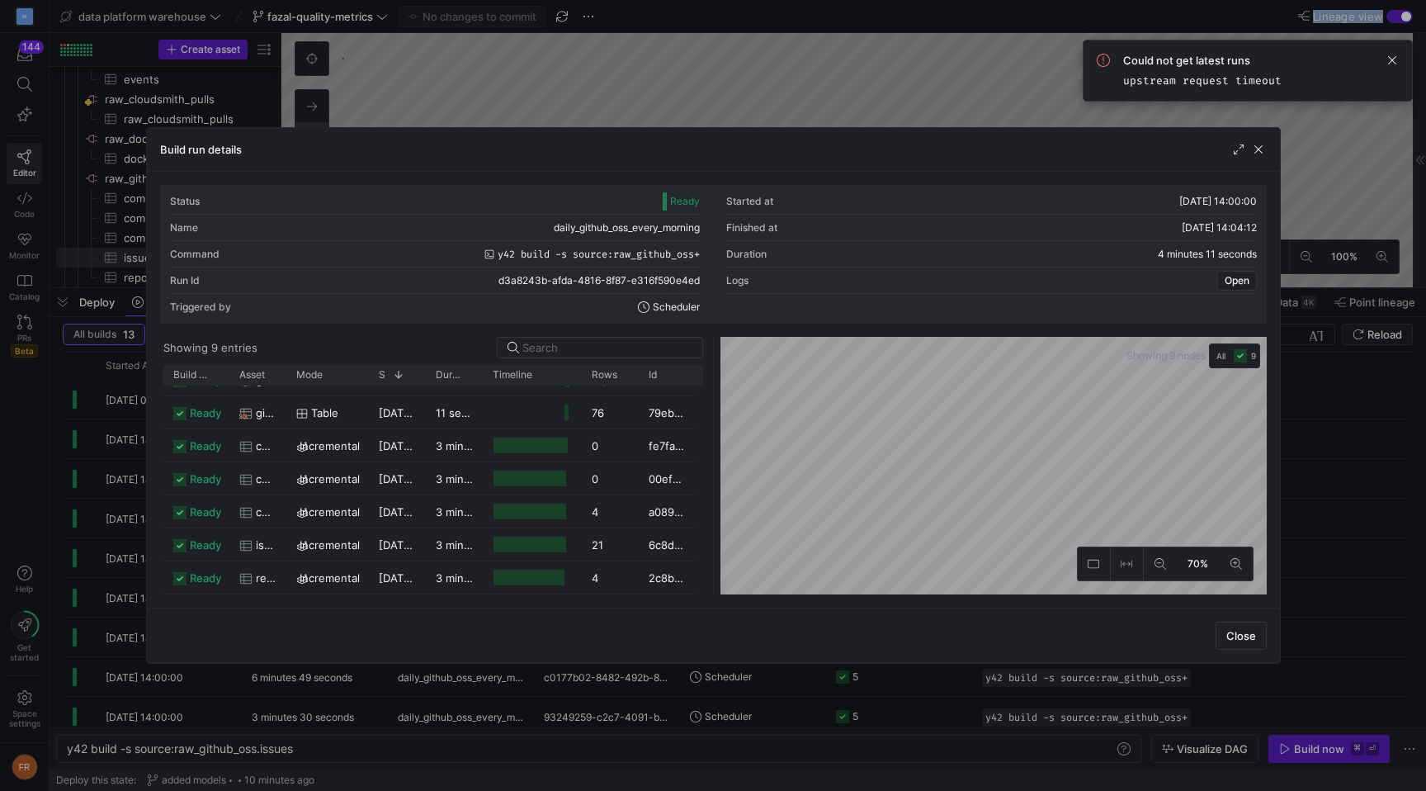
click at [573, 40] on div at bounding box center [713, 395] width 1426 height 791
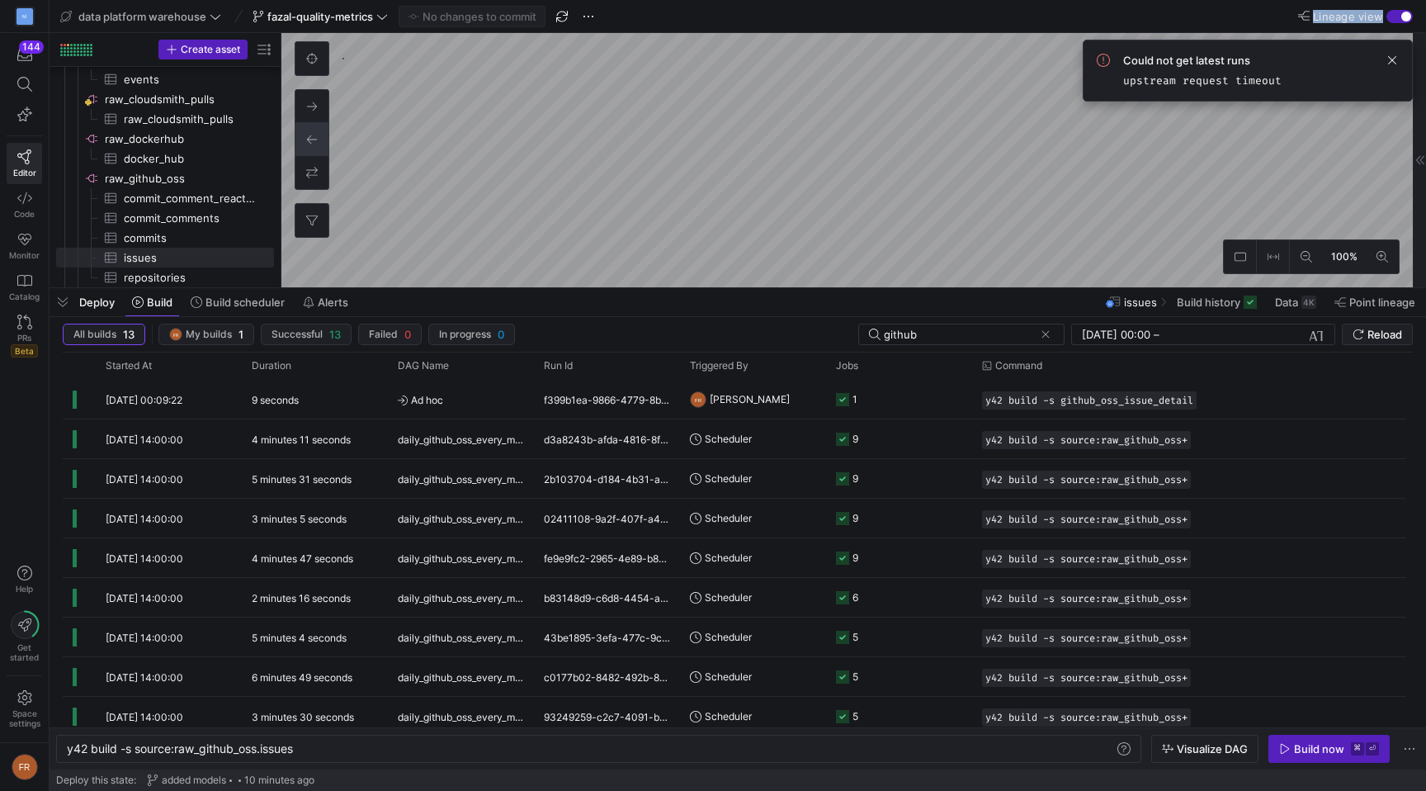
click at [631, 11] on y42-top-nav "data platform warehouse fazal-quality-metrics No changes to commit Lineage view" at bounding box center [738, 16] width 1377 height 33
click at [562, 19] on span "button" at bounding box center [562, 17] width 20 height 20
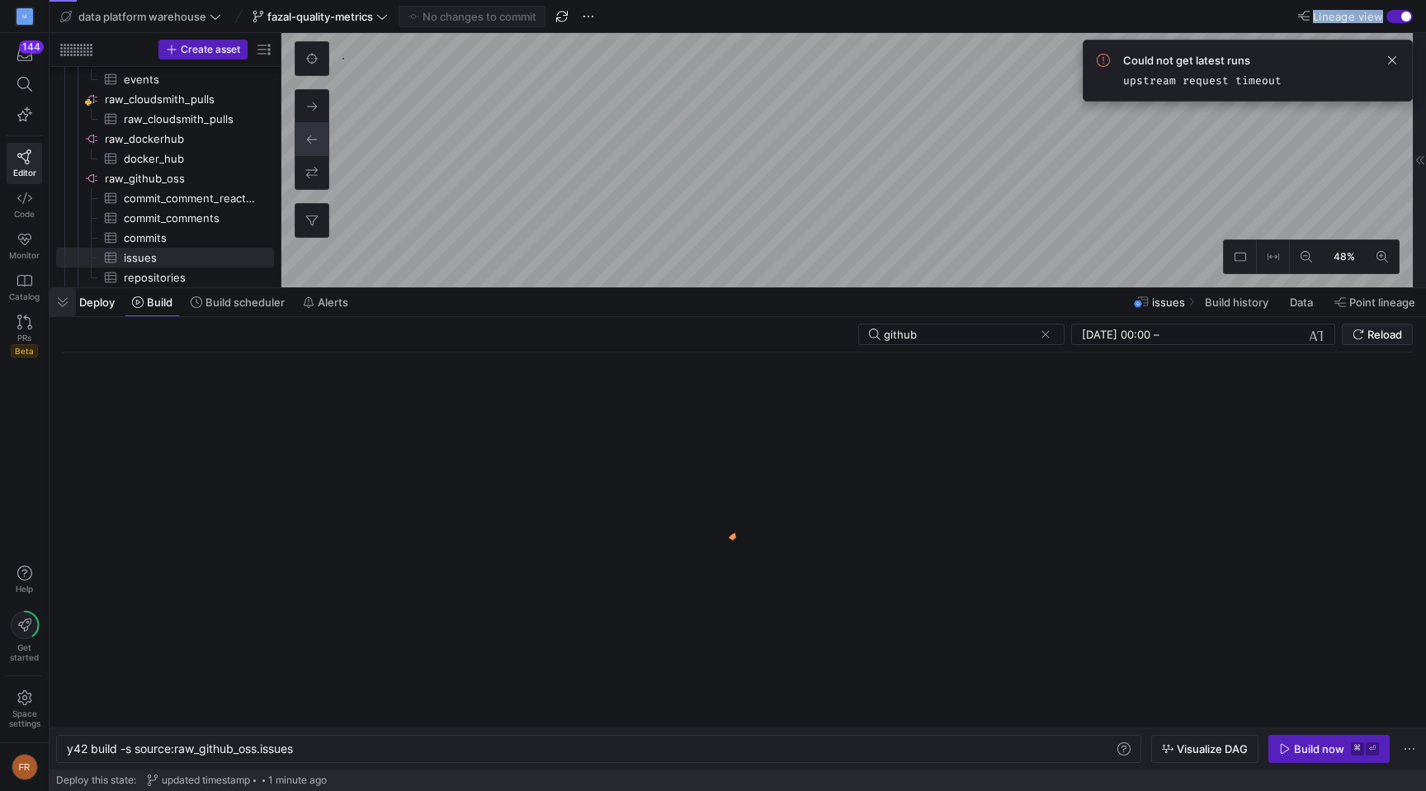
click at [64, 301] on span "button" at bounding box center [63, 302] width 26 height 28
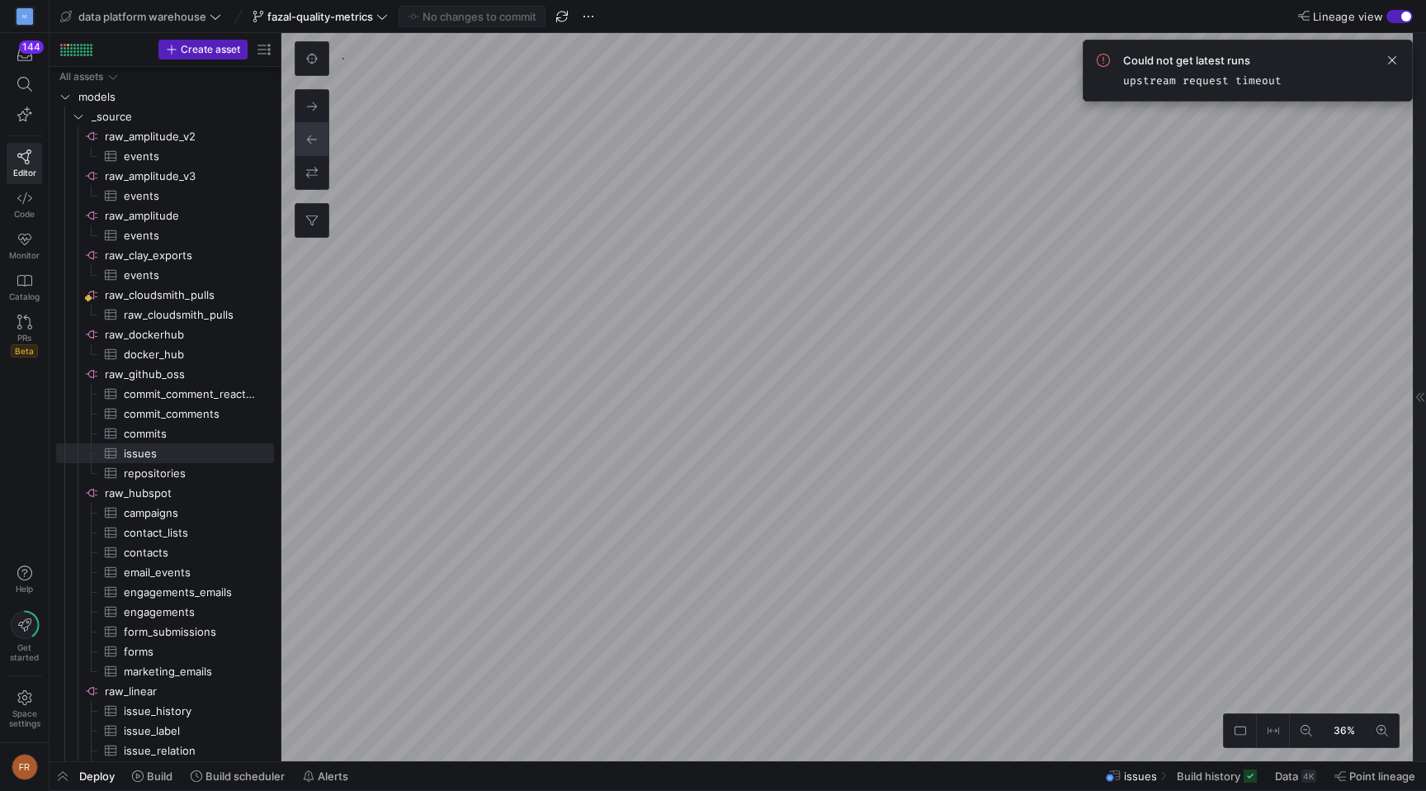
scroll to position [196, 0]
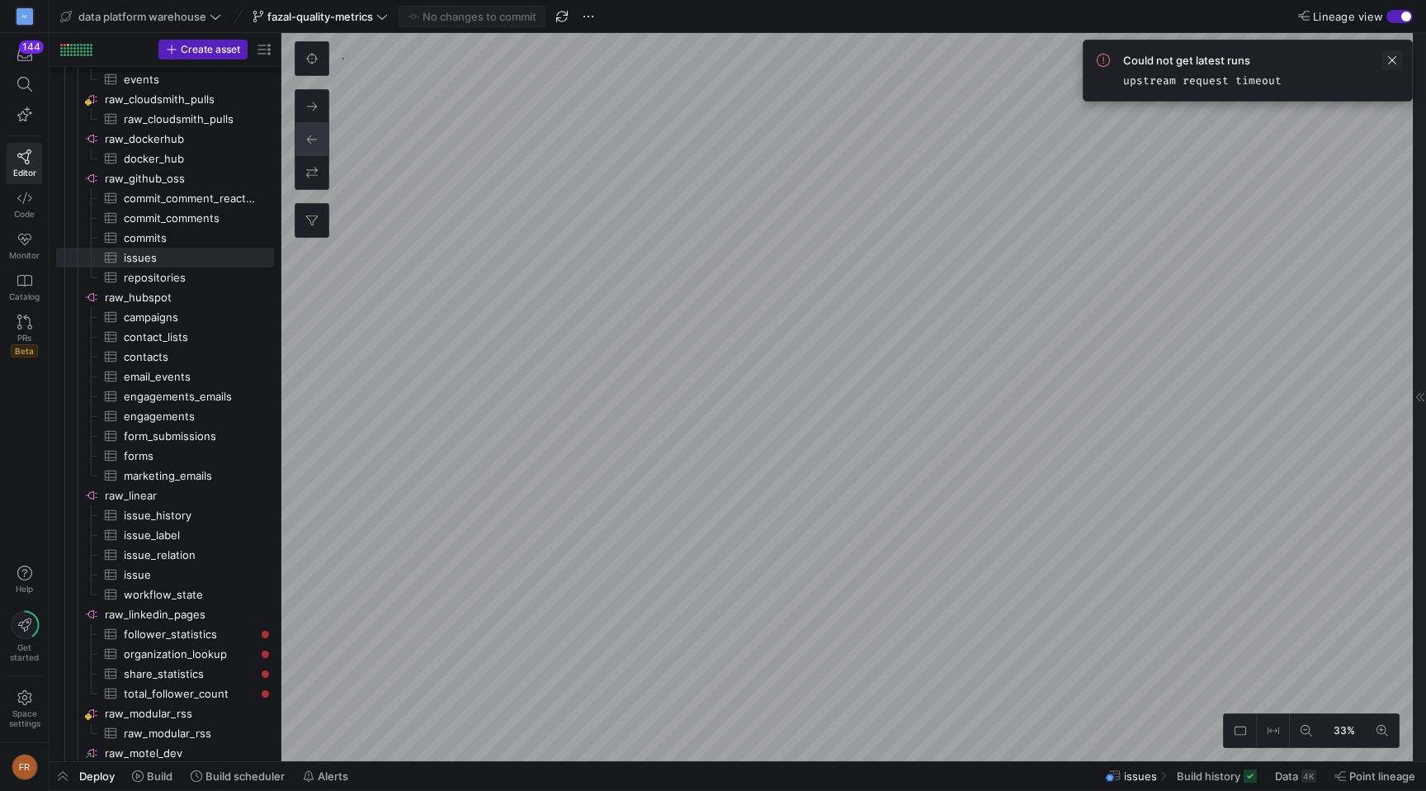
click at [1398, 58] on span at bounding box center [1392, 60] width 20 height 20
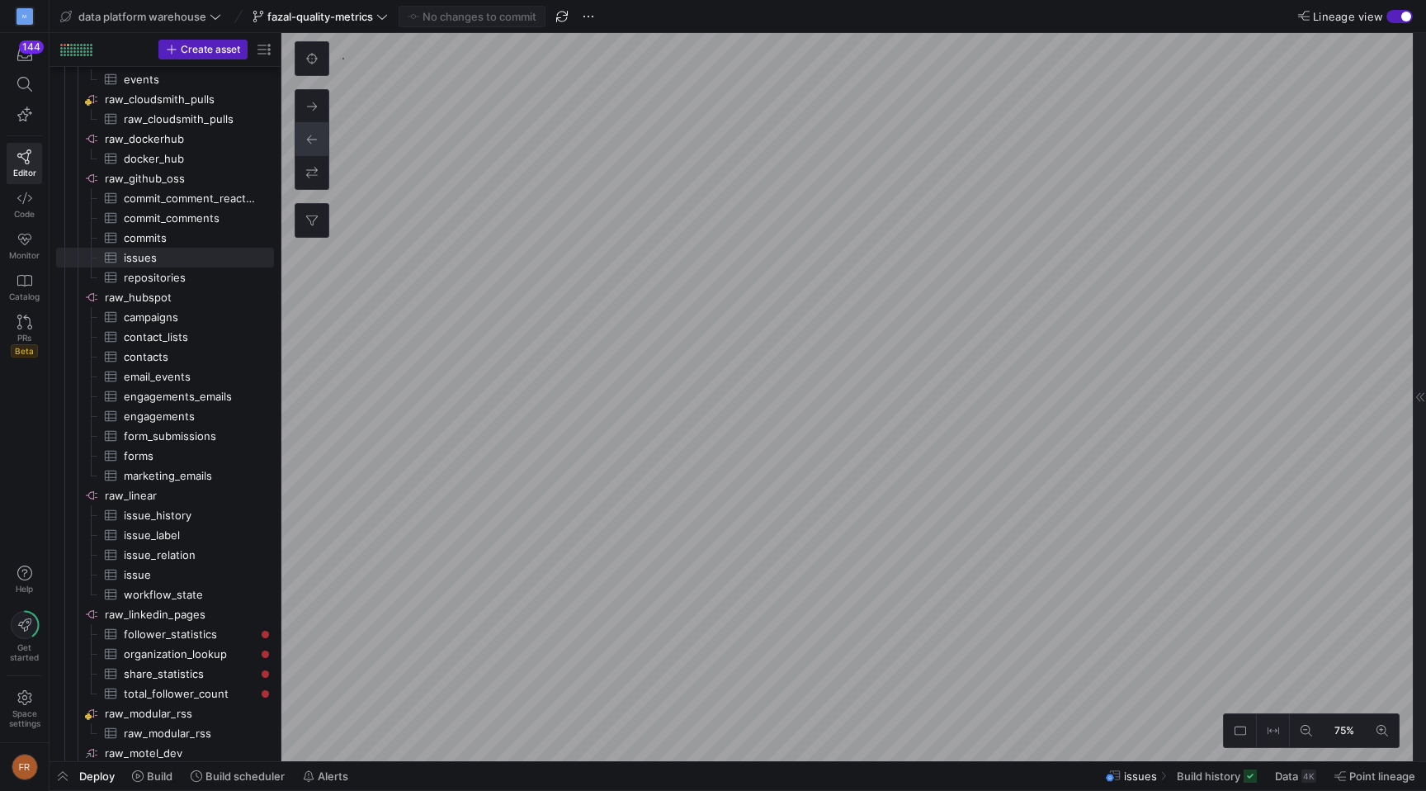
click at [719, 772] on as-split "data platform warehouse fazal-quality-metrics No changes to commit Lineage view…" at bounding box center [738, 395] width 1377 height 791
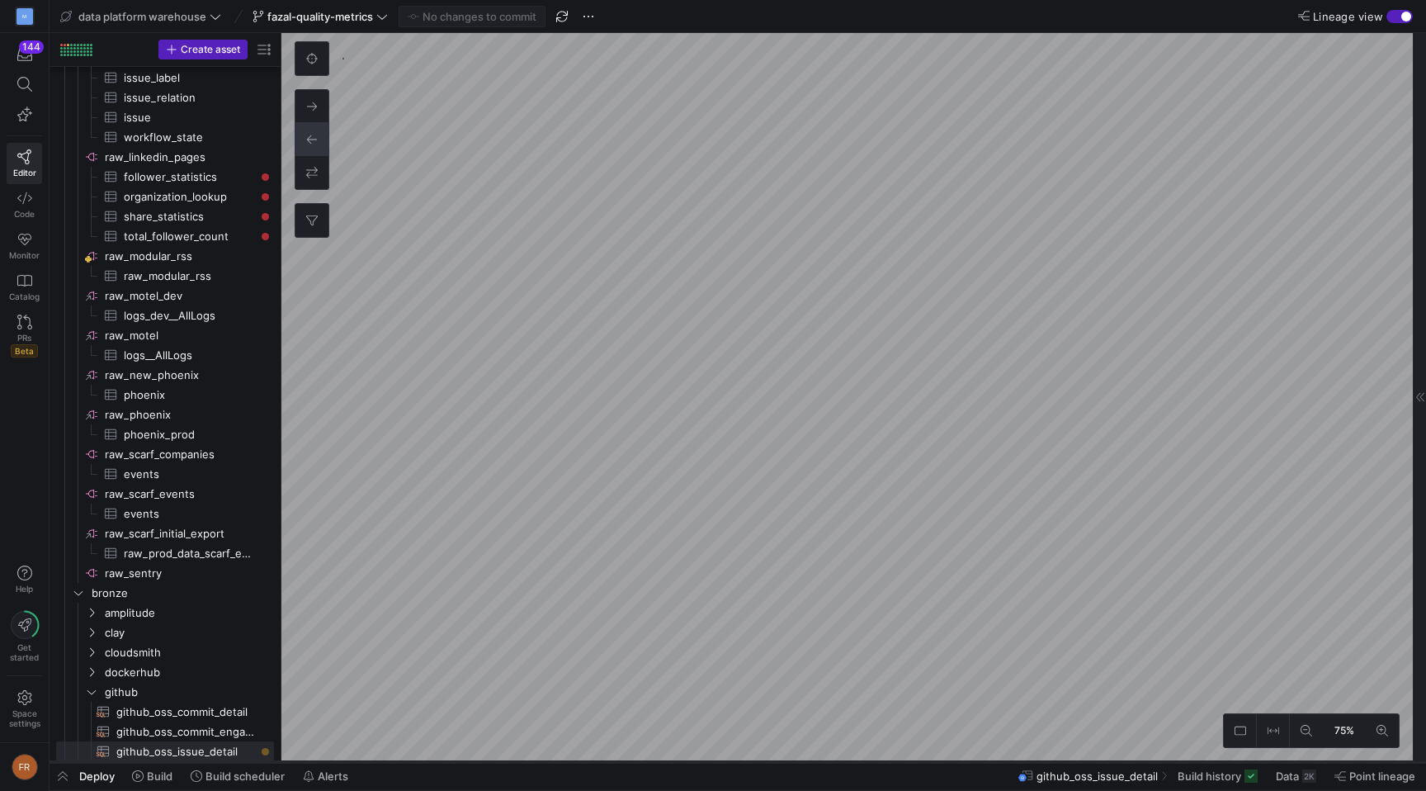
scroll to position [653, 0]
click at [159, 777] on span "Build" at bounding box center [160, 775] width 26 height 13
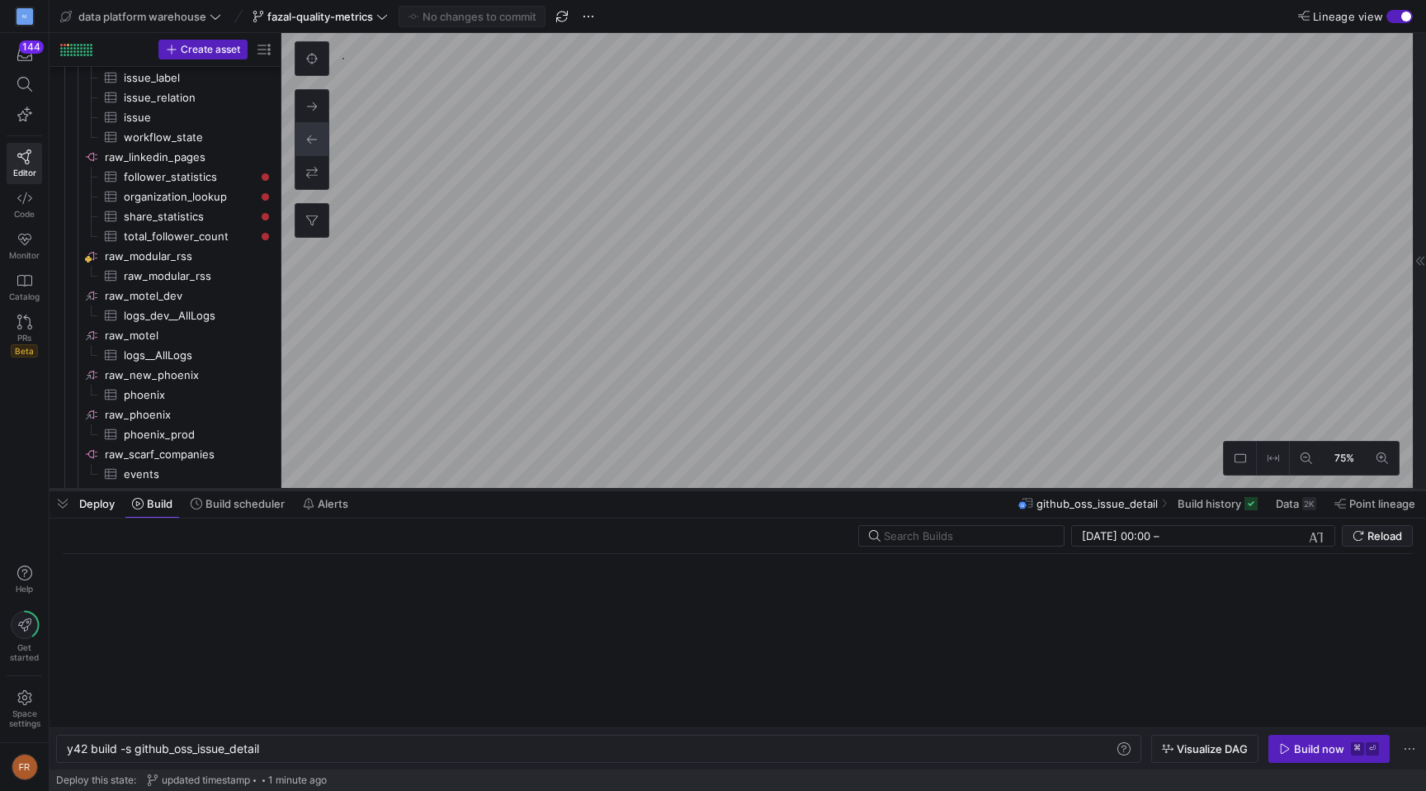
scroll to position [0, 196]
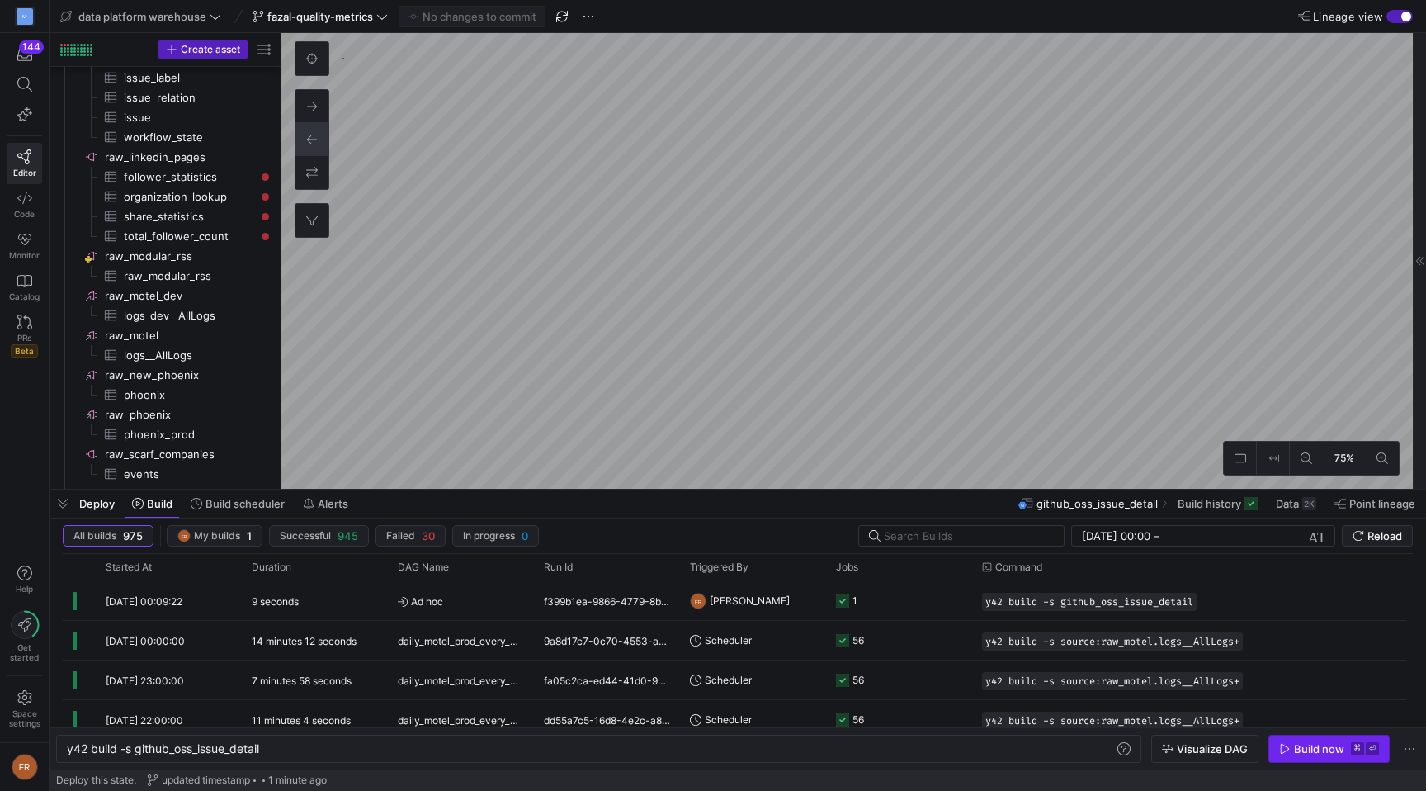
click at [1313, 746] on div "Build now" at bounding box center [1319, 748] width 50 height 13
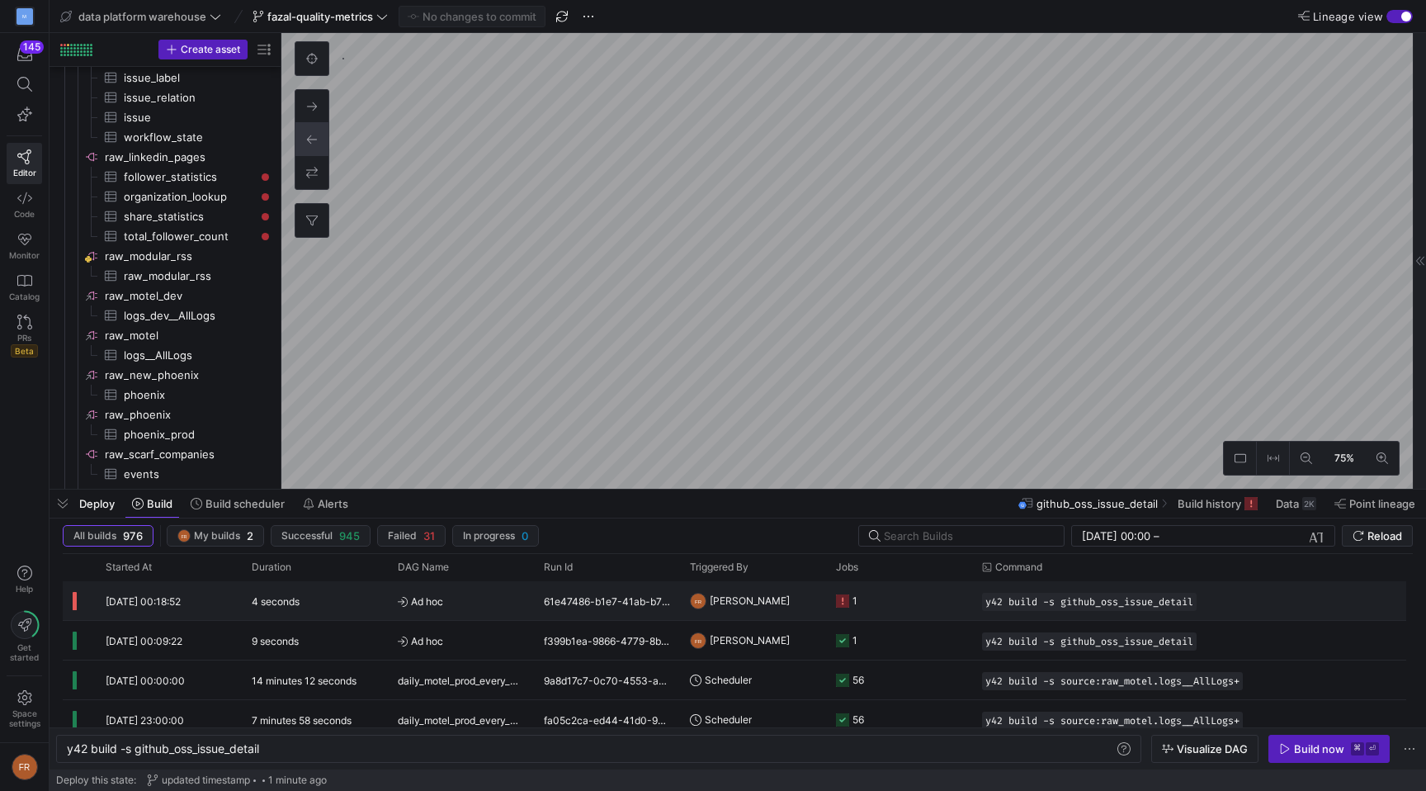
click at [472, 602] on span "Ad hoc" at bounding box center [461, 601] width 126 height 39
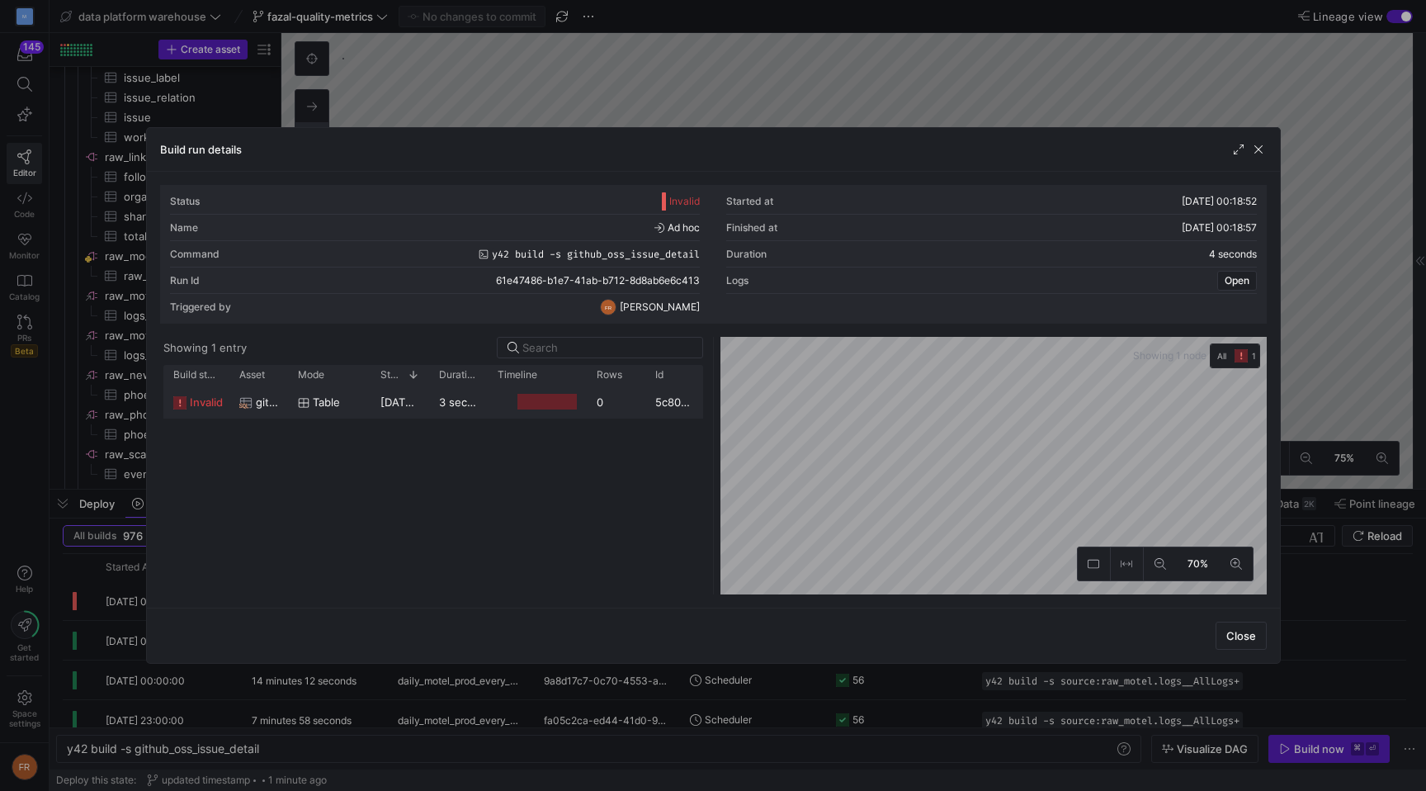
click at [423, 410] on div "20/08/25, 00:18:54" at bounding box center [400, 401] width 59 height 32
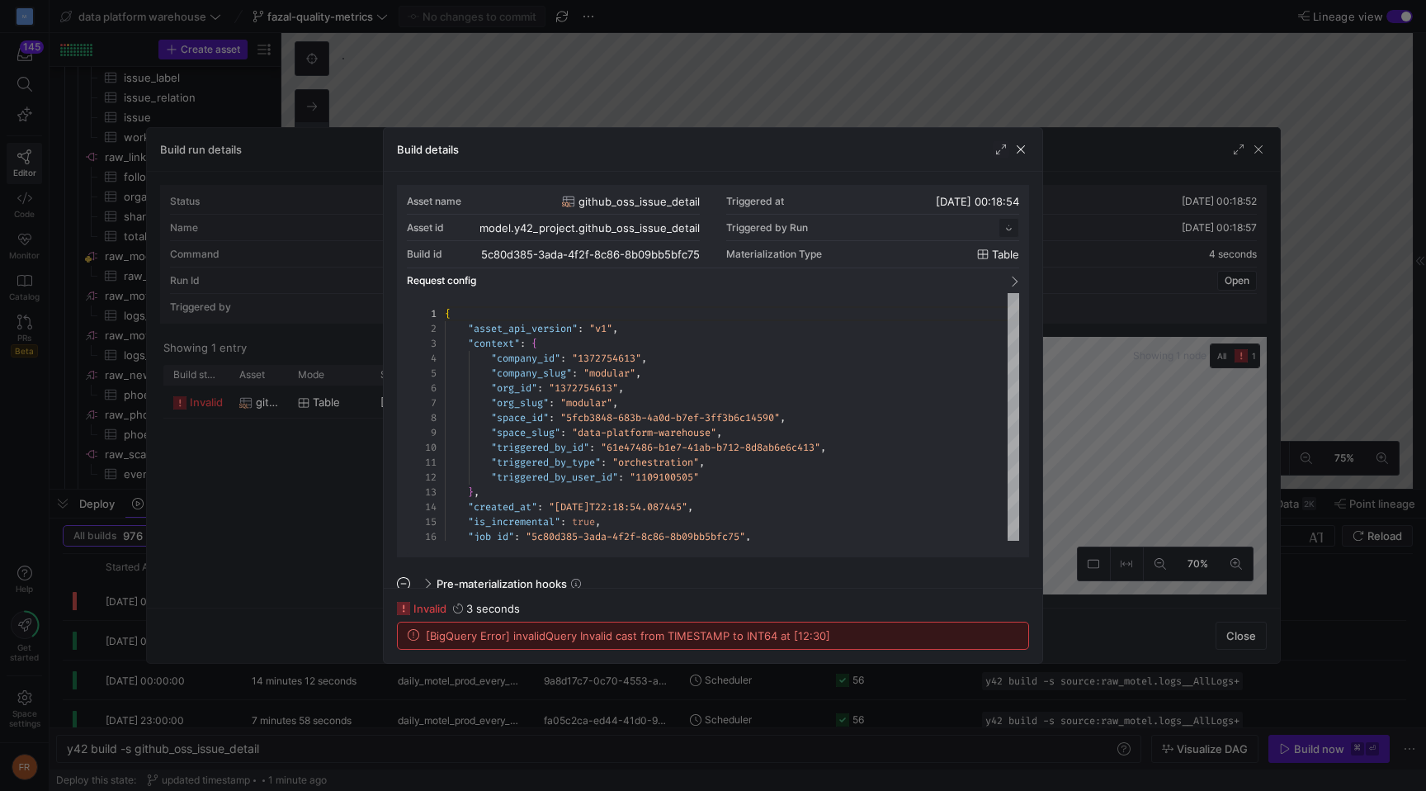
scroll to position [149, 0]
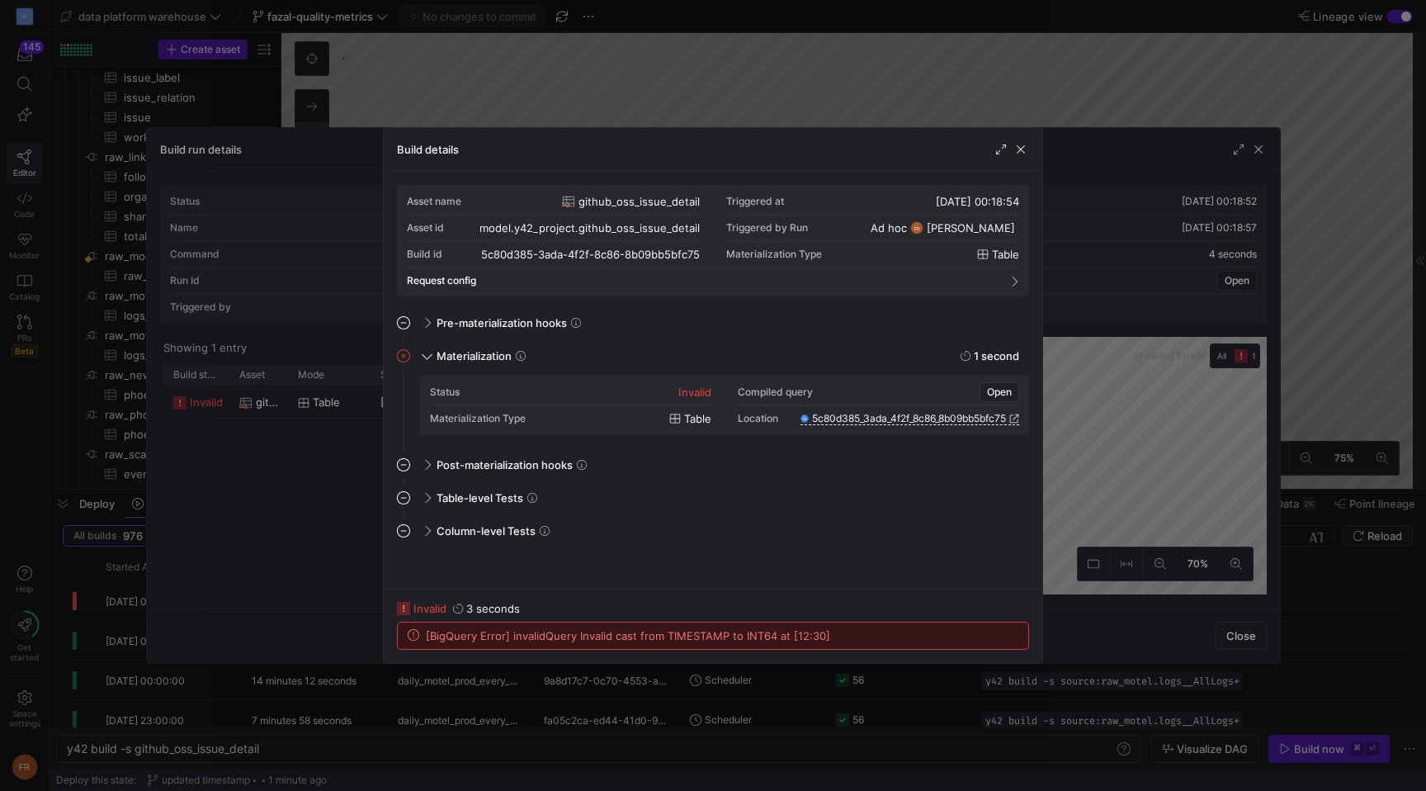
click at [684, 387] on div "invalid" at bounding box center [694, 391] width 33 height 13
click at [994, 390] on span "Open" at bounding box center [999, 392] width 25 height 12
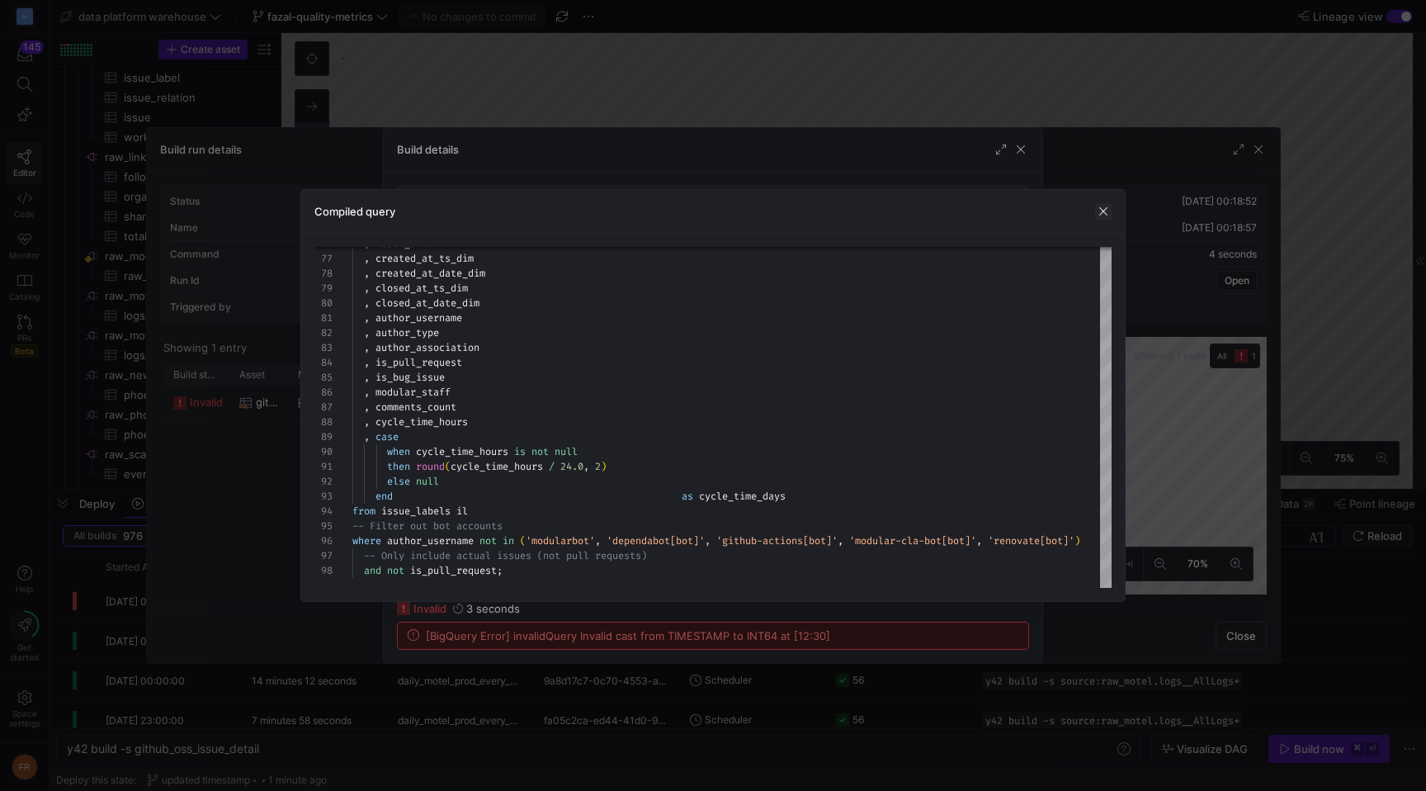
click at [1099, 210] on span "button" at bounding box center [1103, 211] width 17 height 17
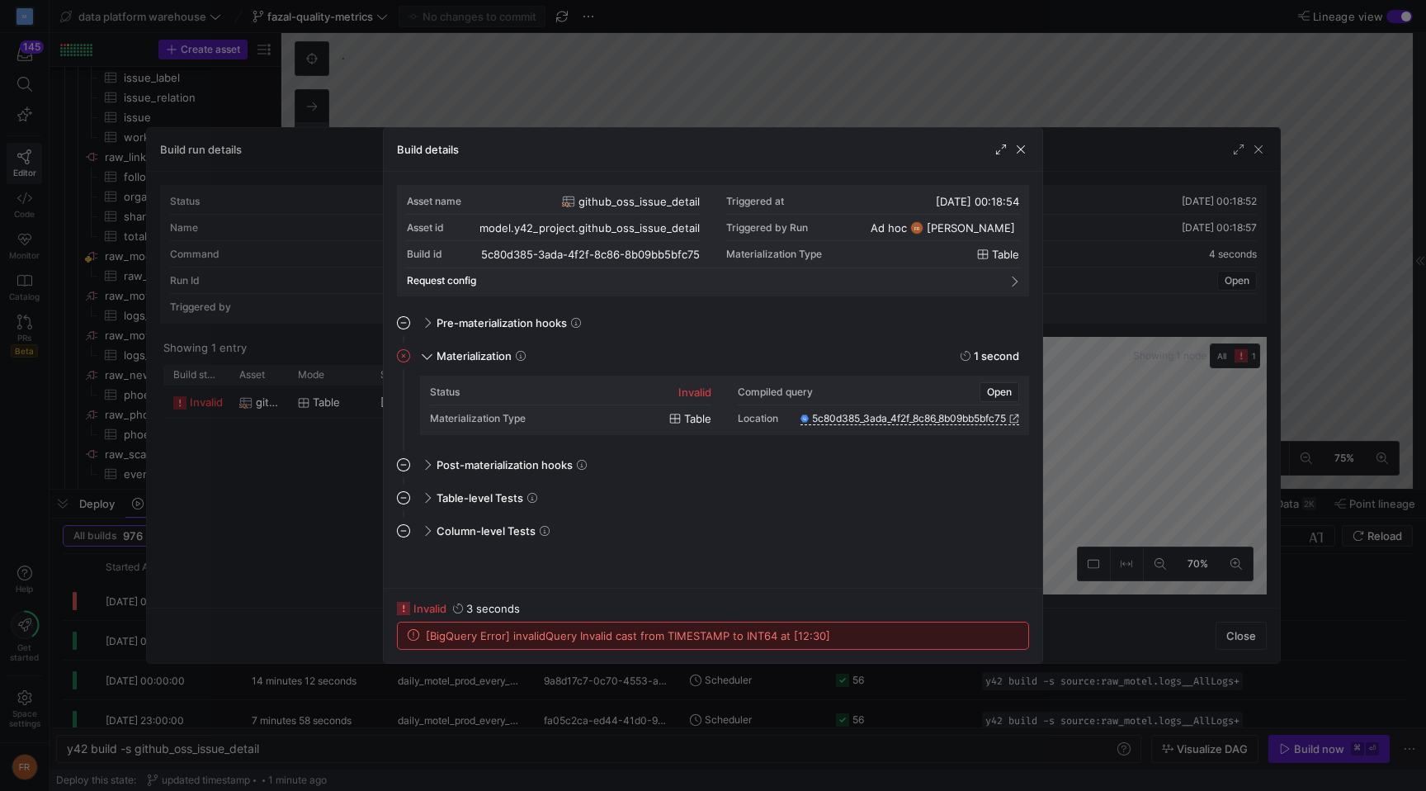
click at [658, 639] on span "[BigQuery Error] invalidQuery Invalid cast from TIMESTAMP to INT64 at [12:30]" at bounding box center [628, 635] width 404 height 13
copy div "[BigQuery Error] invalidQuery Invalid cast from TIMESTAMP to INT64 at [12:30]"
click at [743, 53] on div at bounding box center [713, 395] width 1426 height 791
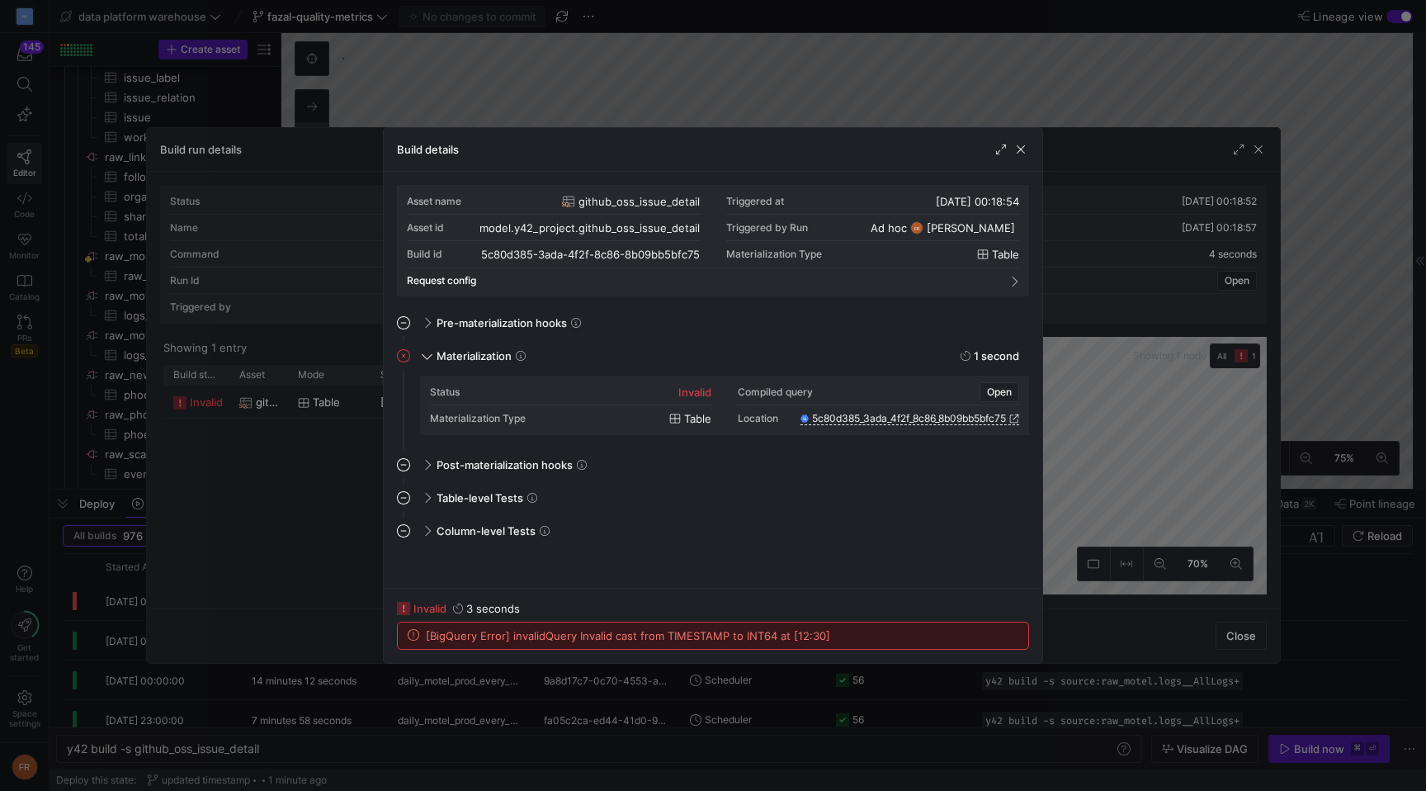
click at [743, 53] on div at bounding box center [713, 395] width 1426 height 791
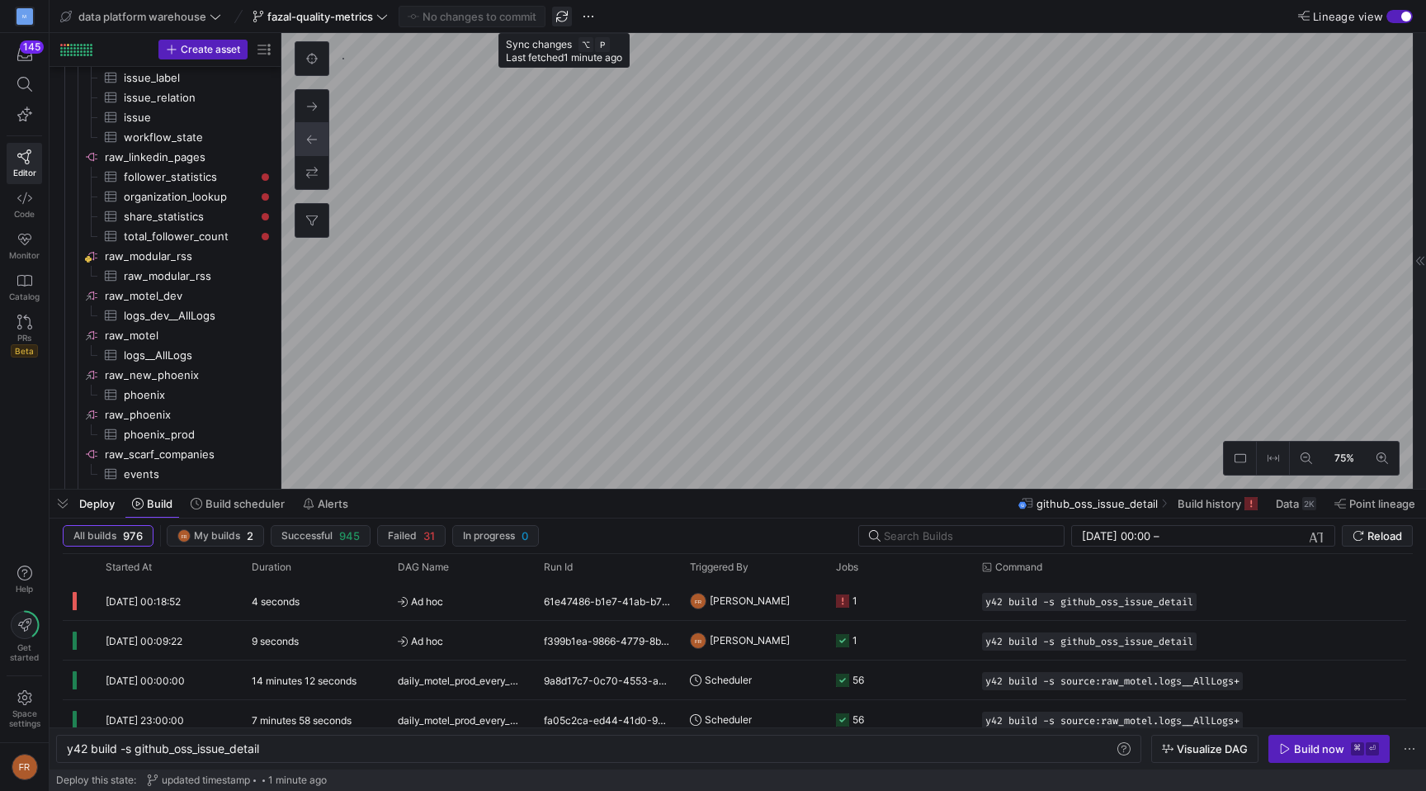
click at [560, 15] on span "button" at bounding box center [562, 17] width 20 height 20
click at [1320, 739] on span "button" at bounding box center [1329, 748] width 120 height 26
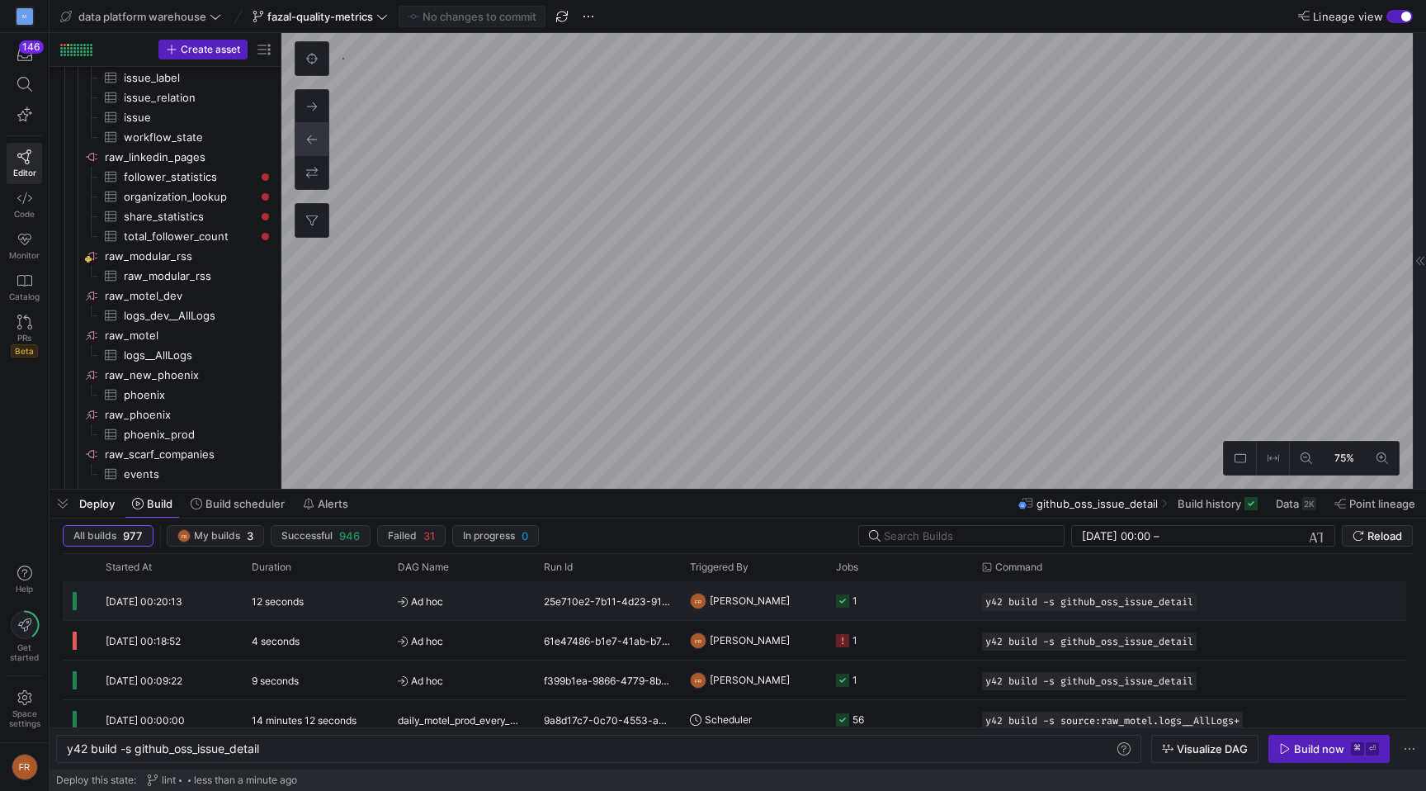
click at [362, 593] on div "12 seconds" at bounding box center [315, 600] width 146 height 39
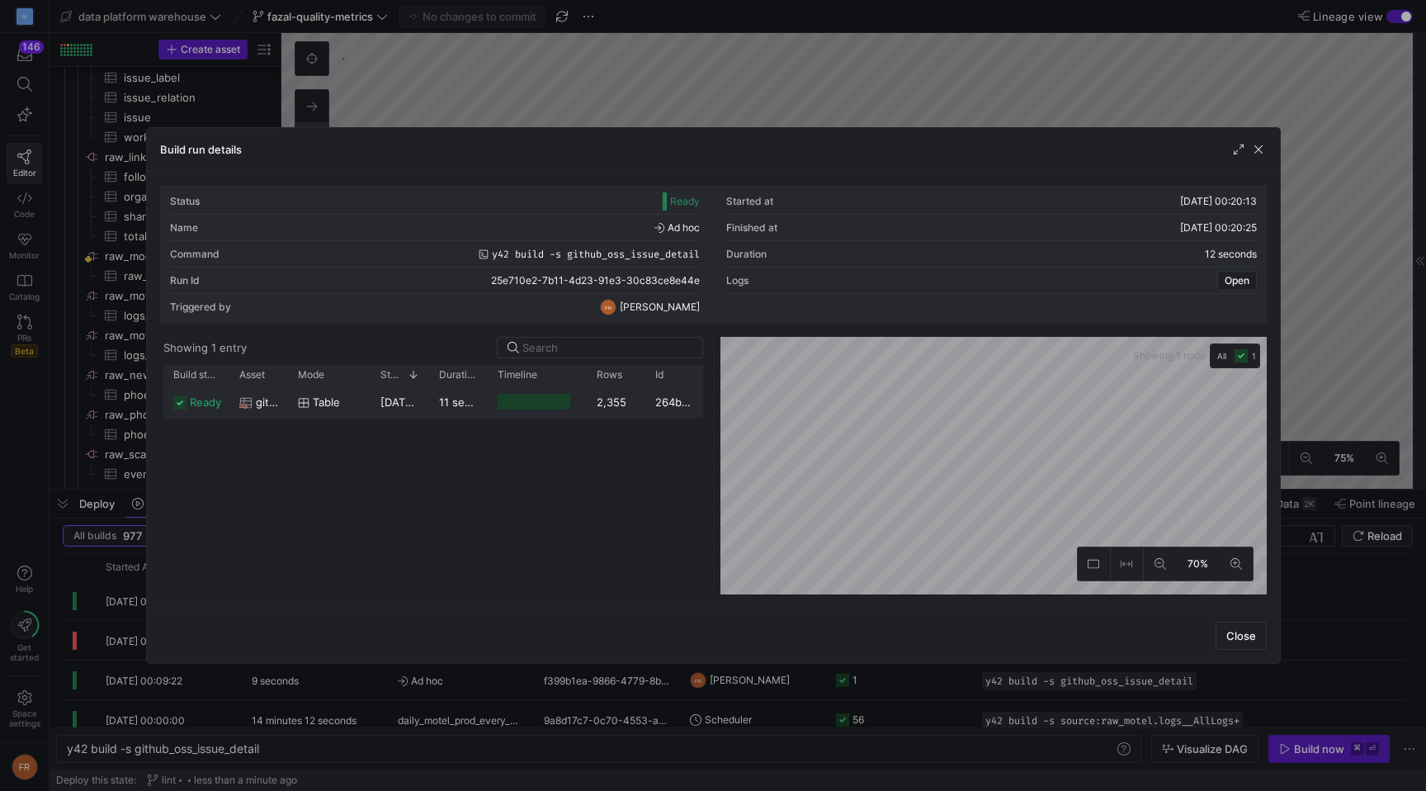
click at [418, 407] on span "20/08/25, 00:20:13" at bounding box center [421, 401] width 83 height 13
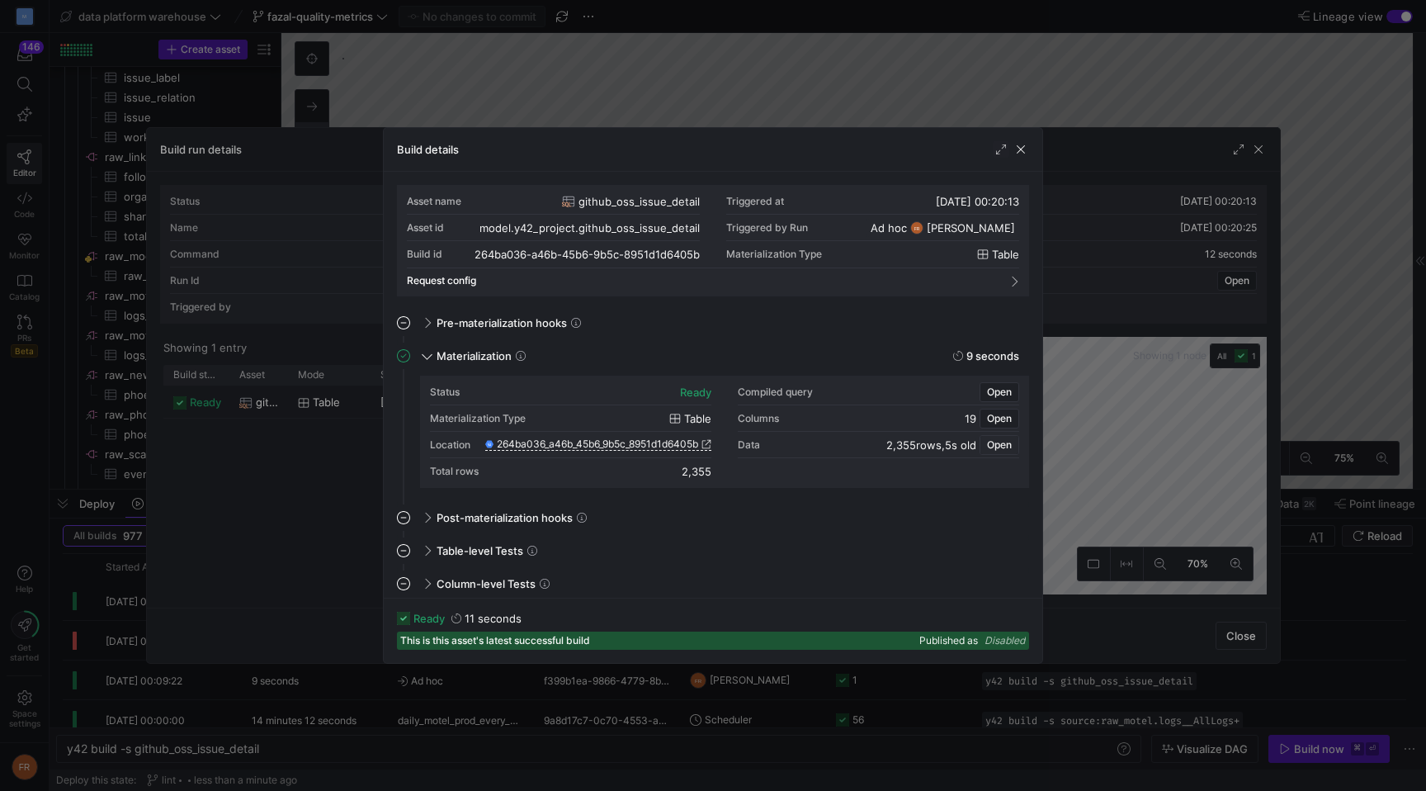
click at [1008, 449] on span "Open" at bounding box center [999, 445] width 25 height 12
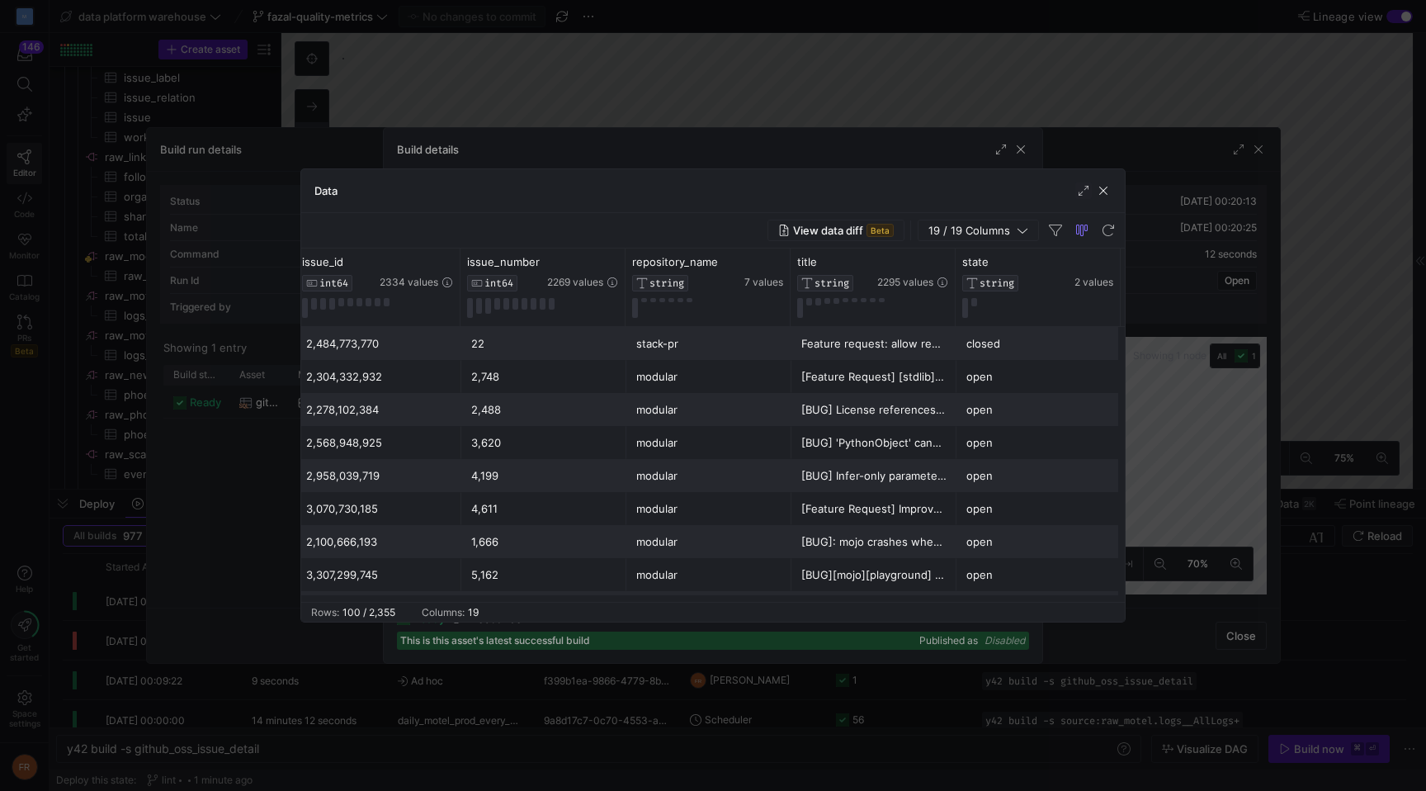
scroll to position [0, 7]
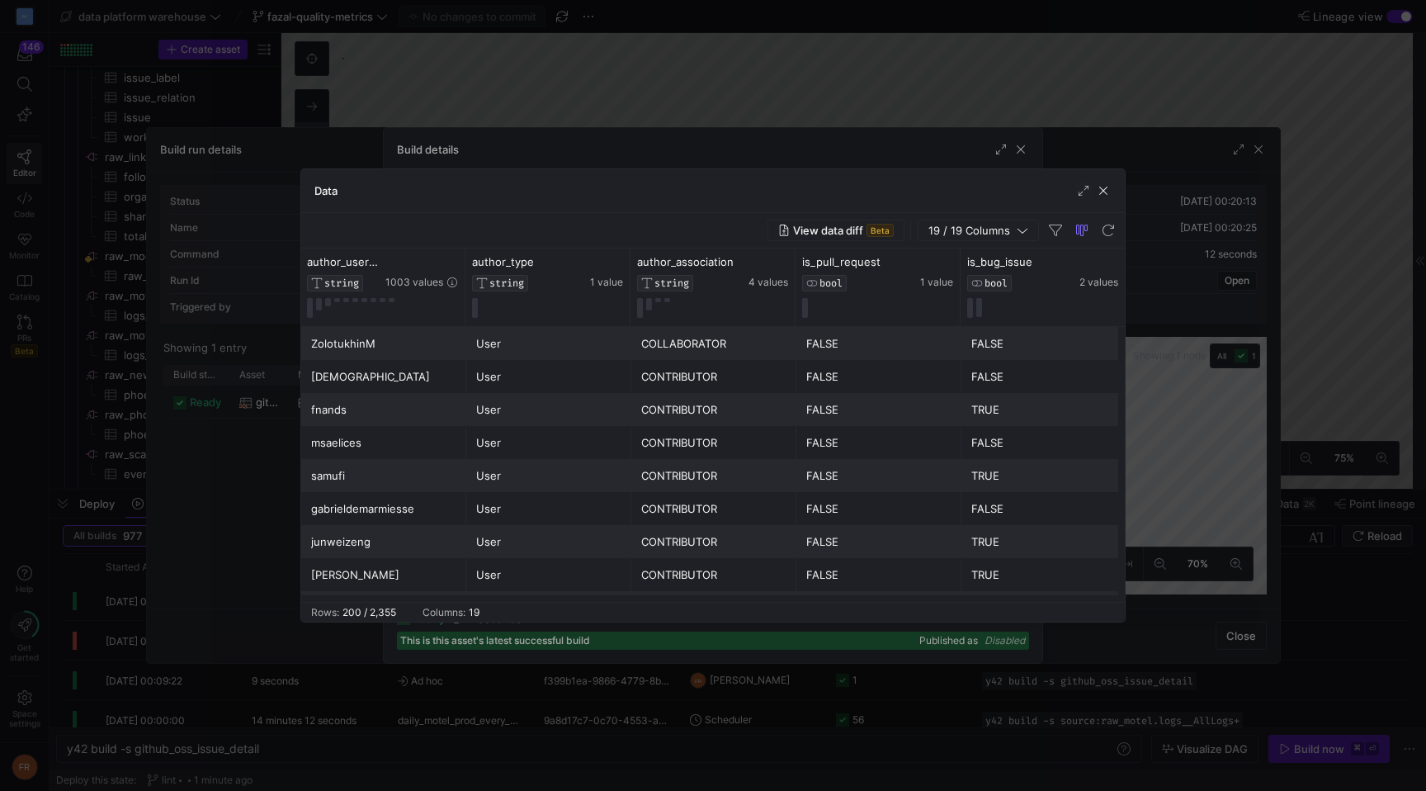
click at [1046, 48] on div at bounding box center [713, 395] width 1426 height 791
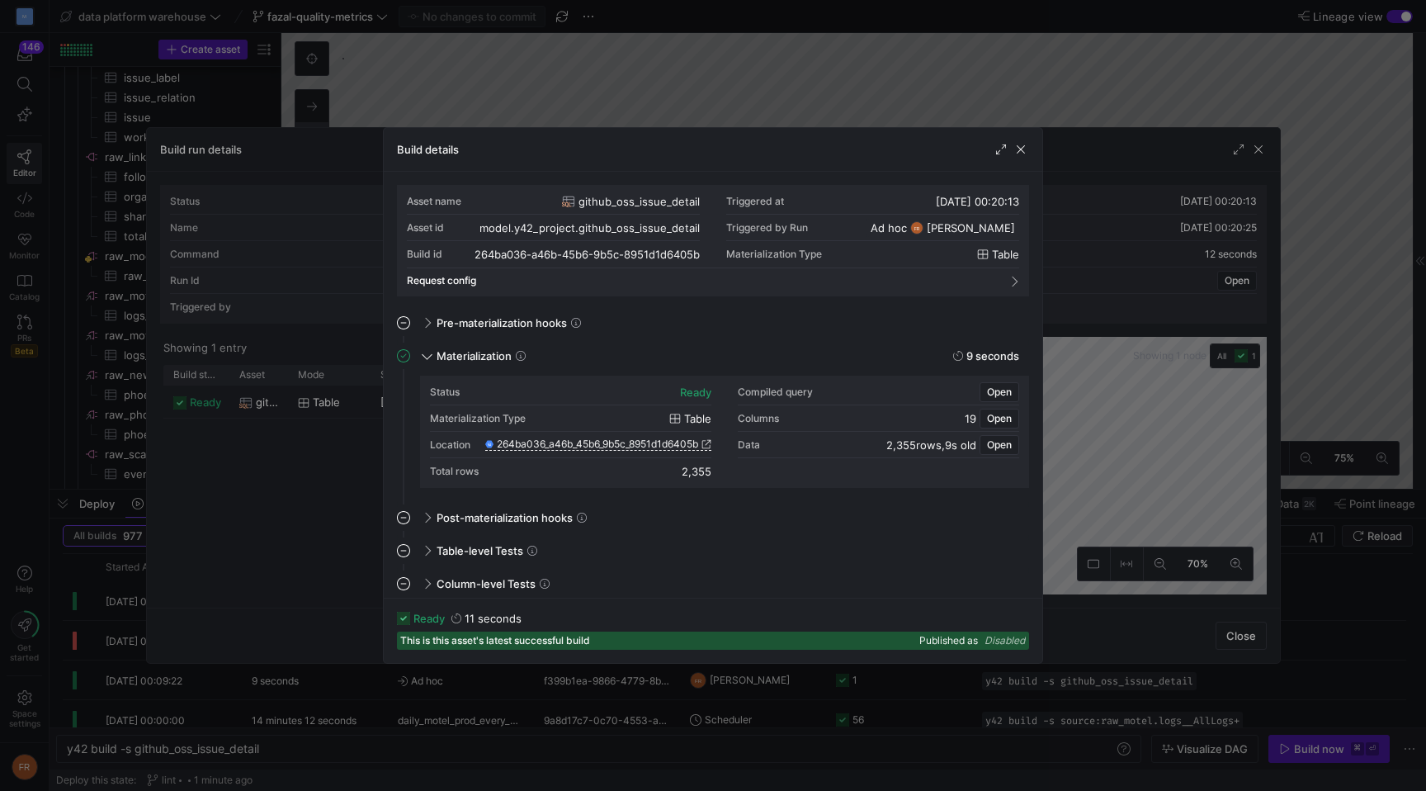
click at [1045, 55] on div at bounding box center [713, 395] width 1426 height 791
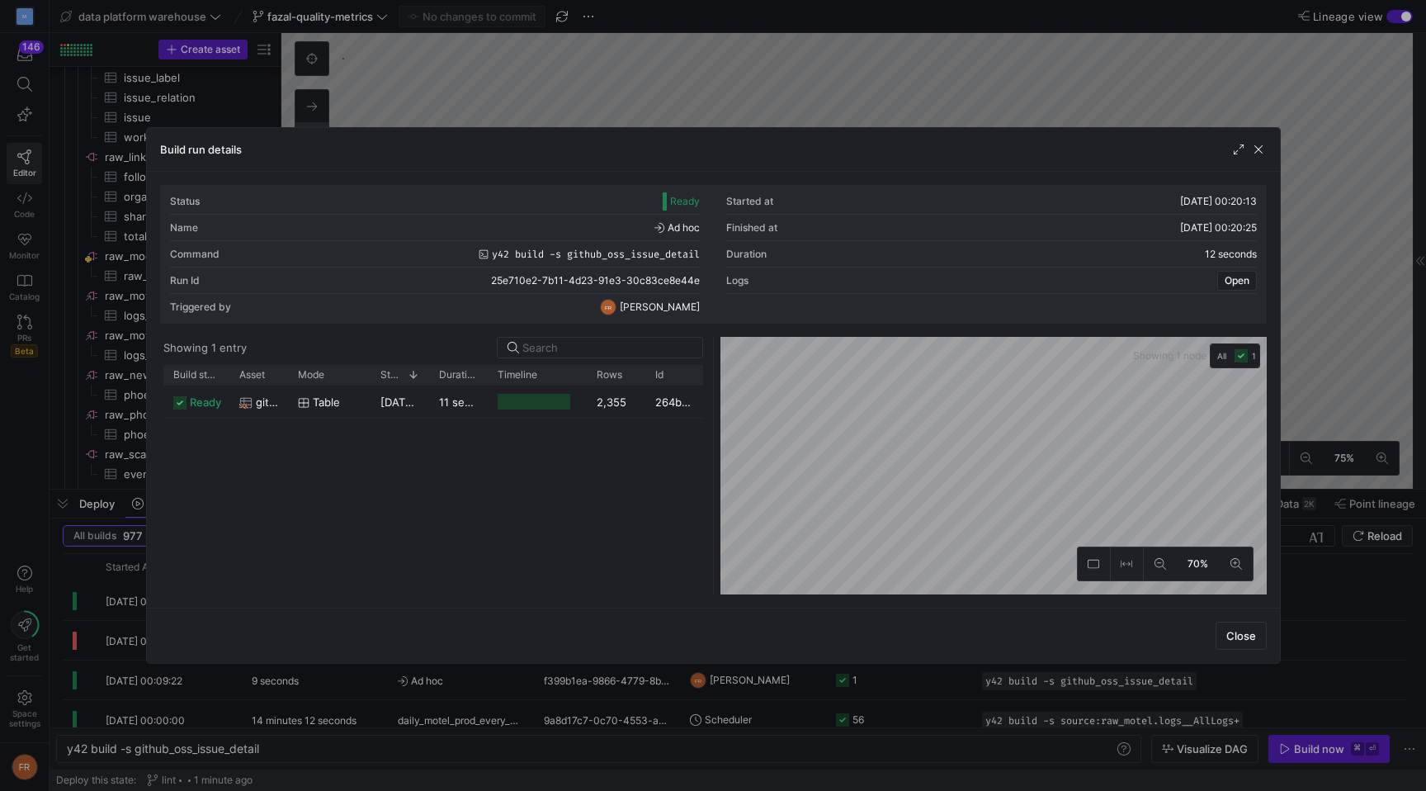
click at [1046, 69] on div at bounding box center [713, 395] width 1426 height 791
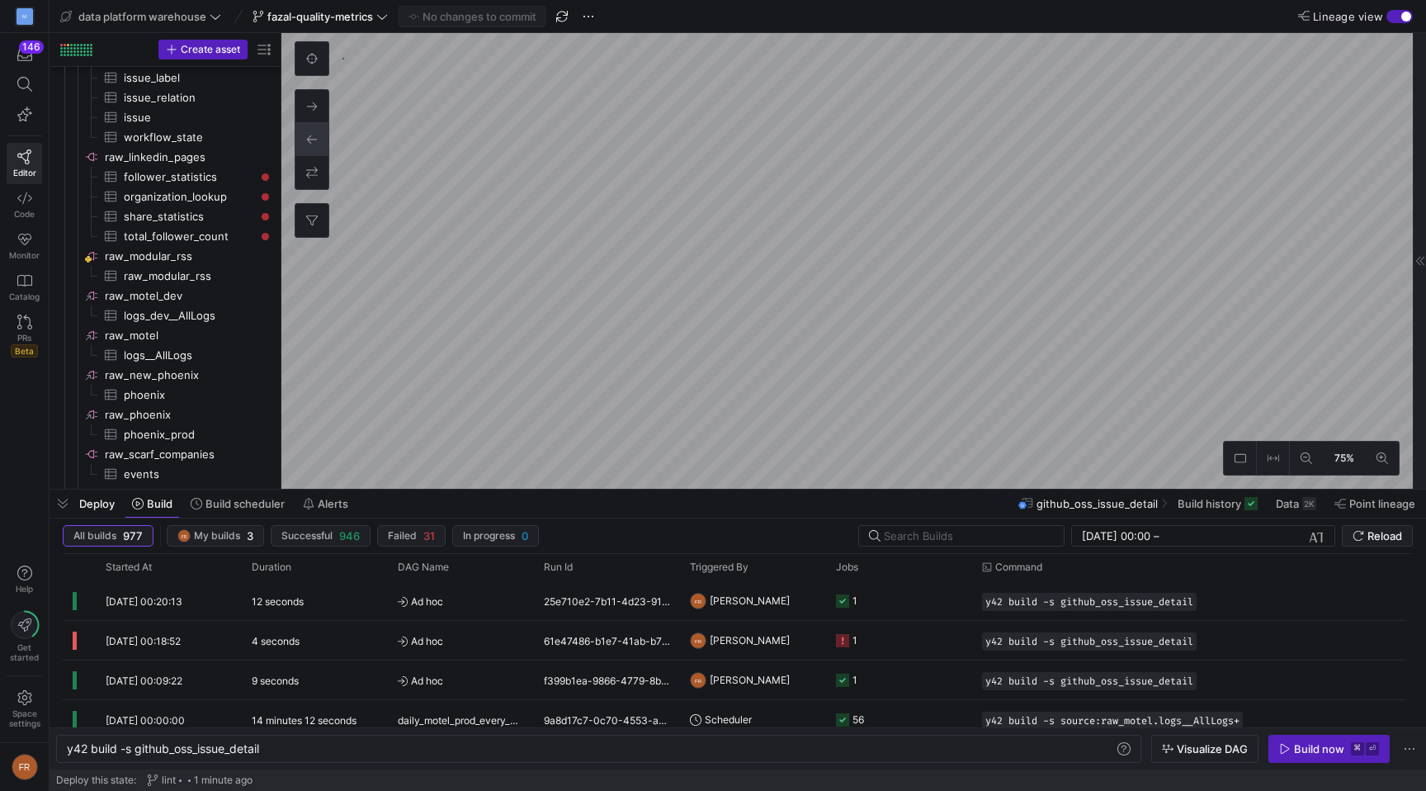
type textarea "y42 build -s github_oss_issue_summary_by_week_agg"
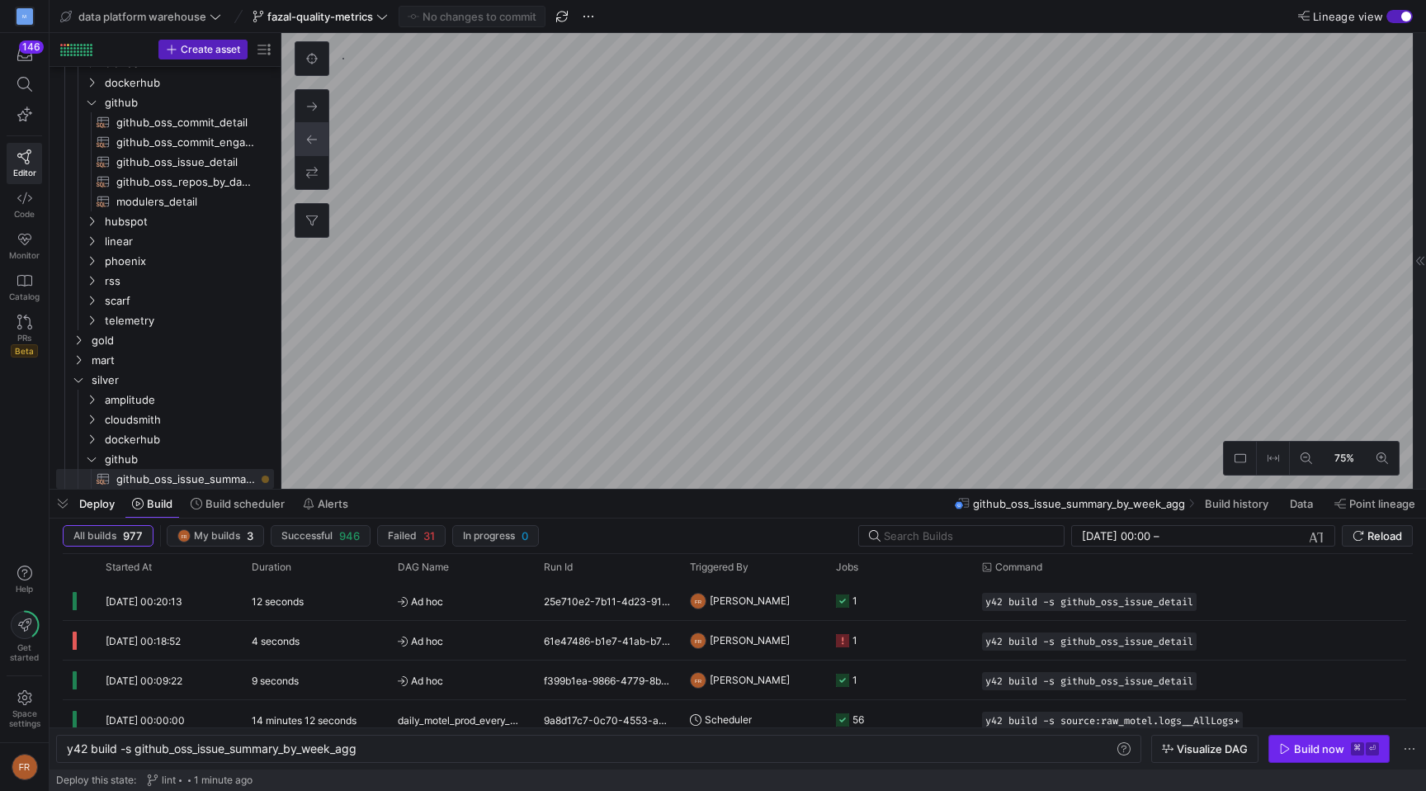
click at [1321, 742] on div "Build now" at bounding box center [1319, 748] width 50 height 13
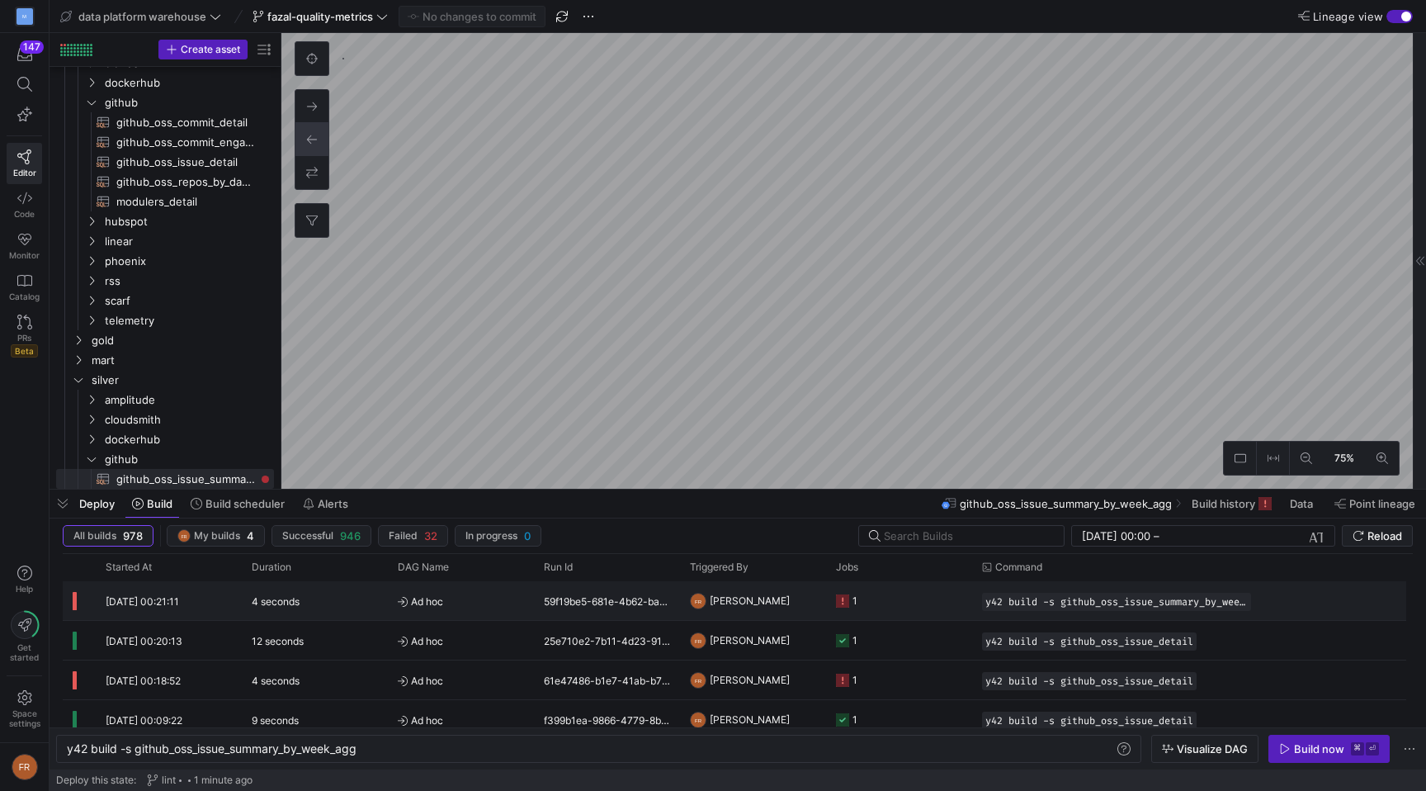
click at [363, 602] on div "4 seconds" at bounding box center [315, 600] width 146 height 39
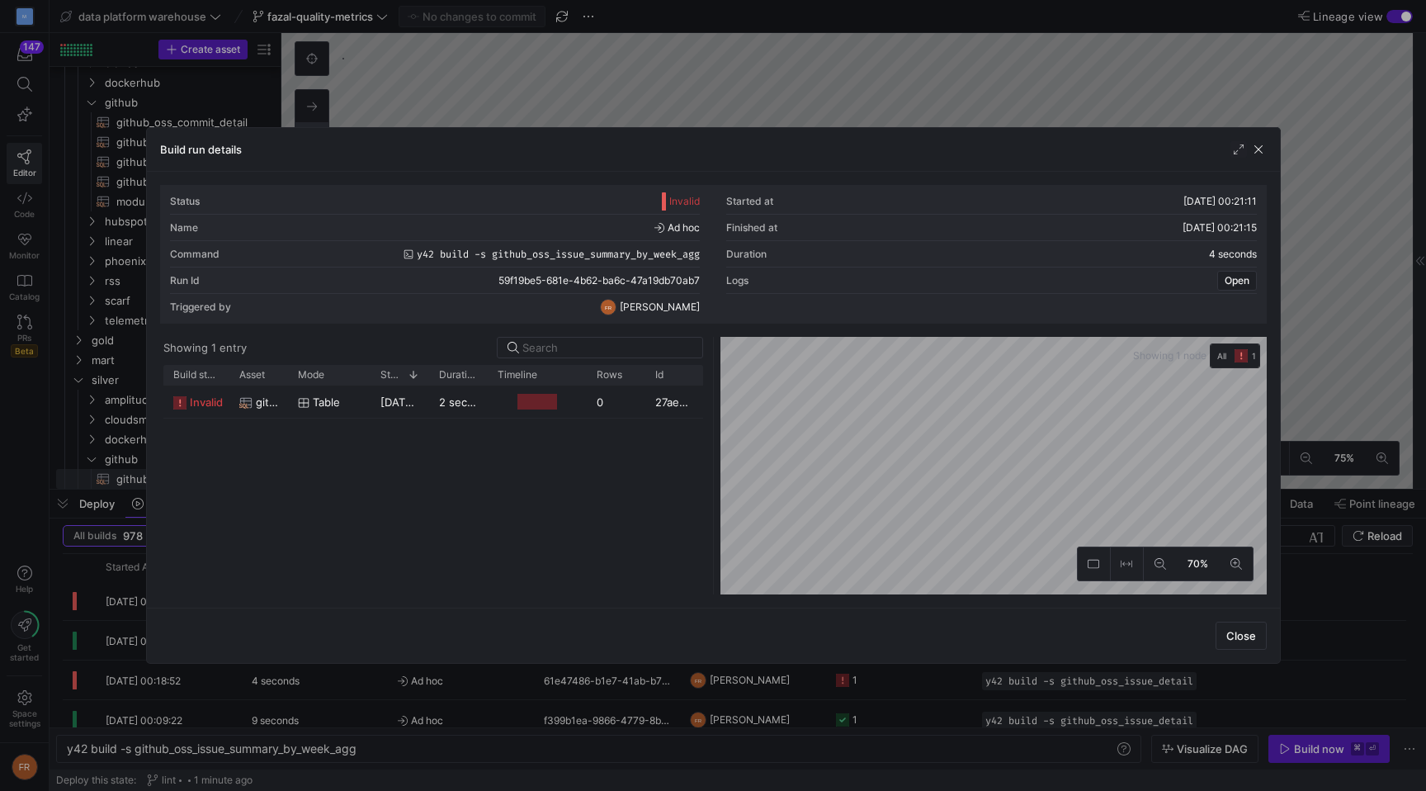
click at [385, 407] on span "20/08/25, 00:21:12" at bounding box center [421, 401] width 82 height 13
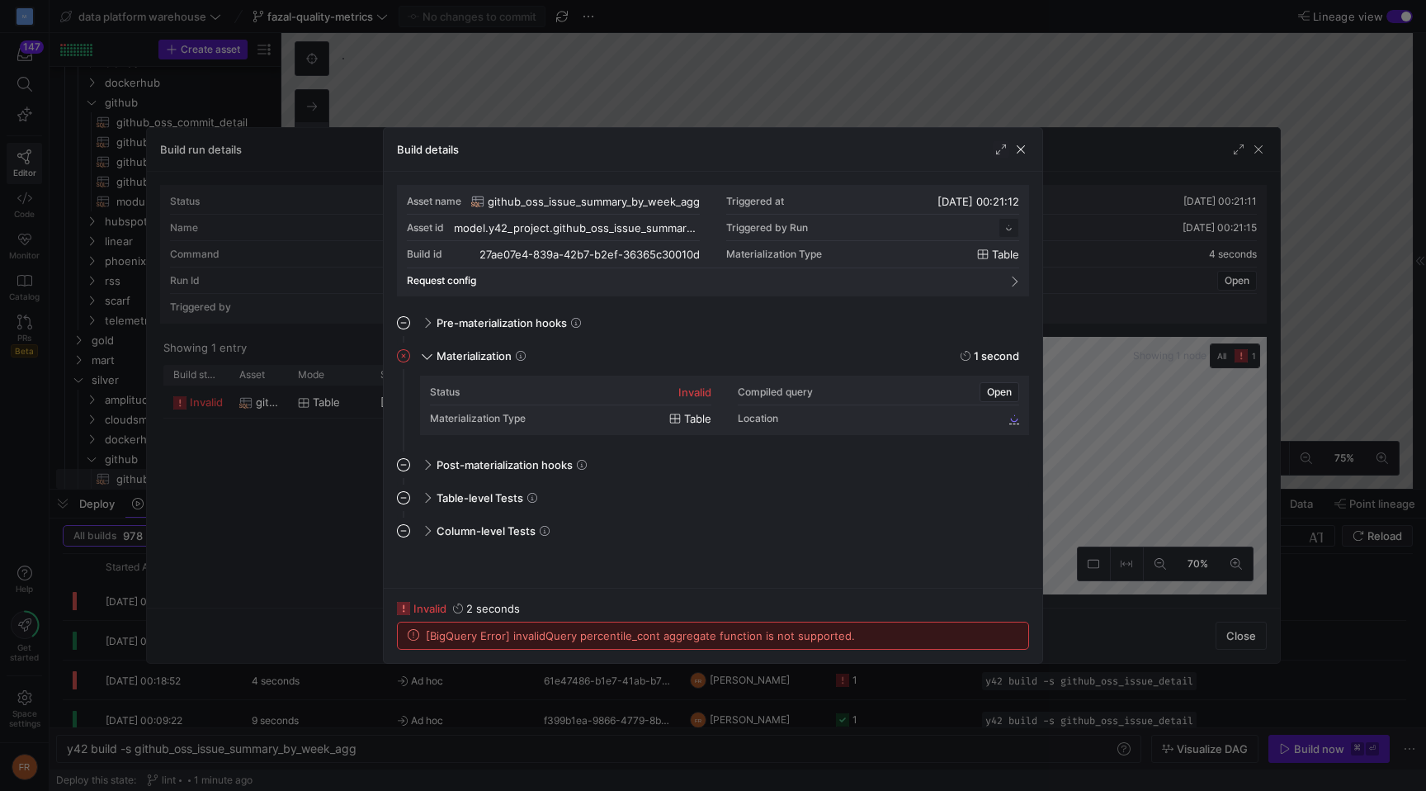
click at [706, 638] on span "[BigQuery Error] invalidQuery percentile_cont aggregate function is not support…" at bounding box center [640, 635] width 429 height 13
copy div "[BigQuery Error] invalidQuery percentile_cont aggregate function is not support…"
click at [1109, 73] on div at bounding box center [713, 395] width 1426 height 791
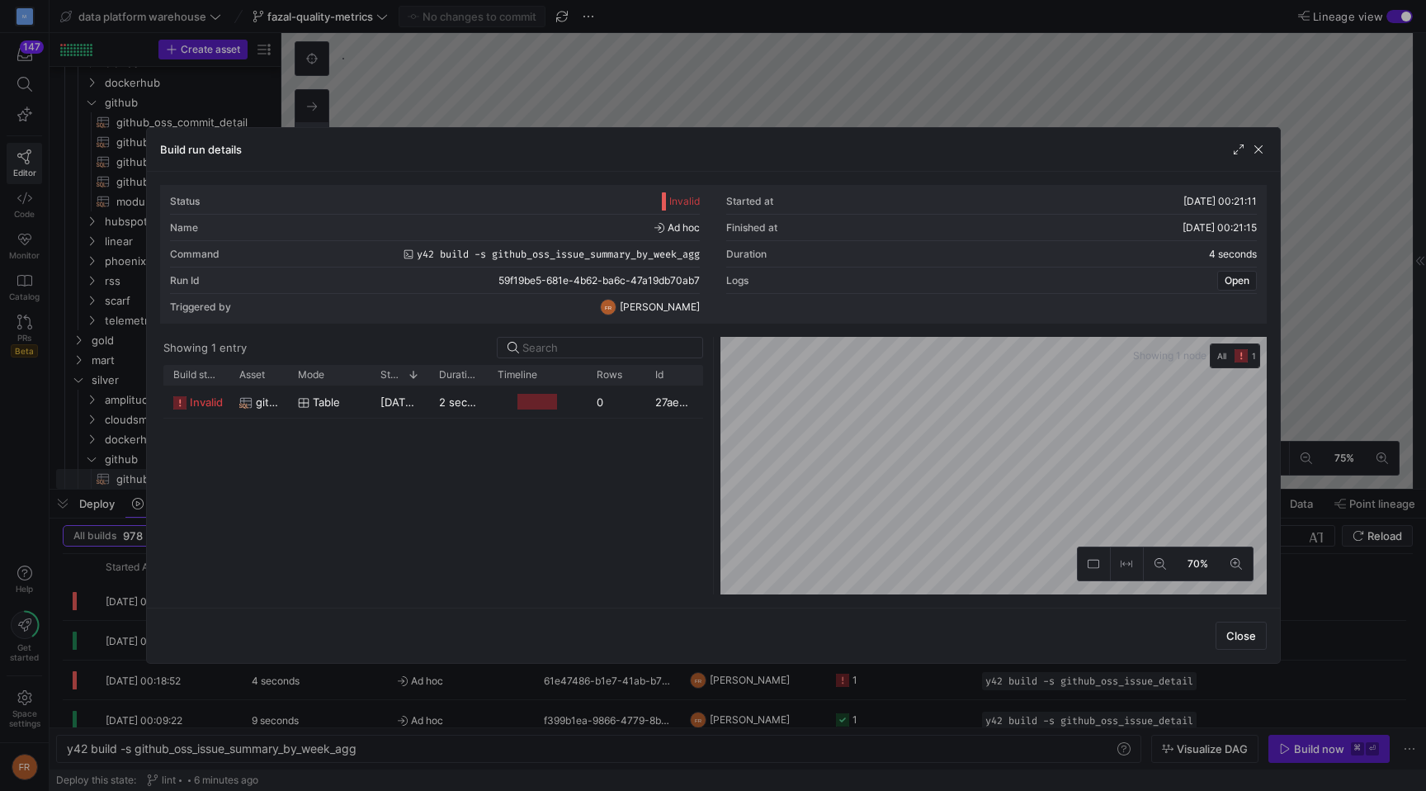
click at [757, 66] on div at bounding box center [713, 395] width 1426 height 791
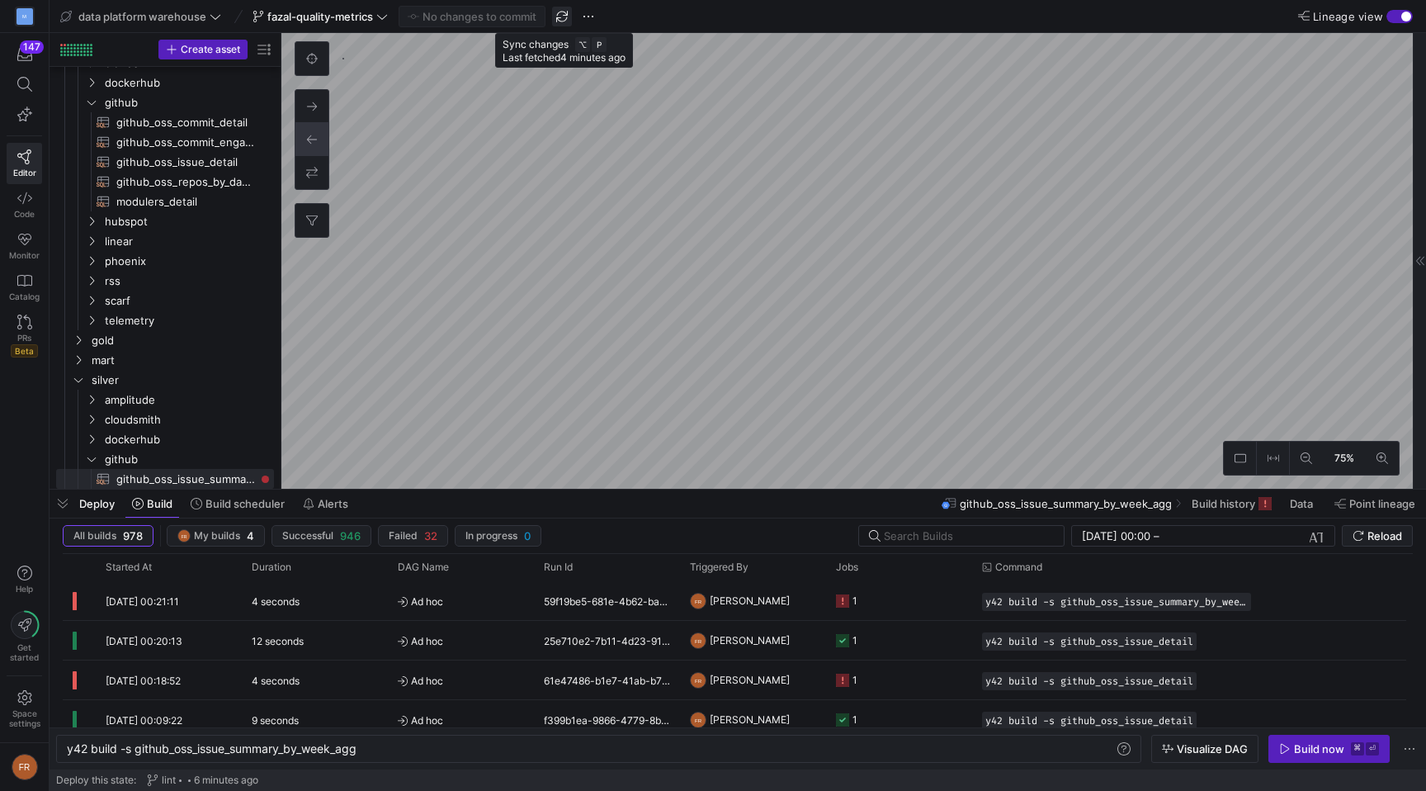
click at [565, 19] on span "button" at bounding box center [562, 17] width 20 height 20
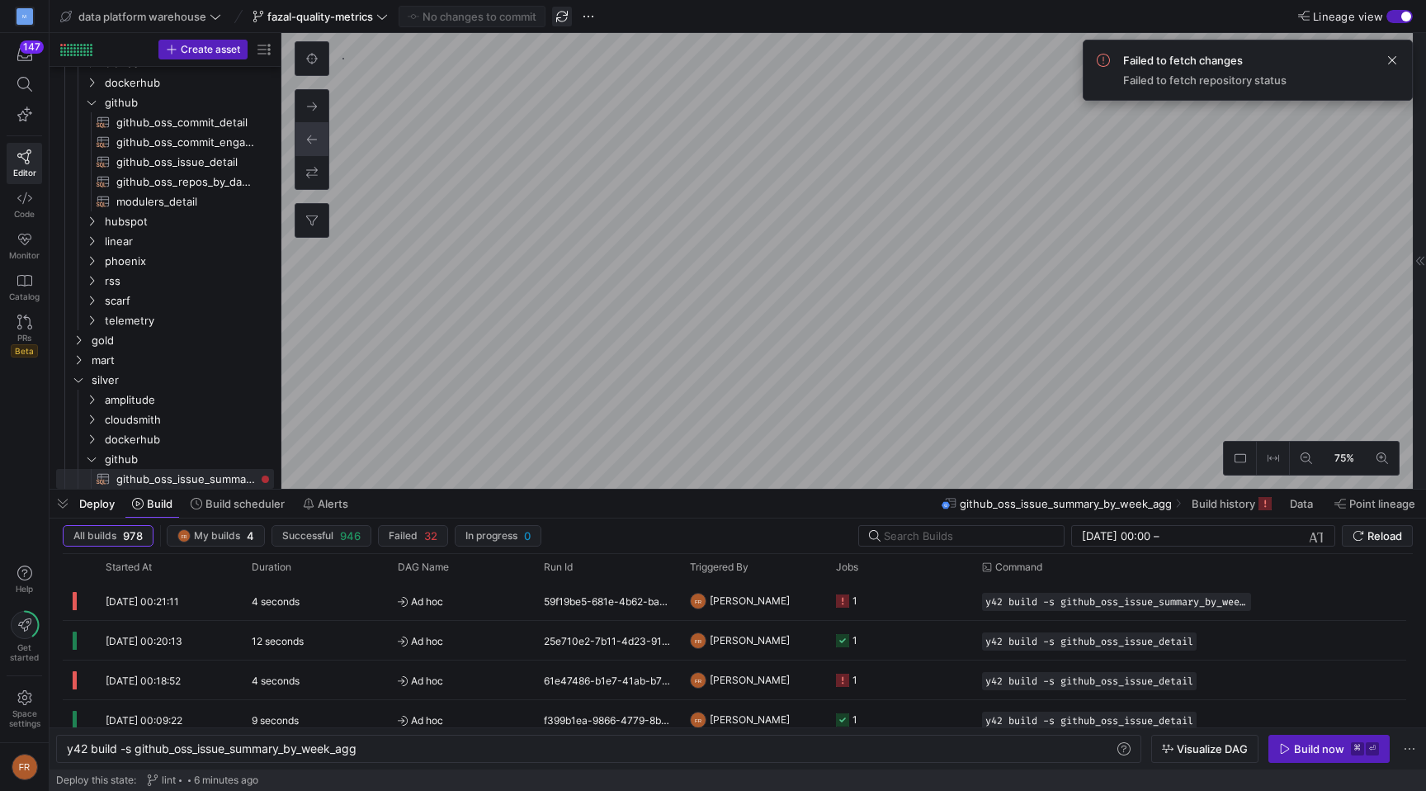
click at [569, 20] on span "button" at bounding box center [562, 17] width 20 height 20
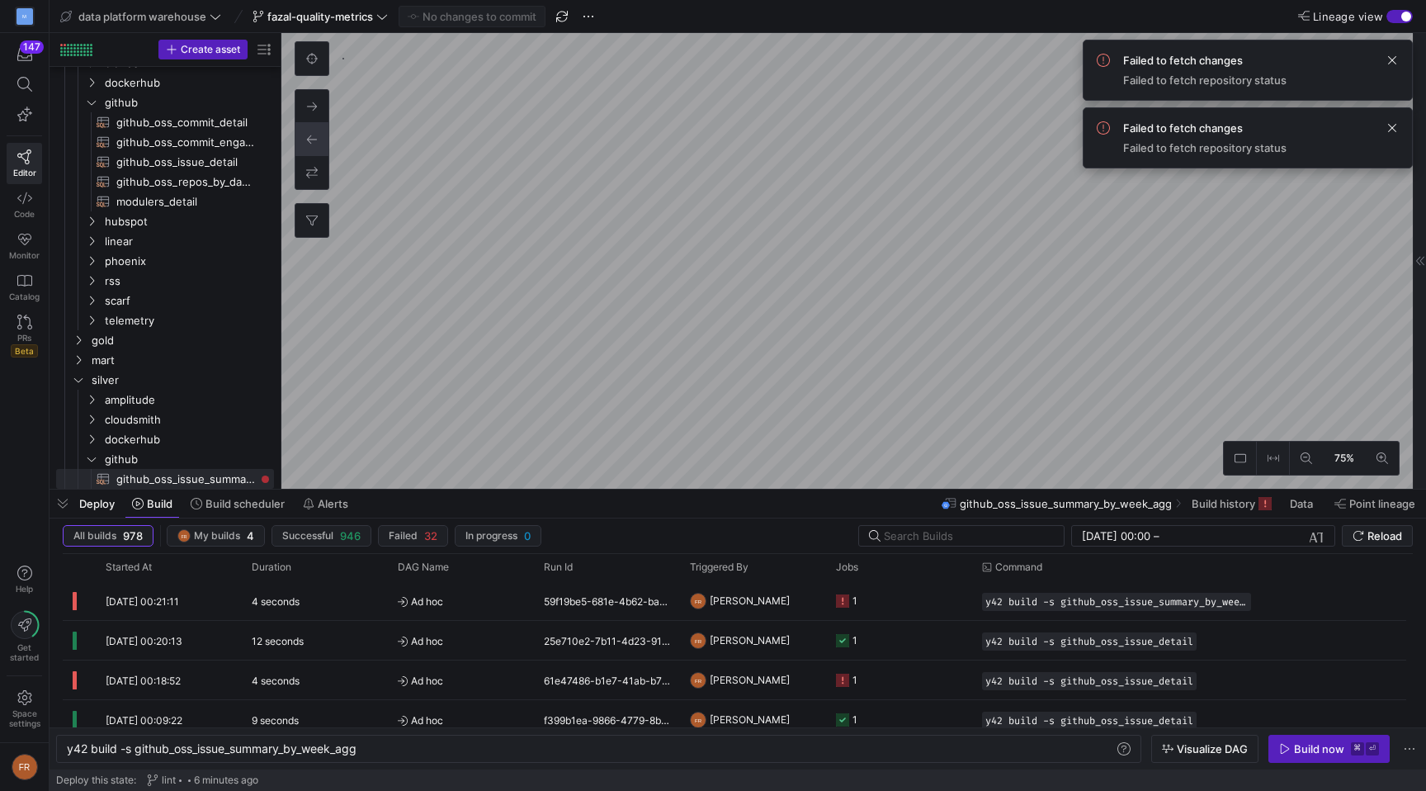
click at [696, 14] on y42-top-nav "data platform warehouse fazal-quality-metrics No changes to commit Lineage view" at bounding box center [738, 16] width 1377 height 33
click at [563, 17] on span "button" at bounding box center [562, 17] width 20 height 20
click at [645, 17] on y42-top-nav "data platform warehouse fazal-quality-metrics No changes to commit Lineage view" at bounding box center [738, 16] width 1377 height 33
click at [563, 18] on span "button" at bounding box center [562, 17] width 20 height 20
click at [1389, 53] on span at bounding box center [1392, 60] width 20 height 20
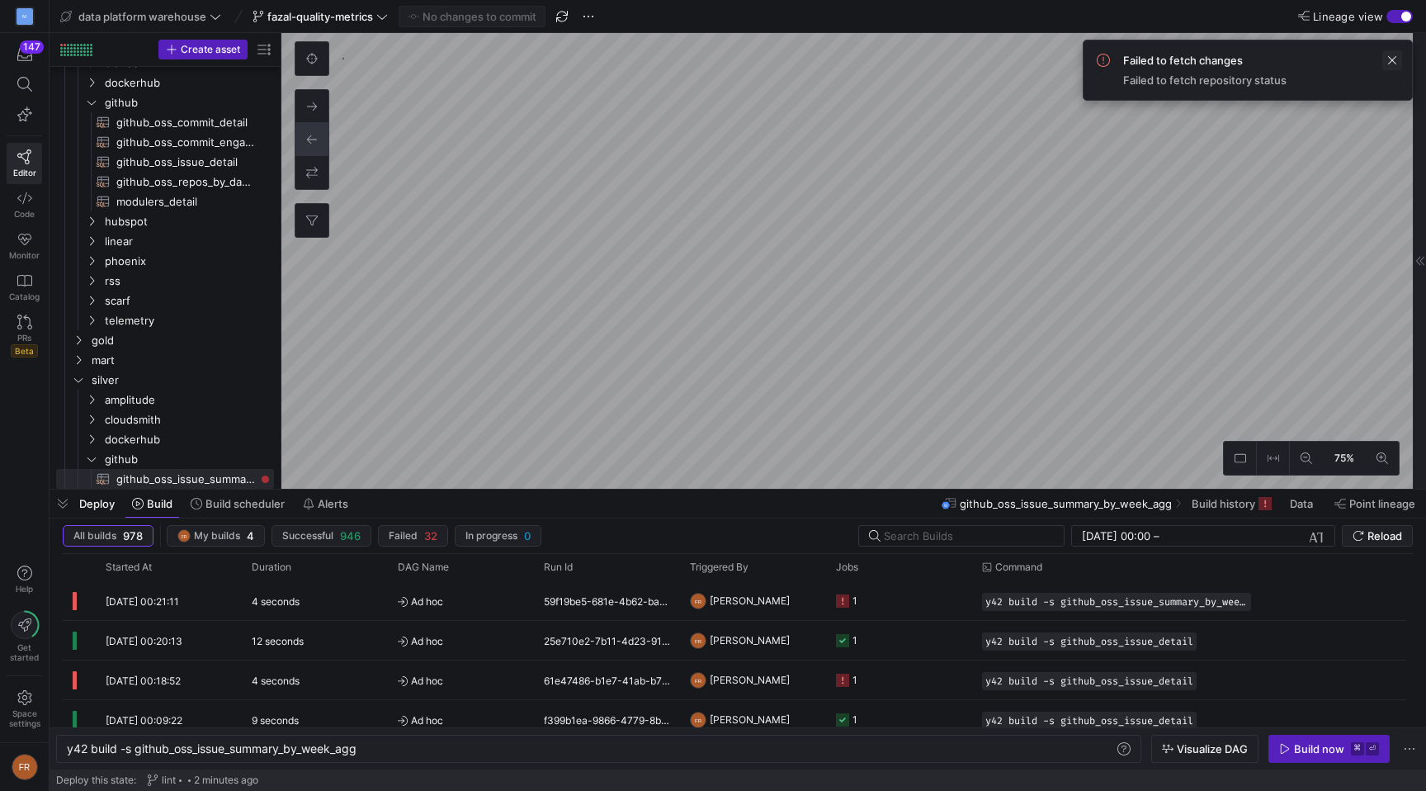
click at [1391, 50] on span at bounding box center [1392, 60] width 20 height 20
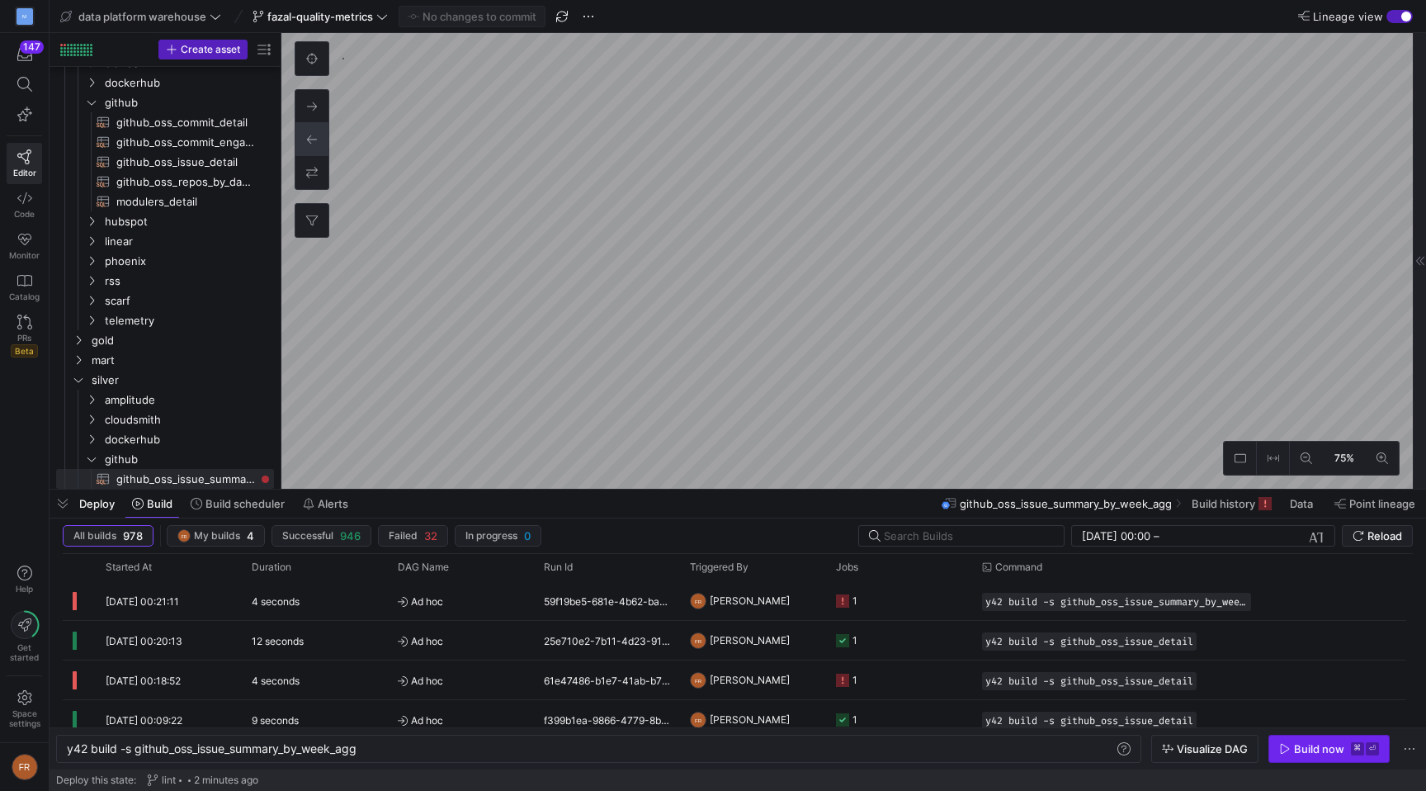
click at [1296, 752] on div "Build now" at bounding box center [1319, 748] width 50 height 13
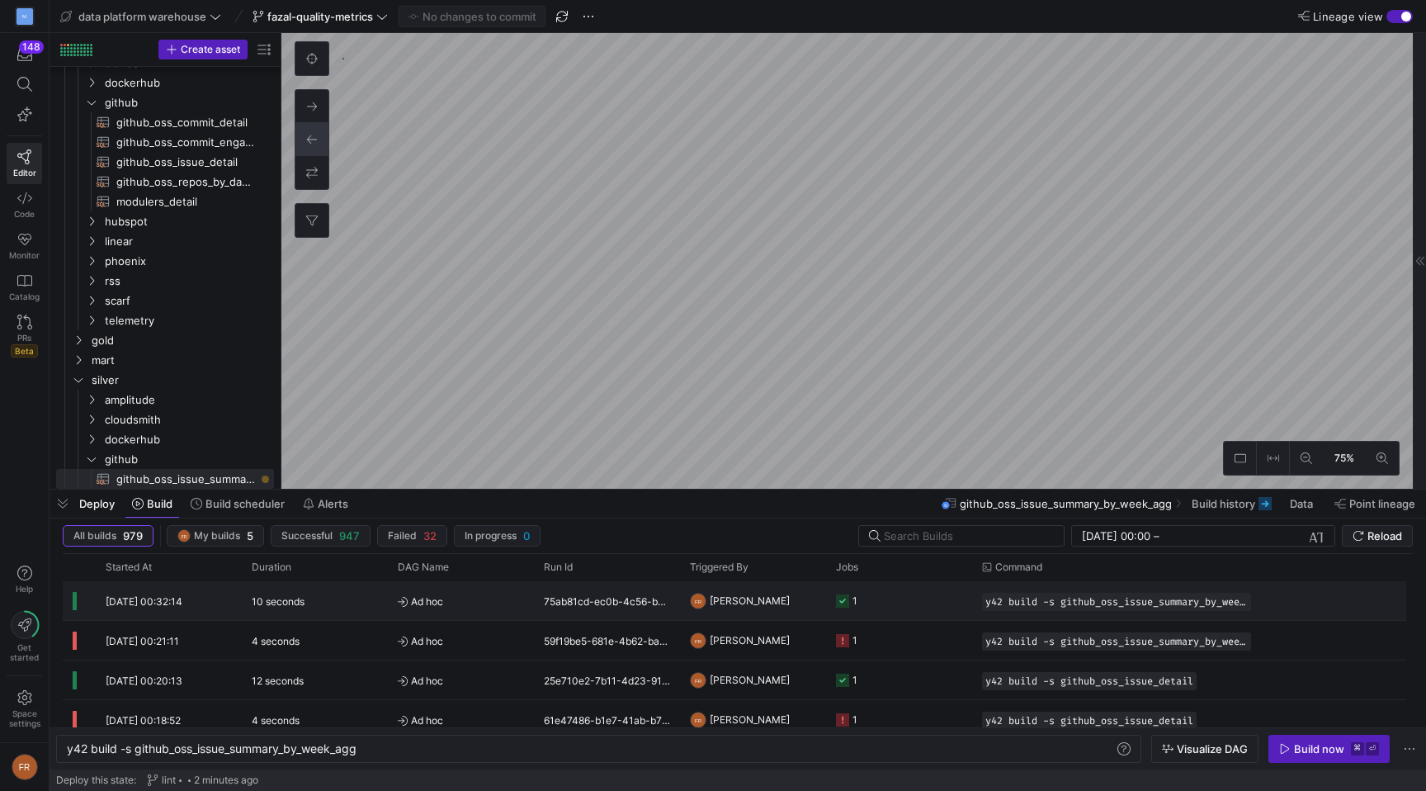
click at [334, 592] on div "10 seconds" at bounding box center [315, 600] width 146 height 39
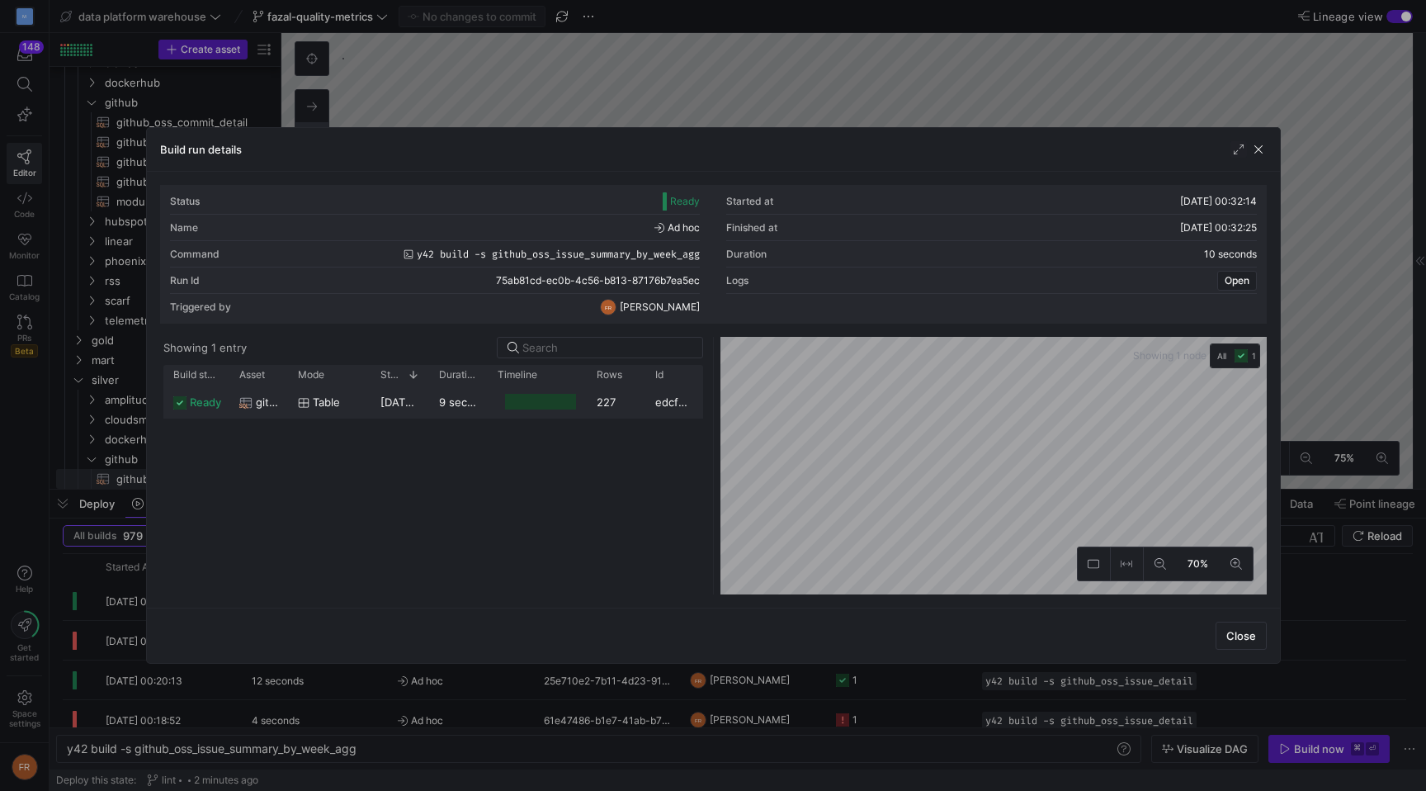
click at [485, 401] on y42-duration "9 seconds" at bounding box center [466, 401] width 54 height 13
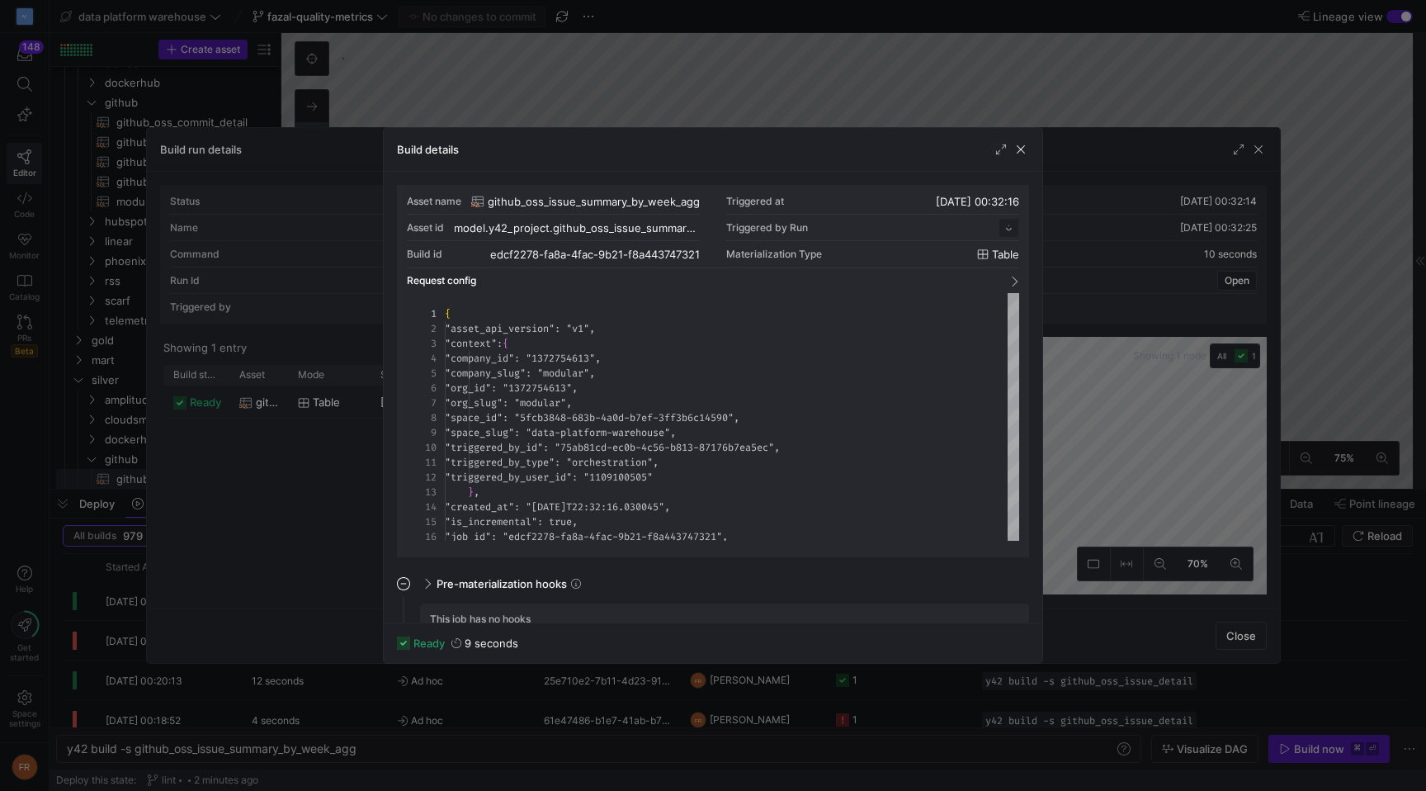
scroll to position [149, 0]
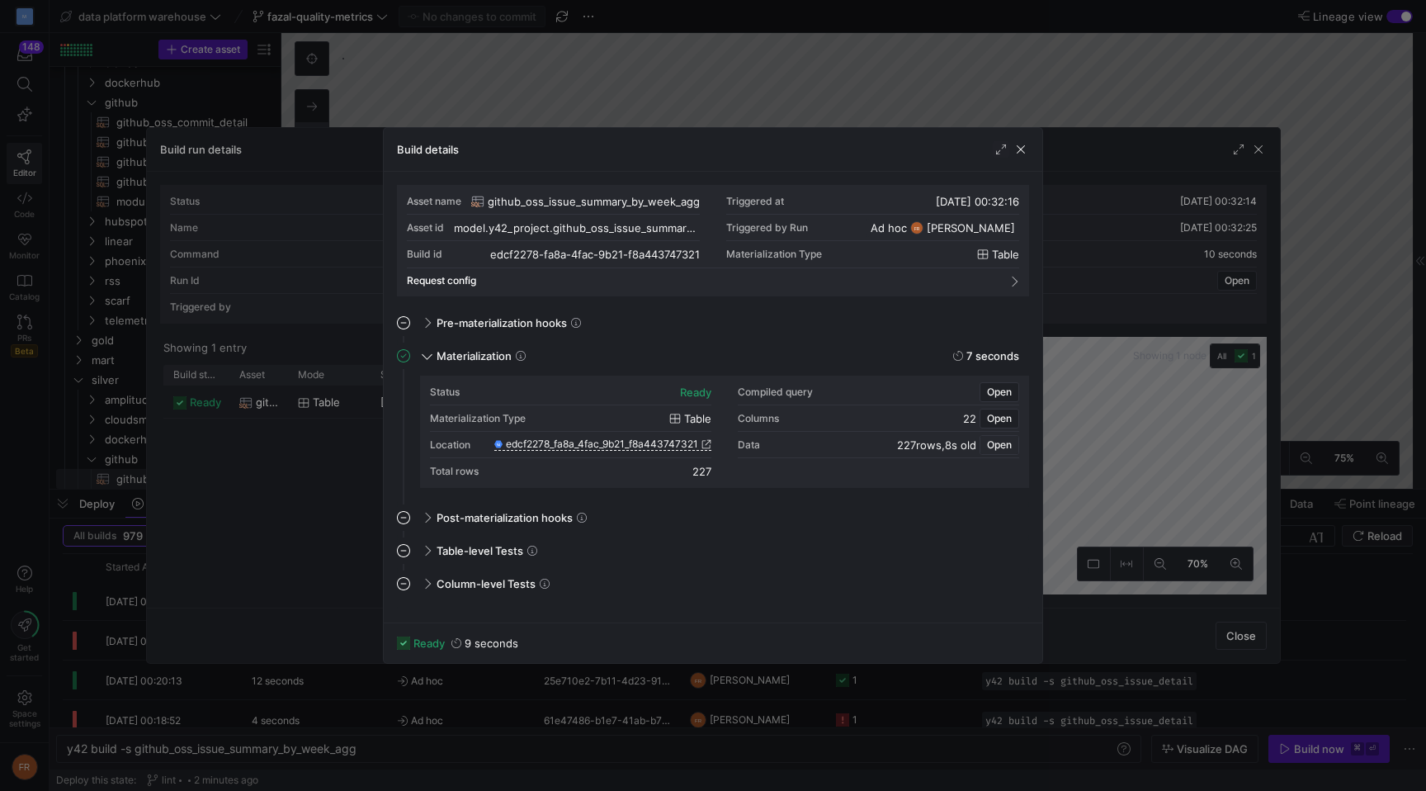
click at [1003, 437] on span "button" at bounding box center [999, 445] width 38 height 18
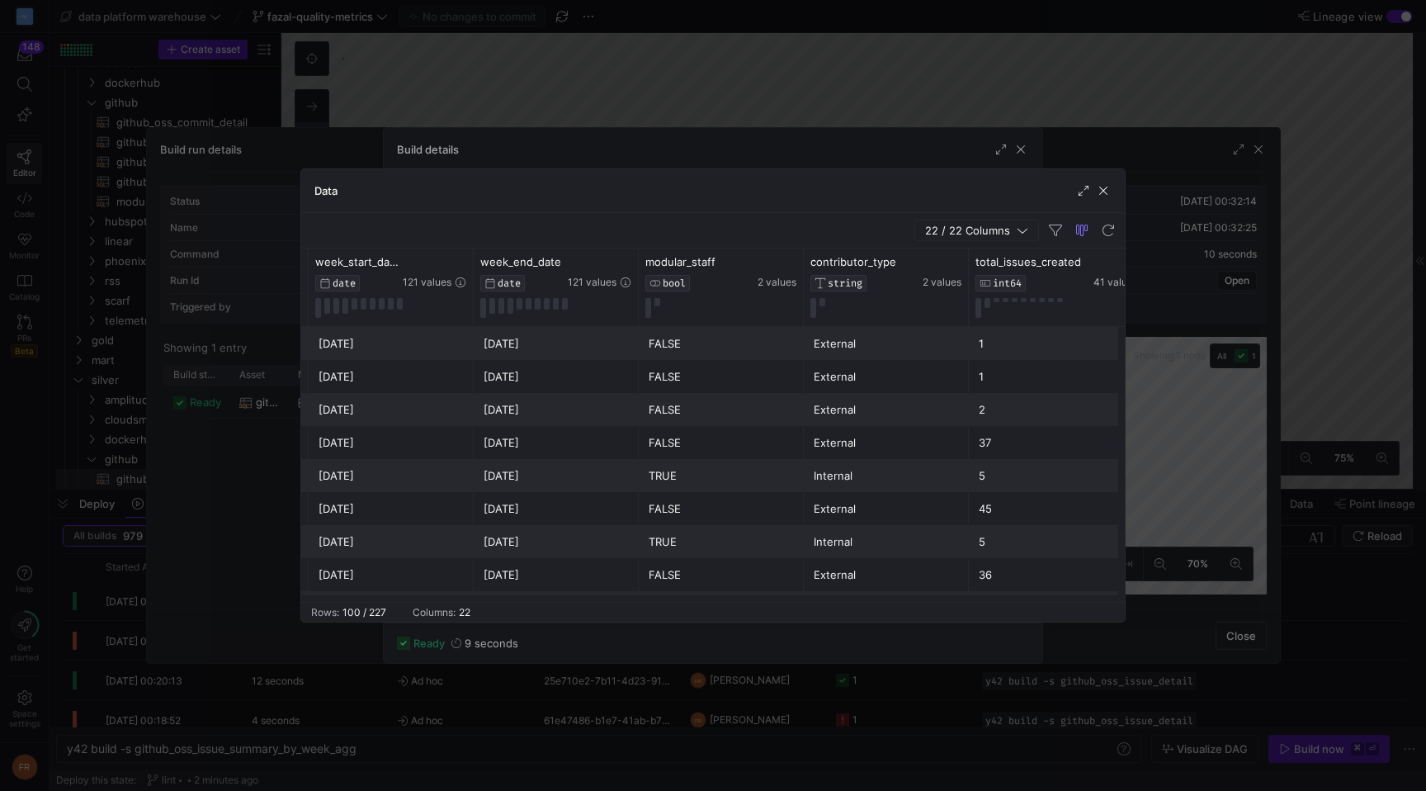
scroll to position [0, 432]
